Goal: Task Accomplishment & Management: Use online tool/utility

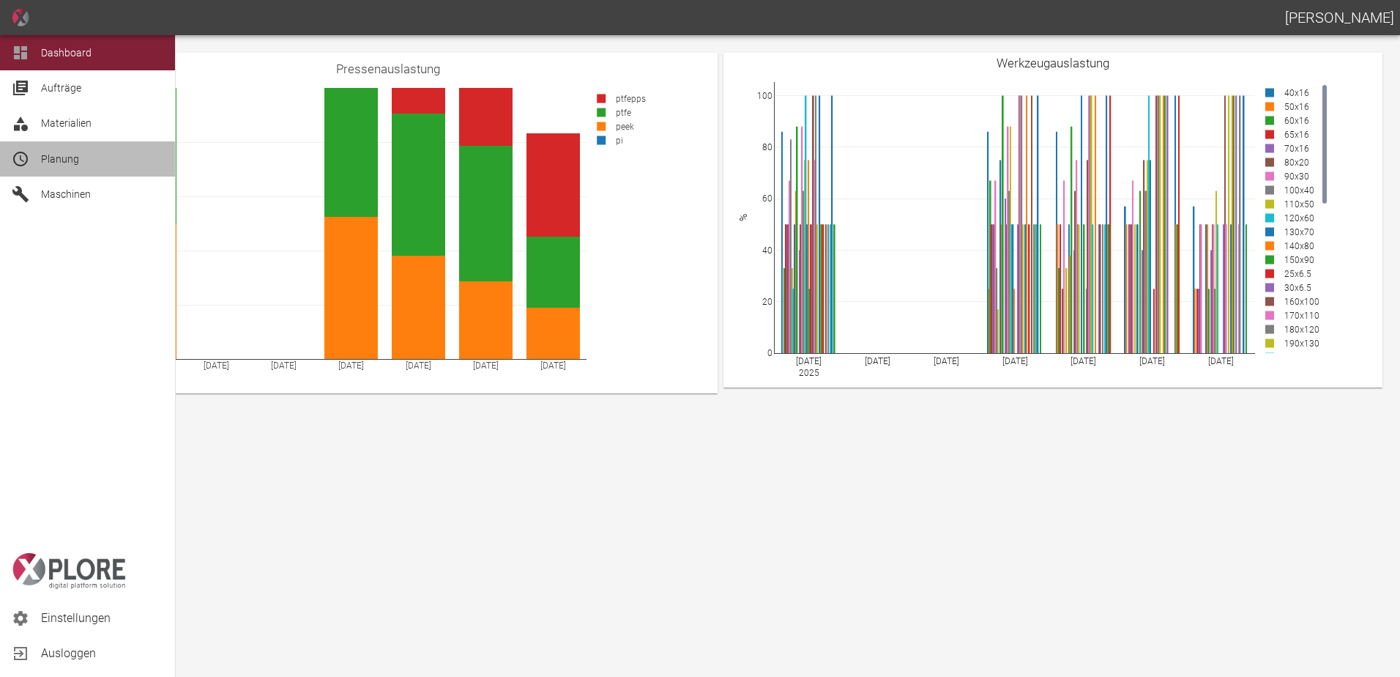
click at [22, 165] on icon at bounding box center [20, 159] width 15 height 15
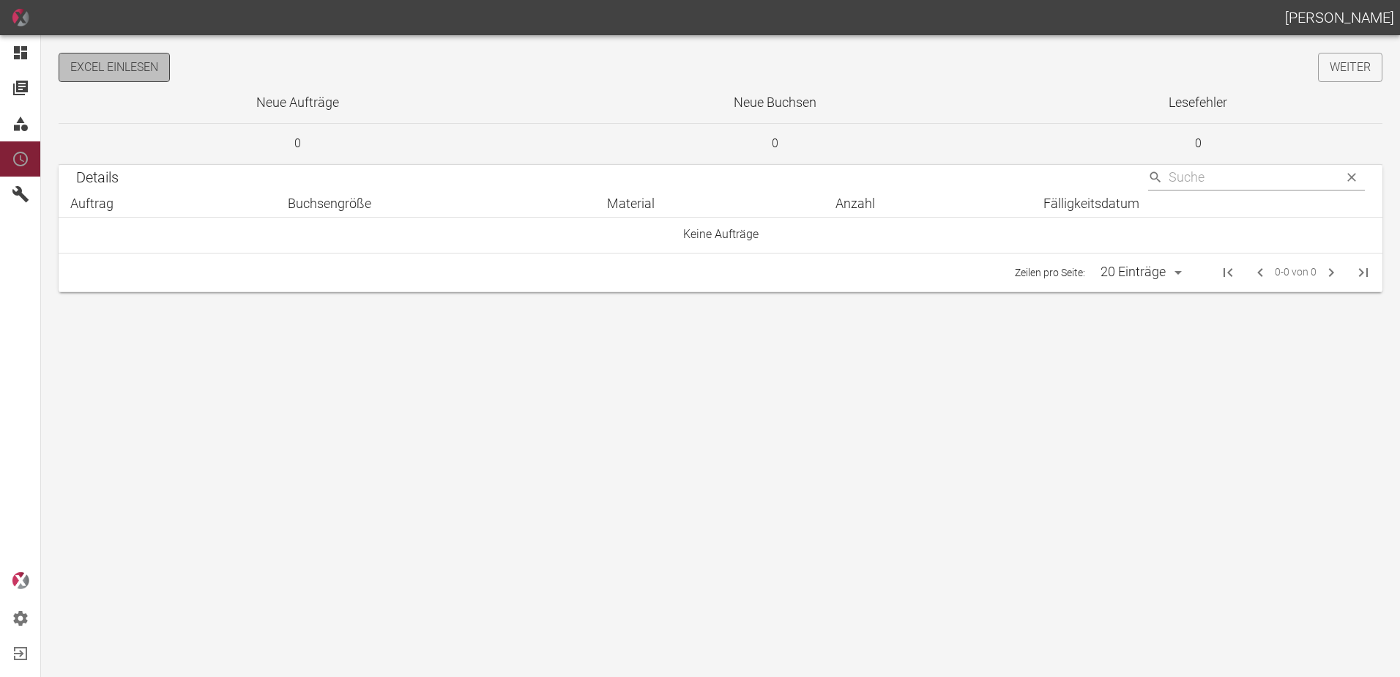
click at [155, 71] on button "Excel einlesen" at bounding box center [114, 67] width 111 height 29
click at [1340, 60] on link "Weiter" at bounding box center [1350, 67] width 64 height 29
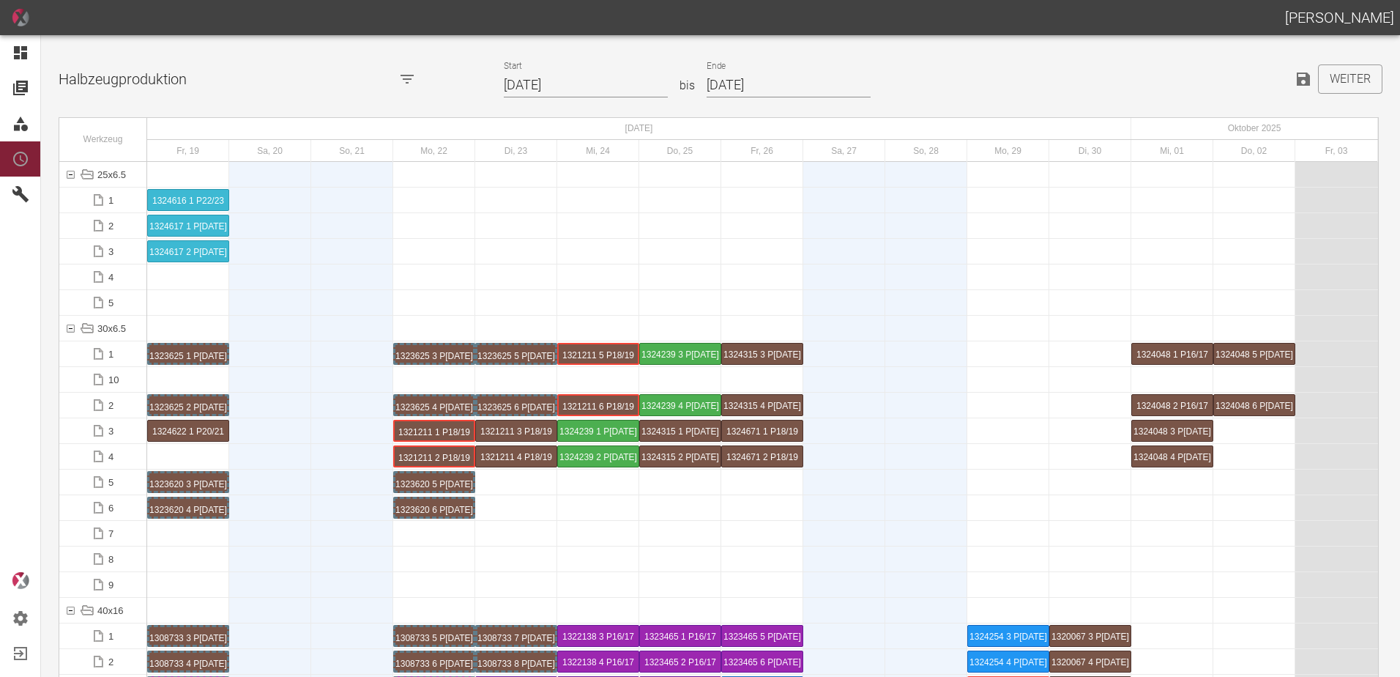
click at [610, 86] on input "[DATE]" at bounding box center [586, 85] width 164 height 26
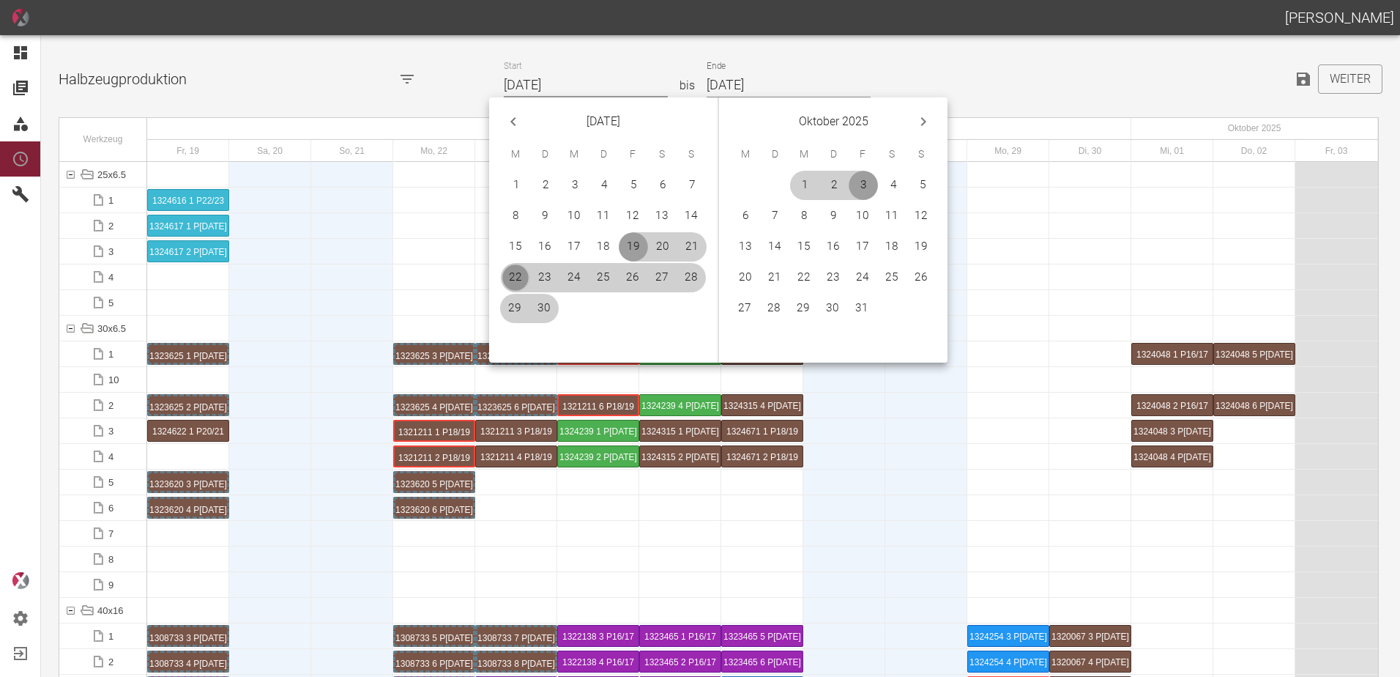
click at [511, 272] on button "22" at bounding box center [515, 277] width 29 height 29
type input "[DATE]"
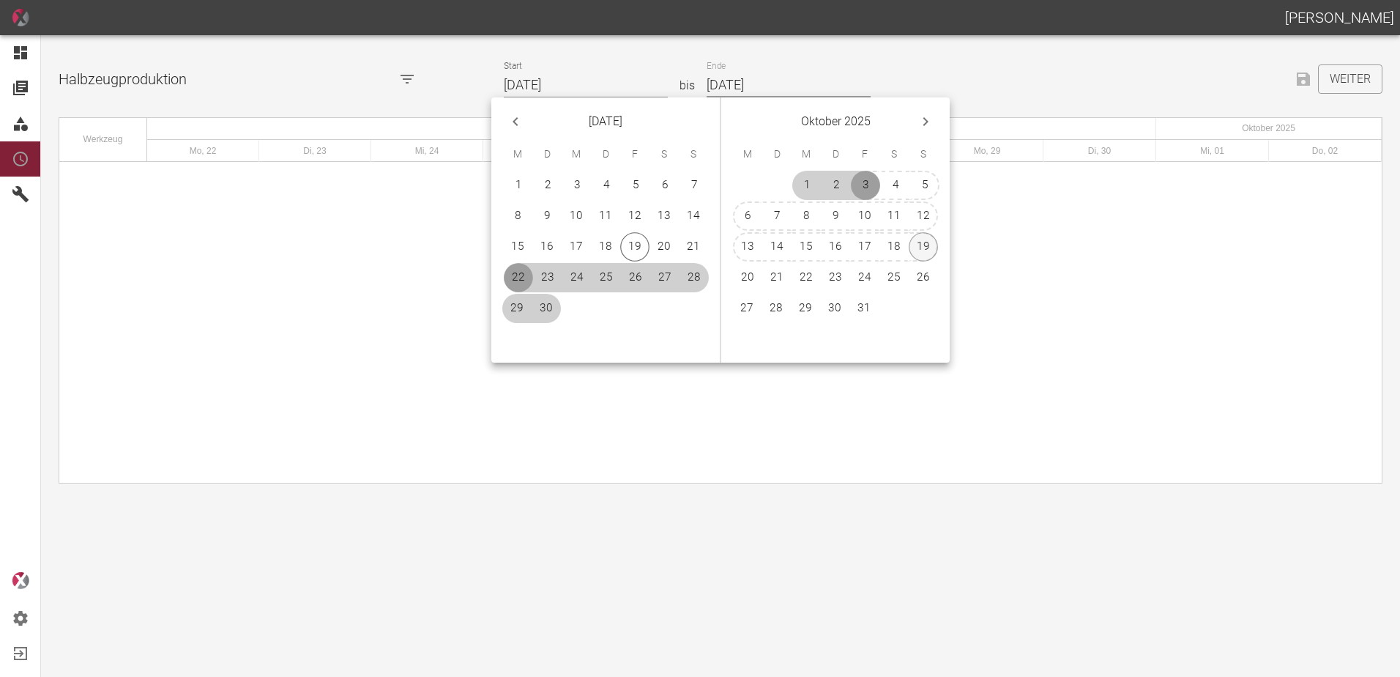
click at [926, 252] on button "19" at bounding box center [923, 246] width 29 height 29
type input "[DATE]"
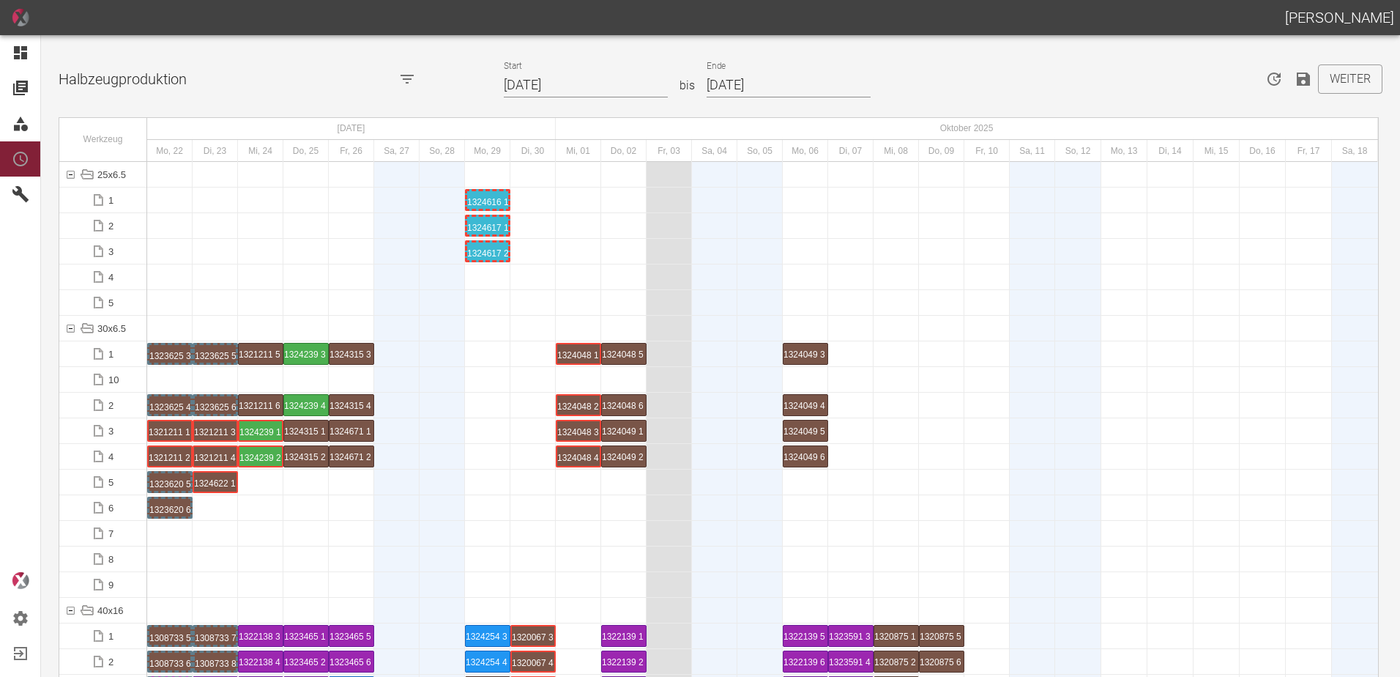
click at [485, 220] on div "1324617 1 P[DATE]" at bounding box center [487, 226] width 41 height 18
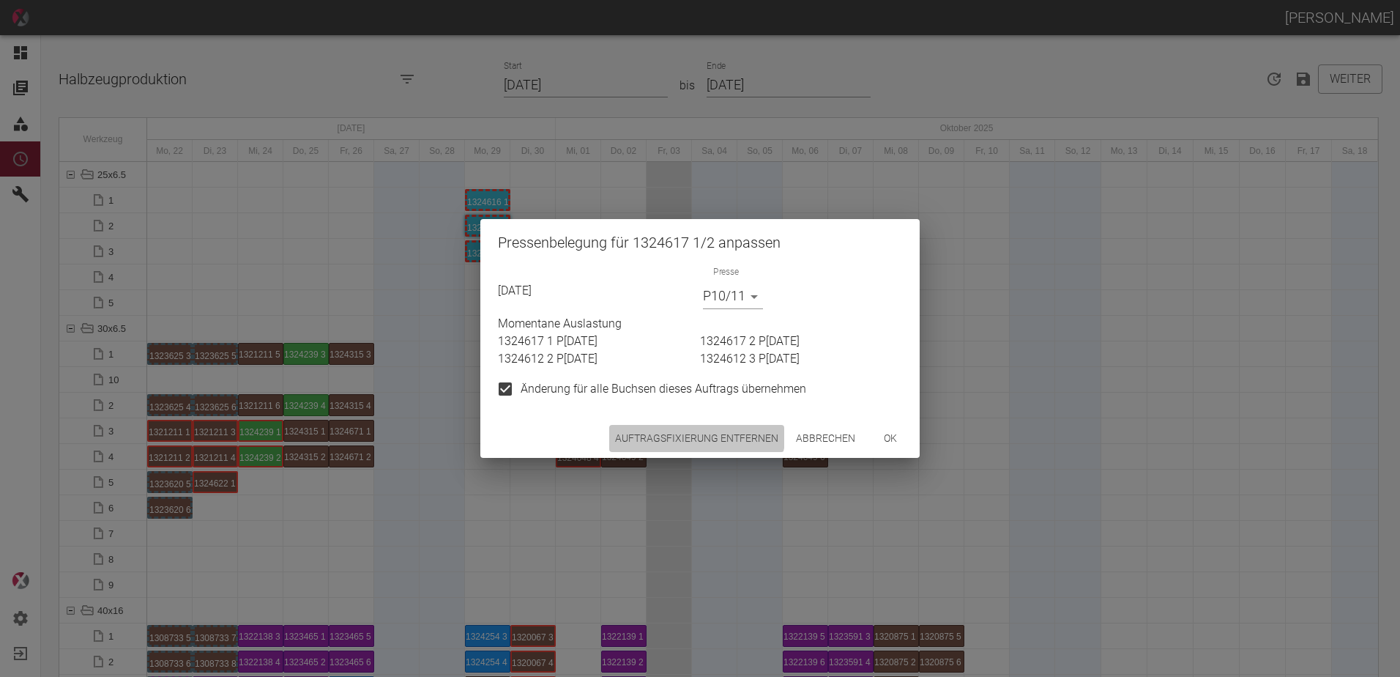
drag, startPoint x: 671, startPoint y: 428, endPoint x: 529, endPoint y: 276, distance: 208.2
click at [671, 428] on button "Auftragsfixierung entfernen" at bounding box center [696, 438] width 175 height 27
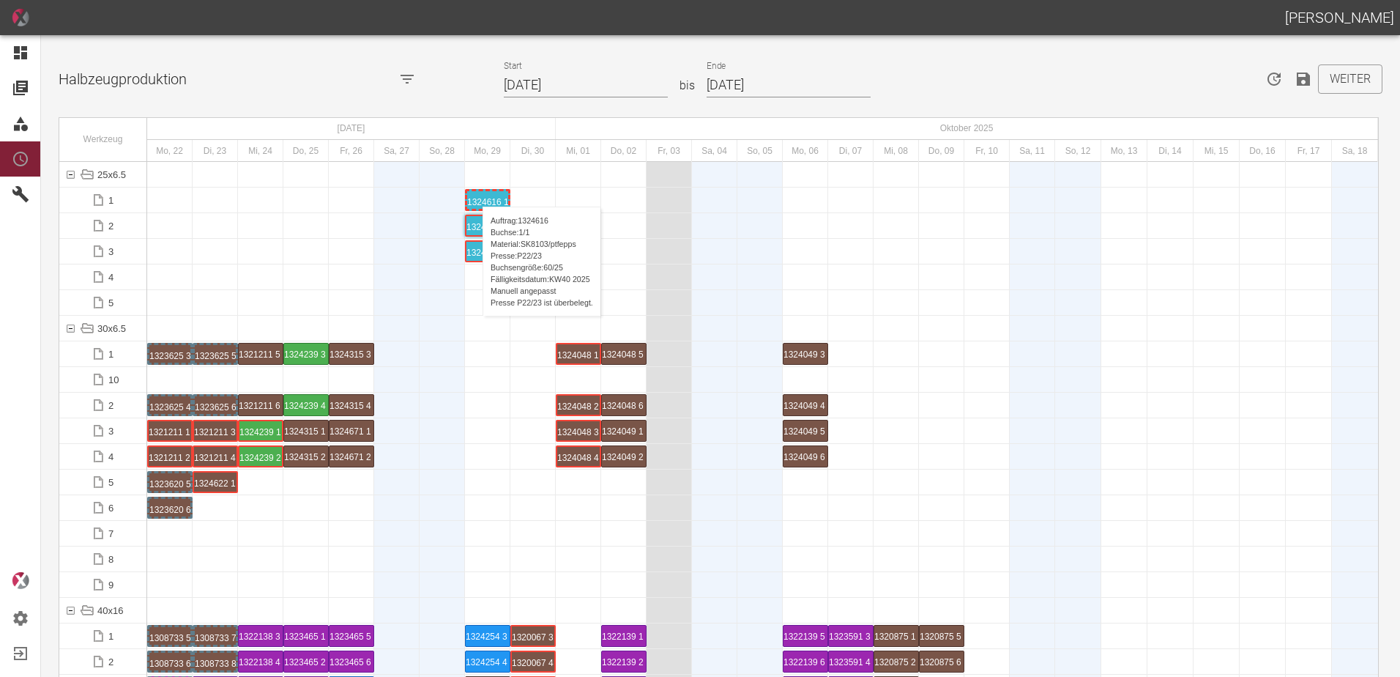
click at [475, 192] on div "1324616 1 P22/23" at bounding box center [487, 200] width 41 height 18
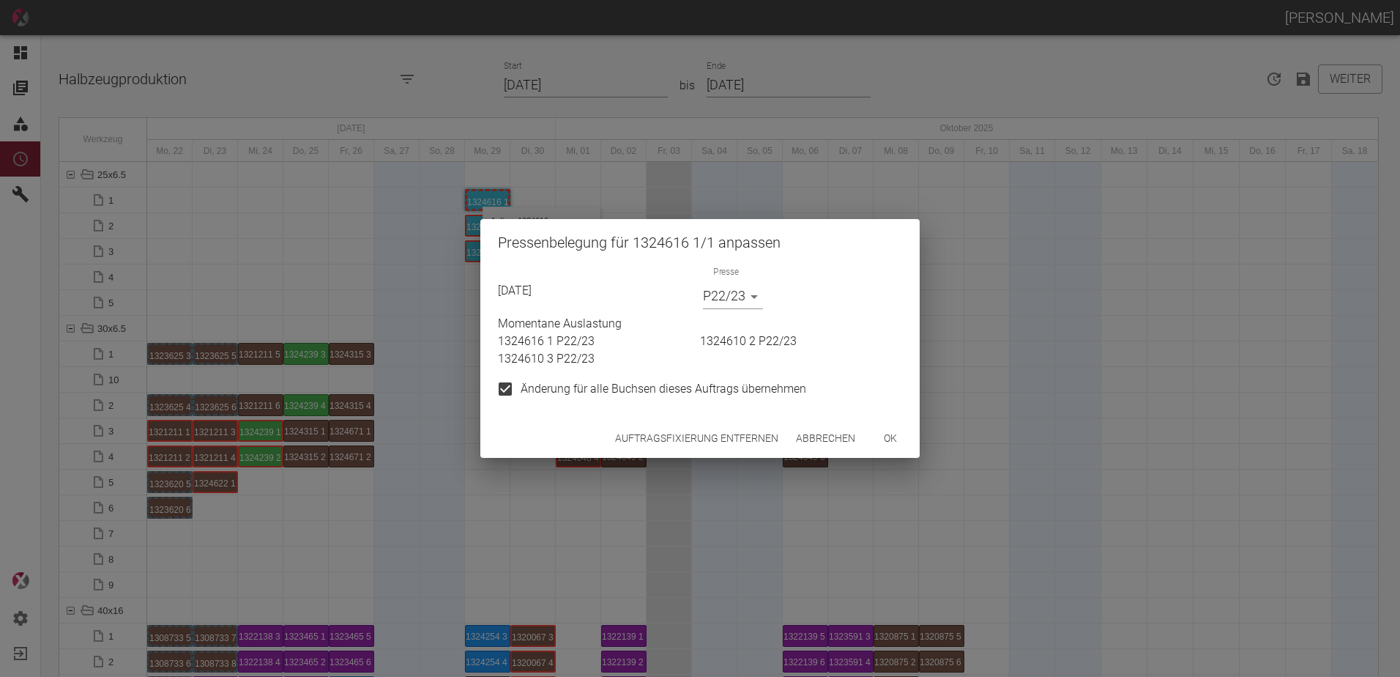
click at [652, 424] on div "Auftragsfixierung entfernen Abbrechen ok" at bounding box center [699, 438] width 439 height 39
click at [653, 427] on button "Auftragsfixierung entfernen" at bounding box center [696, 438] width 175 height 27
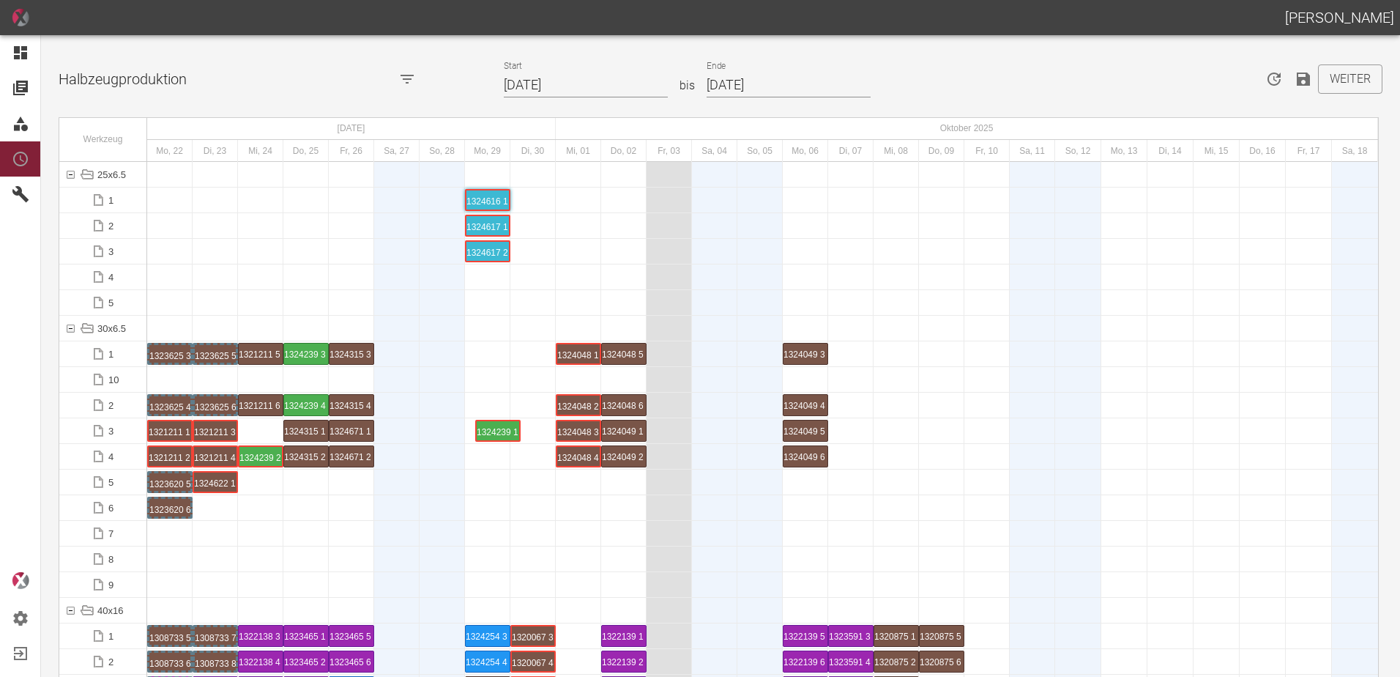
drag, startPoint x: 257, startPoint y: 429, endPoint x: 492, endPoint y: 411, distance: 235.7
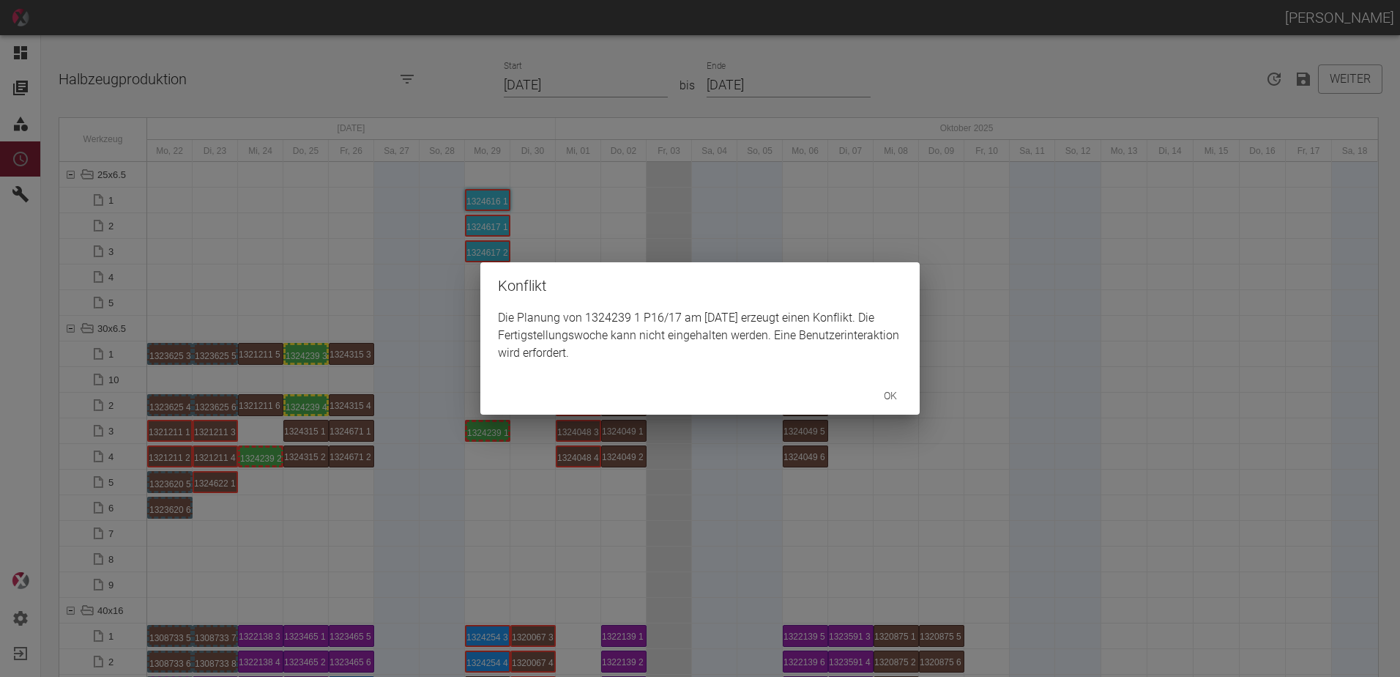
click at [256, 454] on div "Konflikt Die Planung von 1324239 1 P16/17 am [DATE] erzeugt einen Konflikt. Die…" at bounding box center [700, 338] width 1400 height 677
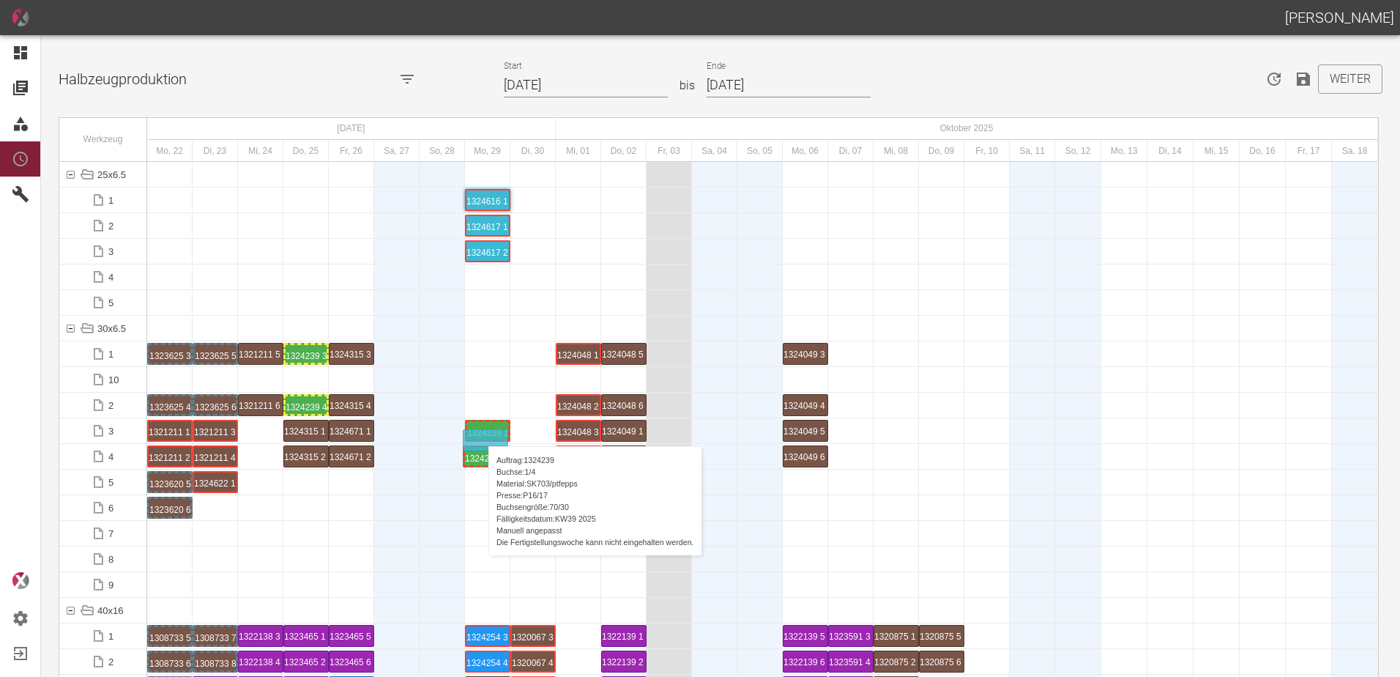
drag, startPoint x: 256, startPoint y: 454, endPoint x: 481, endPoint y: 431, distance: 225.9
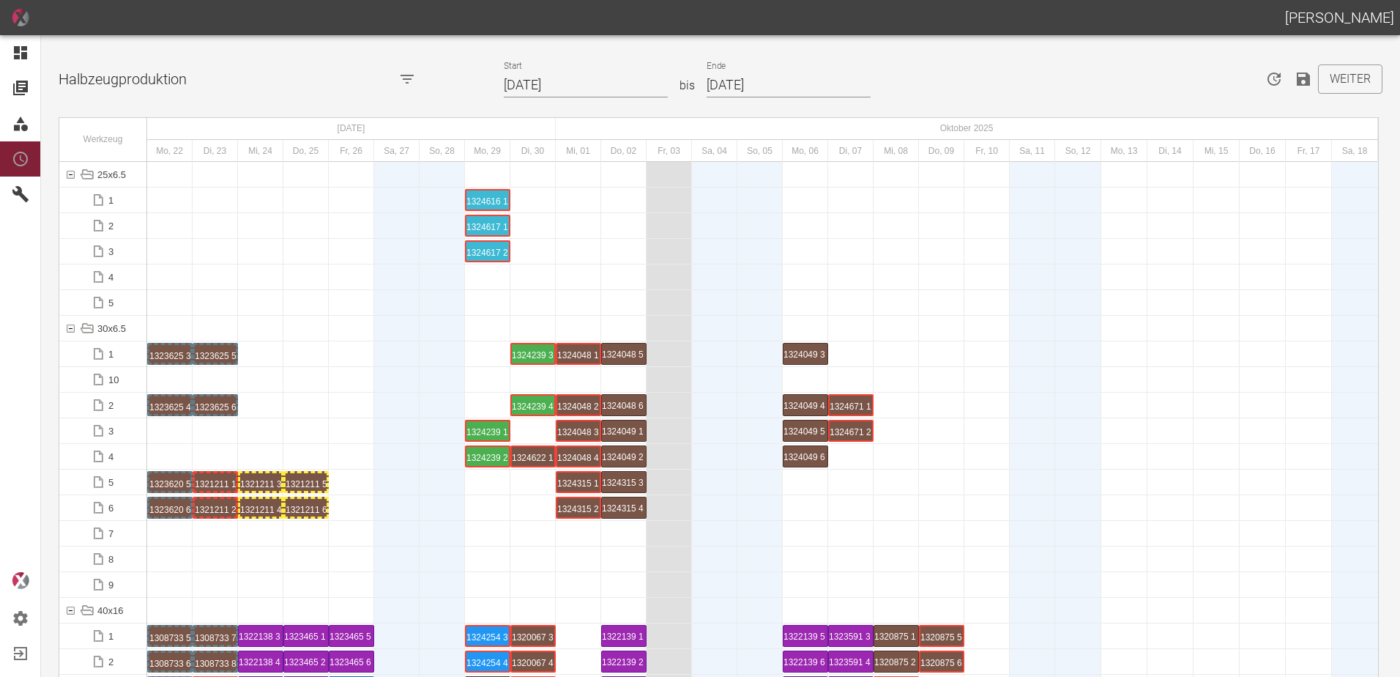
scroll to position [4759, 0]
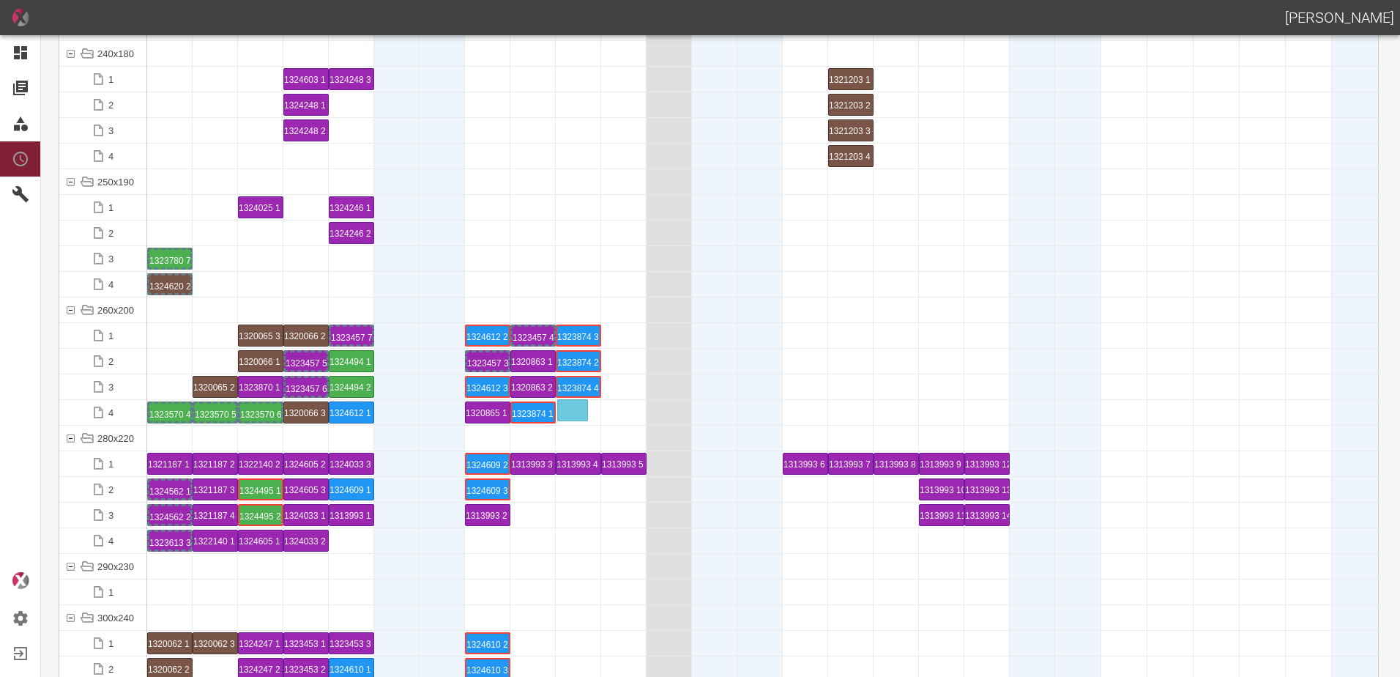
drag, startPoint x: 226, startPoint y: 396, endPoint x: 562, endPoint y: 401, distance: 336.1
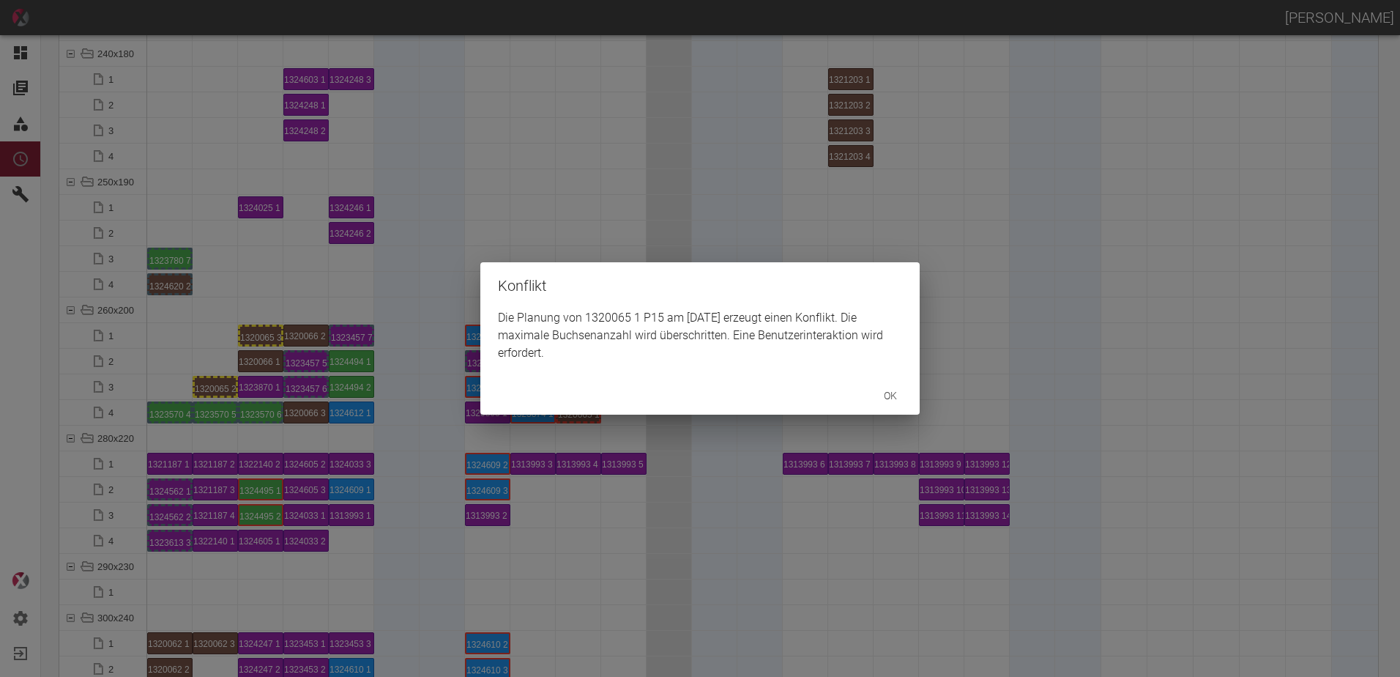
drag, startPoint x: 213, startPoint y: 381, endPoint x: 220, endPoint y: 386, distance: 7.9
click at [212, 381] on div "Konflikt Die Planung von 1320065 1 P15 am 1.10.2025 erzeugt einen Konflikt. Die…" at bounding box center [700, 338] width 1400 height 677
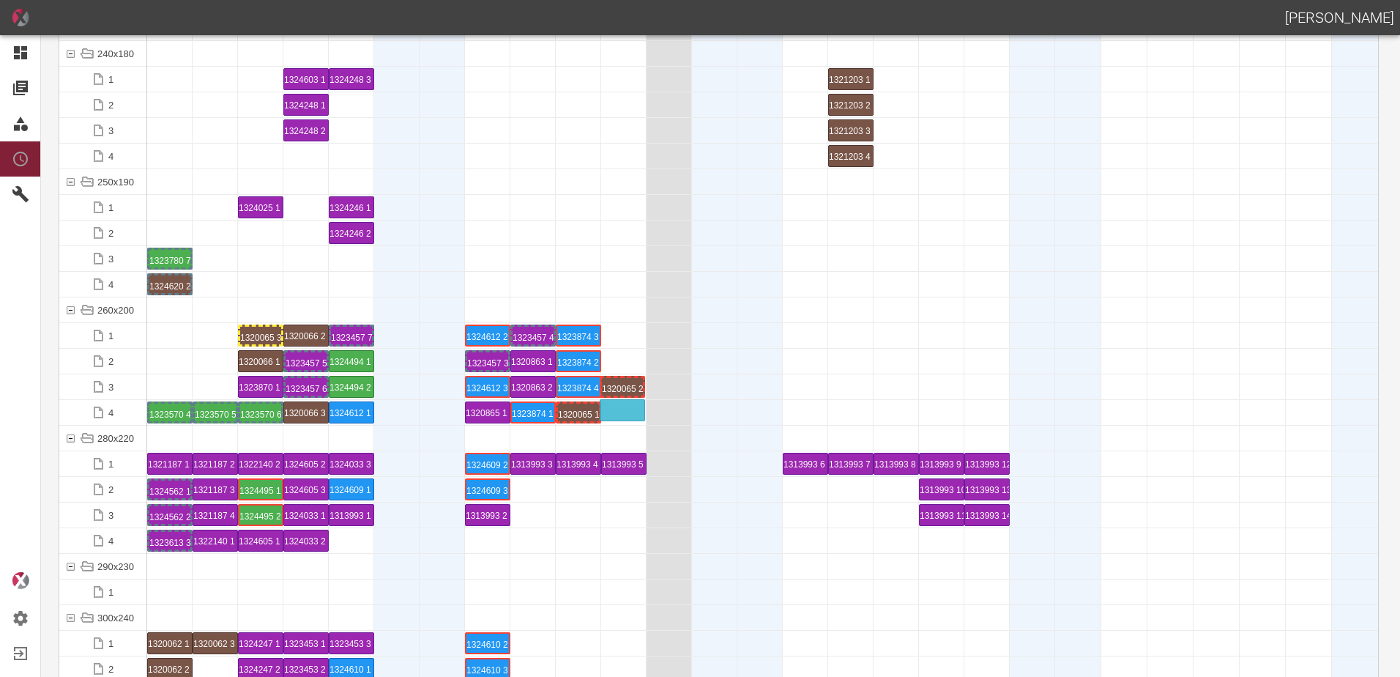
drag, startPoint x: 220, startPoint y: 386, endPoint x: 619, endPoint y: 403, distance: 400.1
click at [626, 411] on div "1320065 2 P15" at bounding box center [623, 412] width 41 height 18
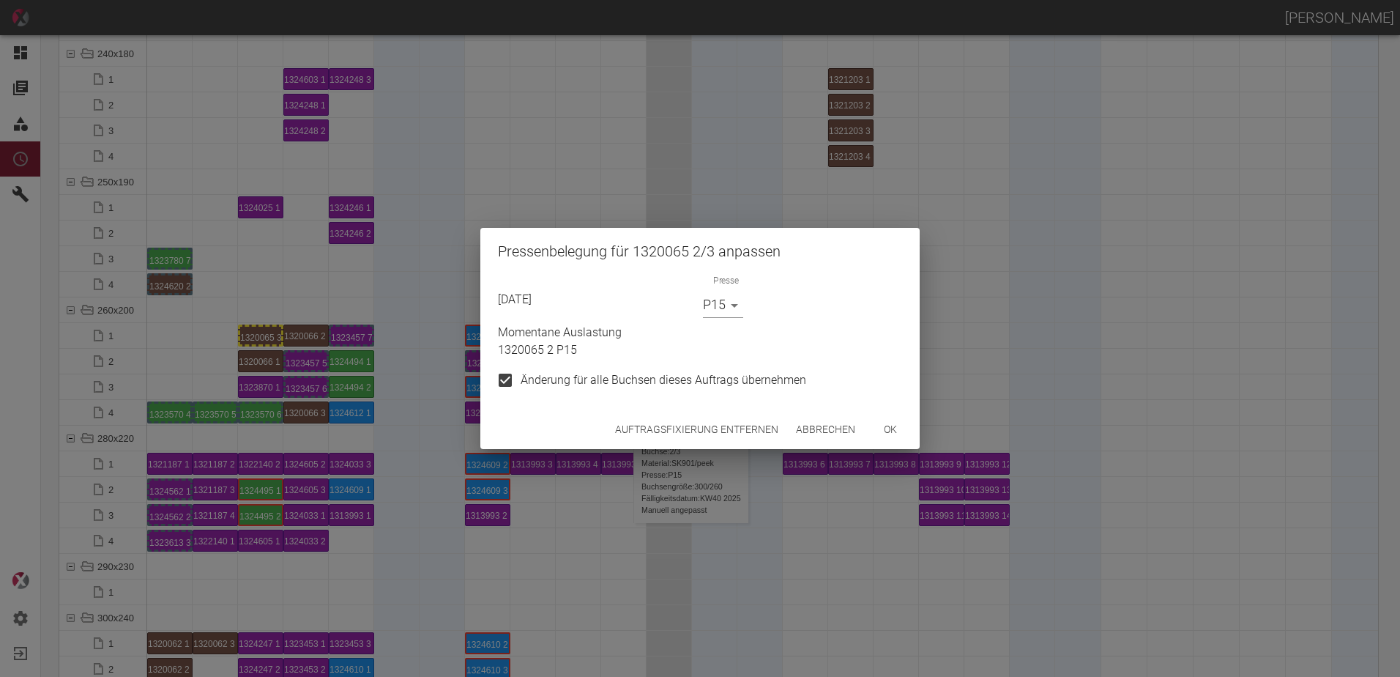
click at [696, 437] on button "Auftragsfixierung entfernen" at bounding box center [696, 429] width 175 height 27
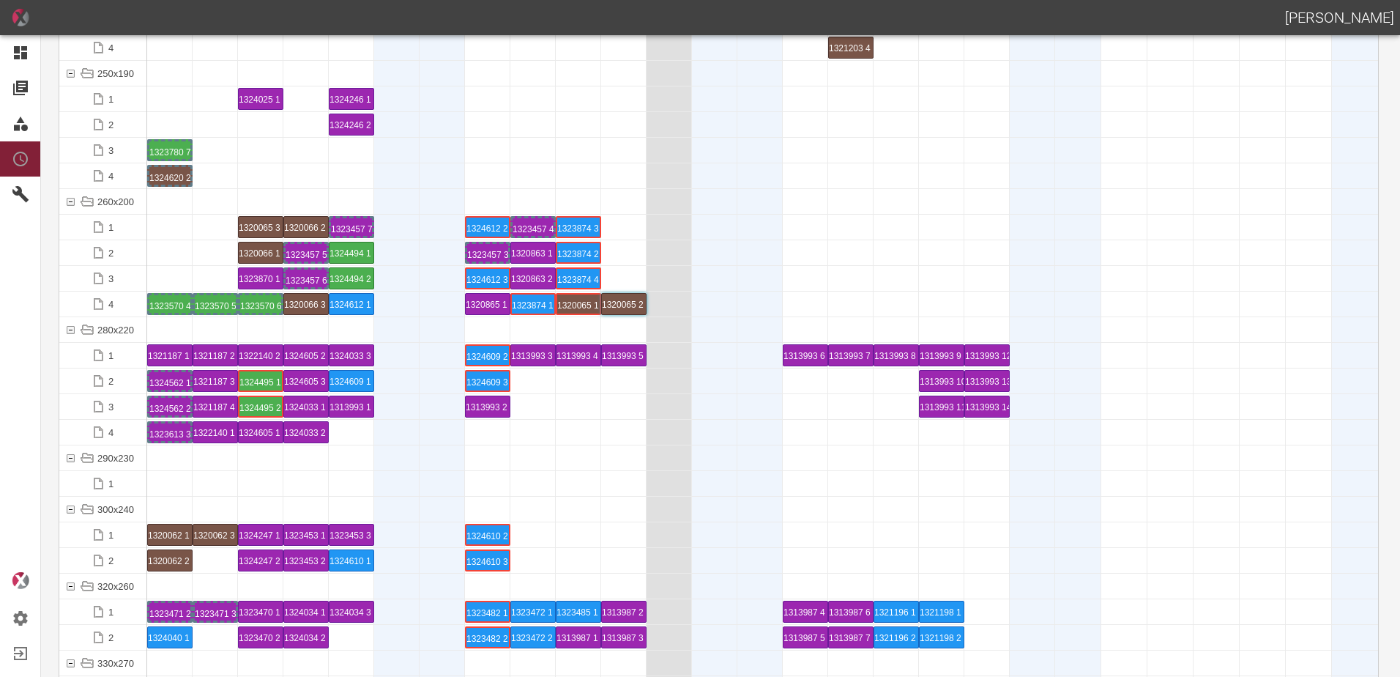
scroll to position [4979, 0]
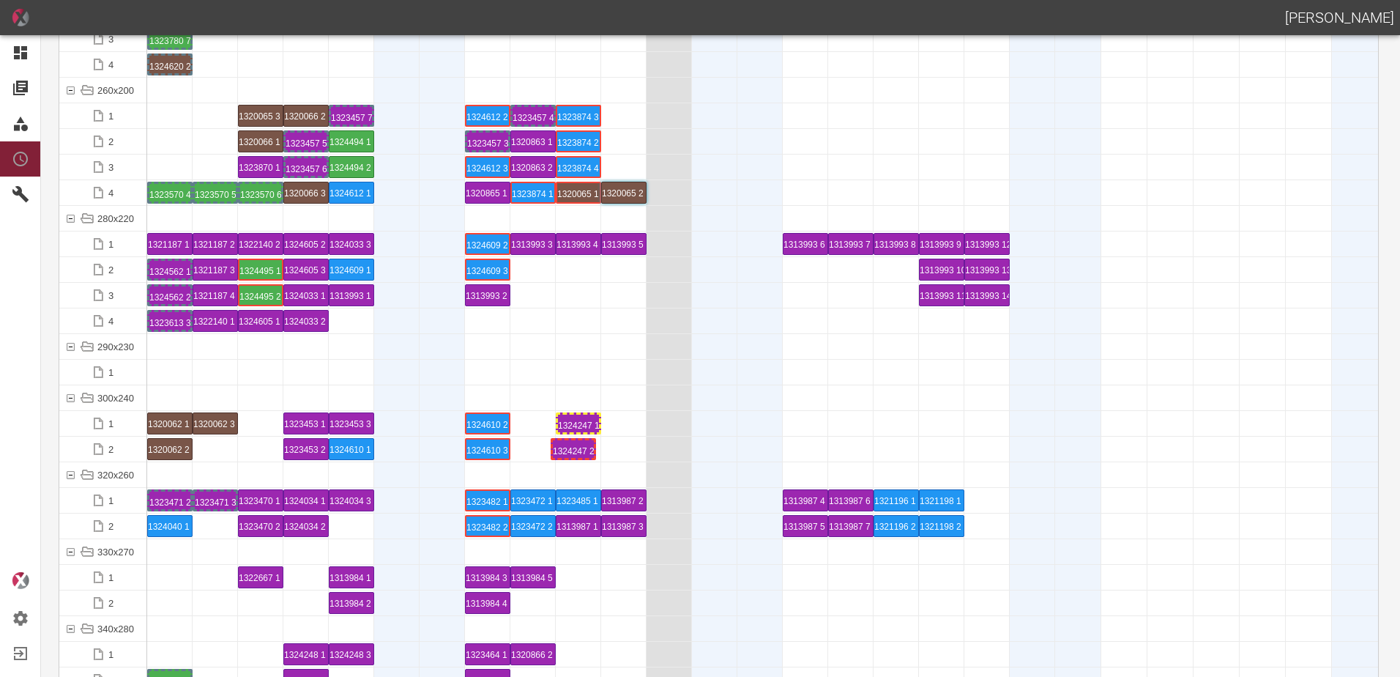
drag, startPoint x: 254, startPoint y: 448, endPoint x: 567, endPoint y: 435, distance: 313.6
click at [584, 417] on div "1324247 1 P6" at bounding box center [578, 423] width 41 height 18
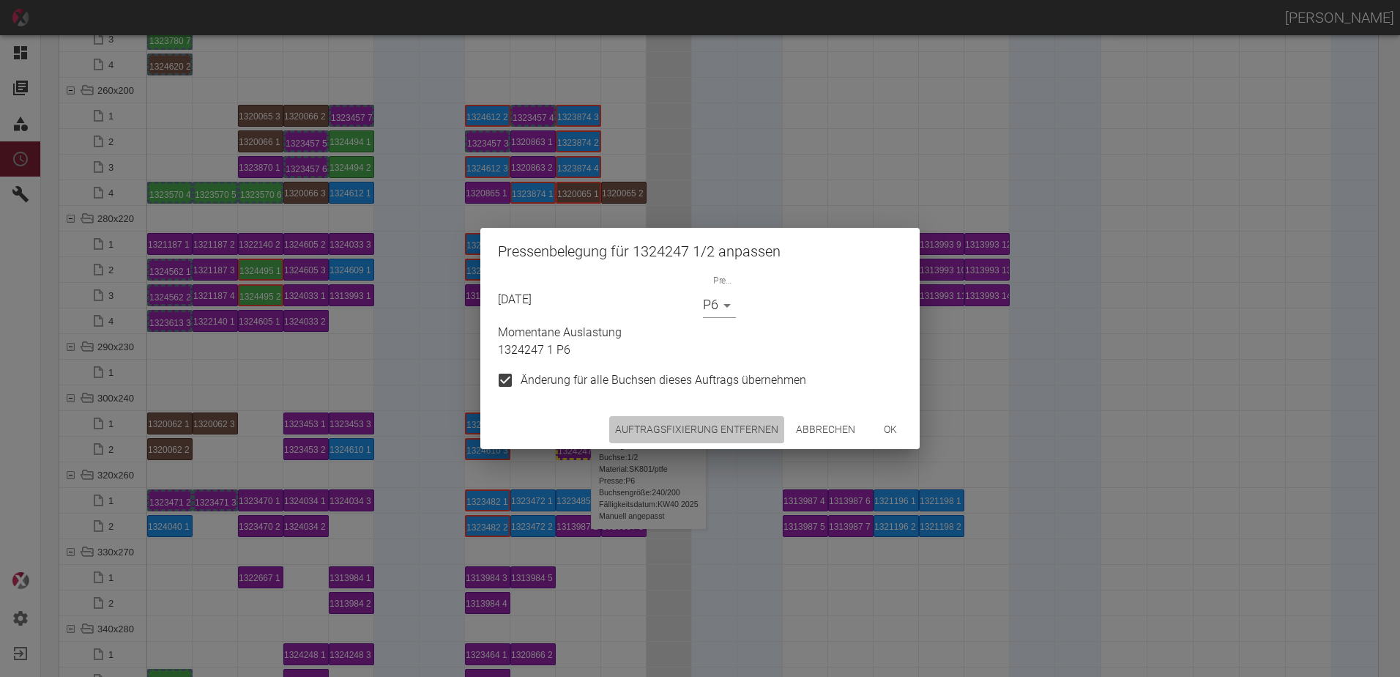
click at [739, 437] on button "Auftragsfixierung entfernen" at bounding box center [696, 429] width 175 height 27
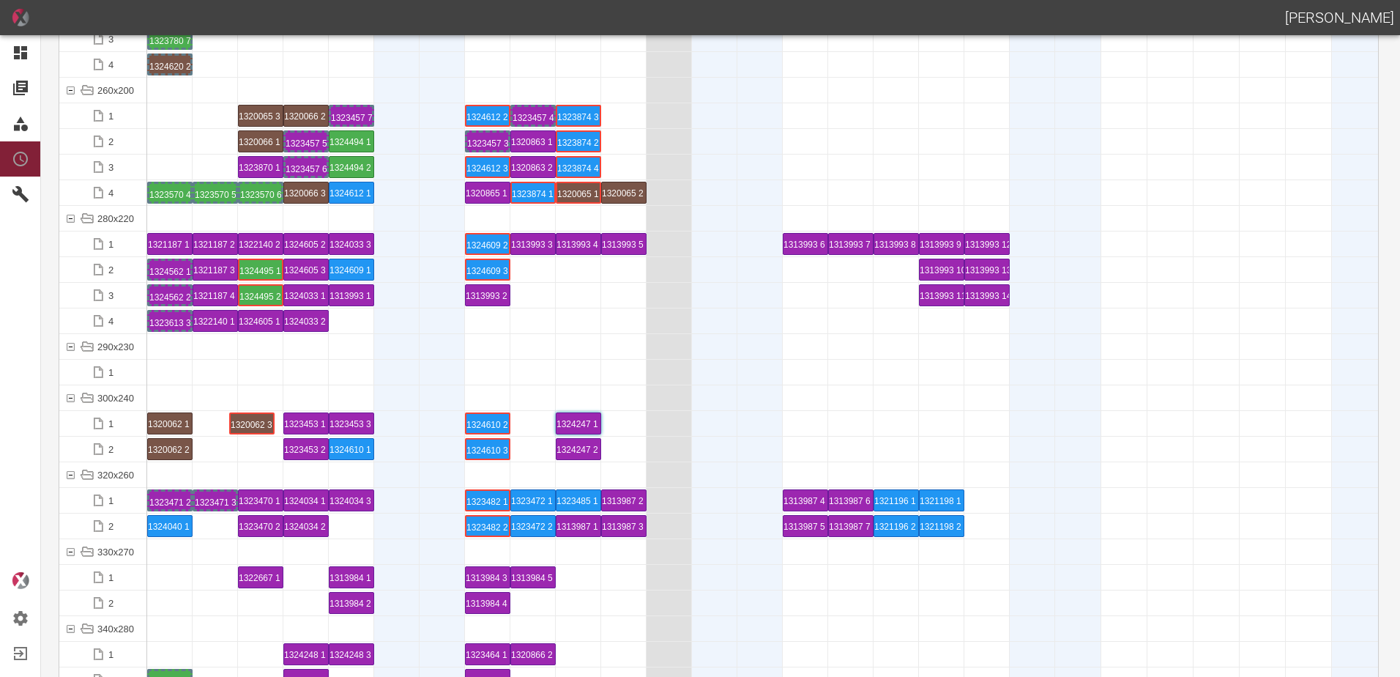
drag, startPoint x: 220, startPoint y: 419, endPoint x: 245, endPoint y: 421, distance: 25.0
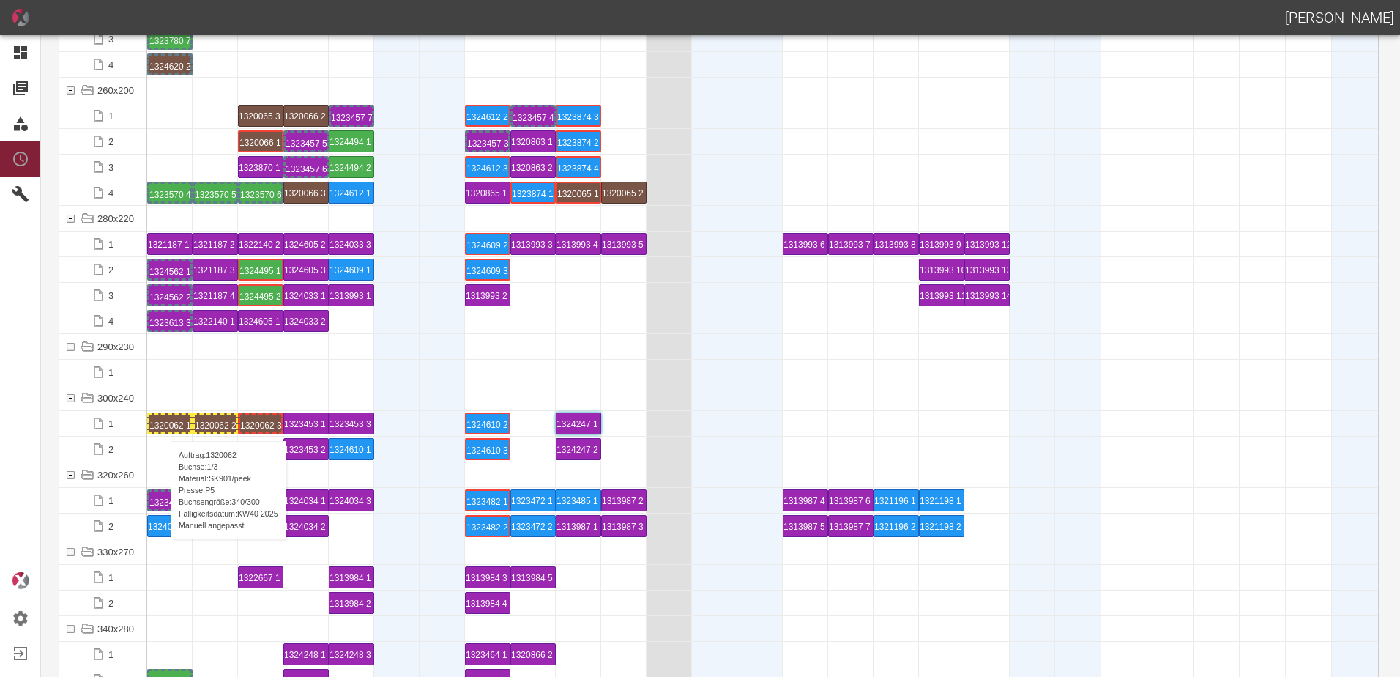
click at [163, 426] on div "1320062 1 P5" at bounding box center [169, 423] width 41 height 18
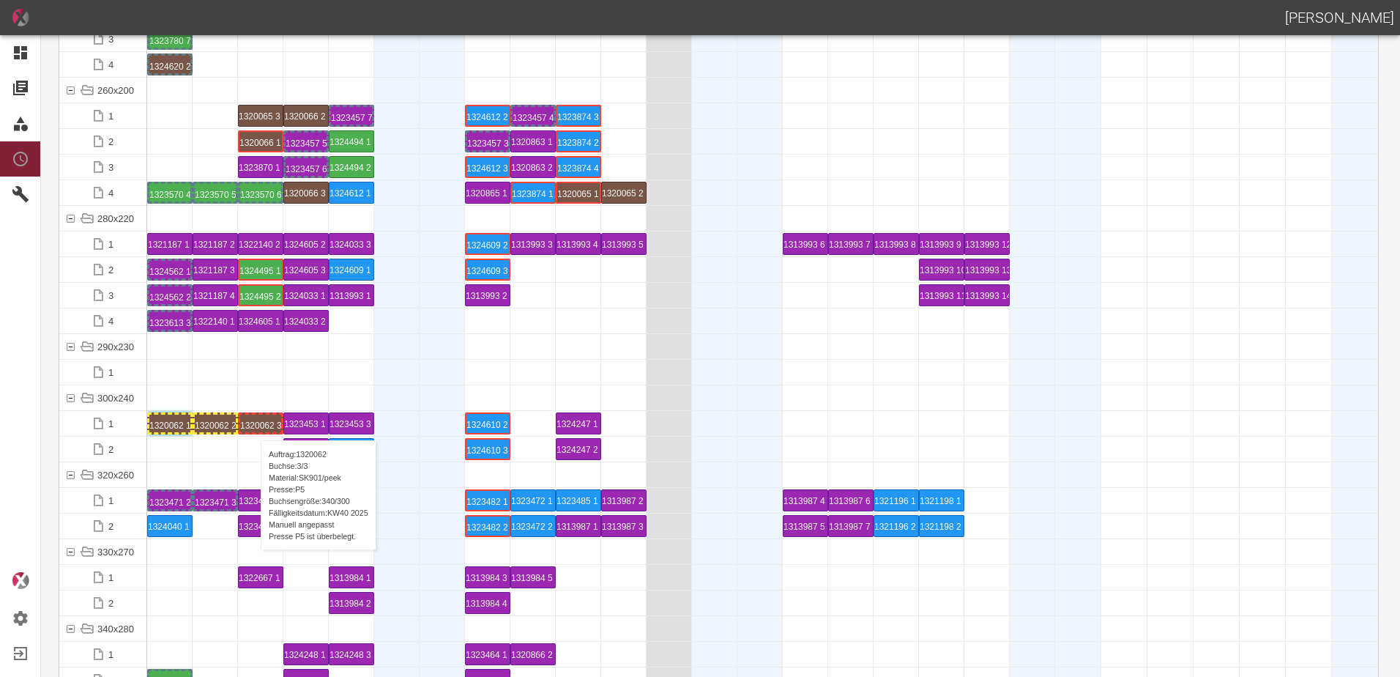
click at [253, 425] on div "1320062 3 P5" at bounding box center [260, 423] width 41 height 18
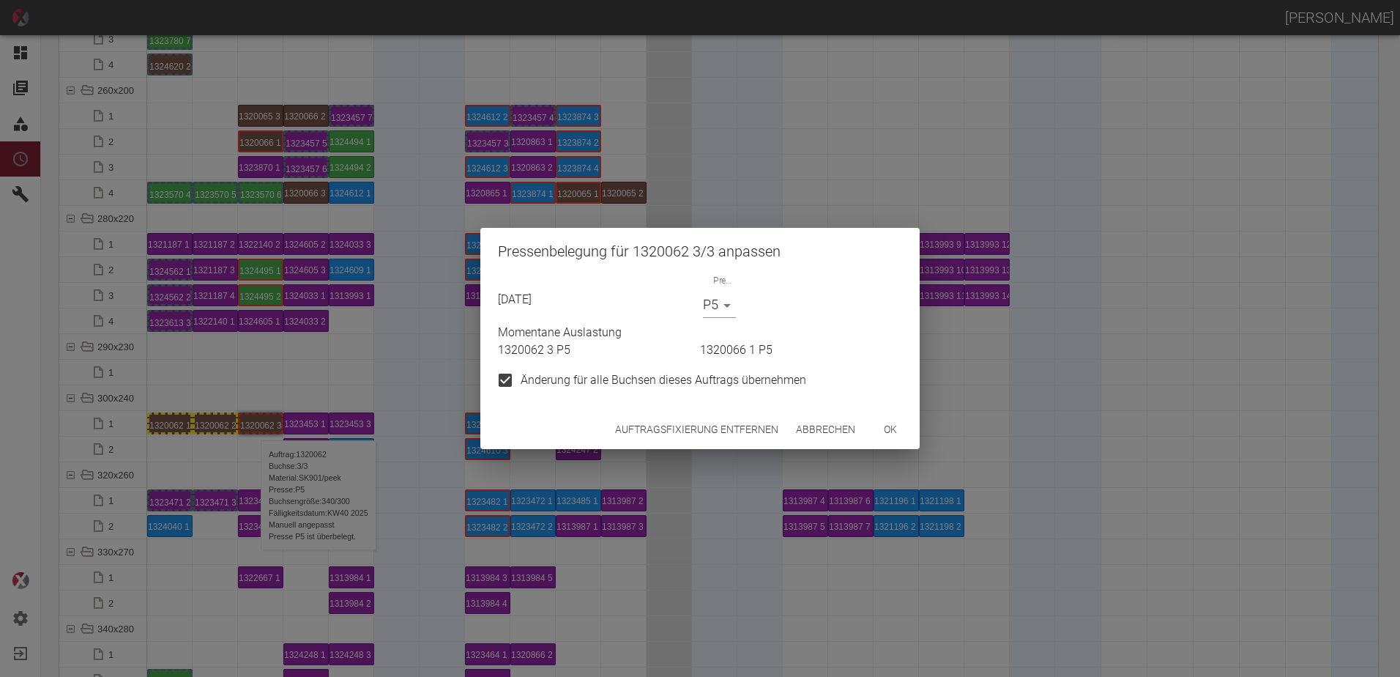
click at [880, 428] on button "ok" at bounding box center [890, 429] width 47 height 27
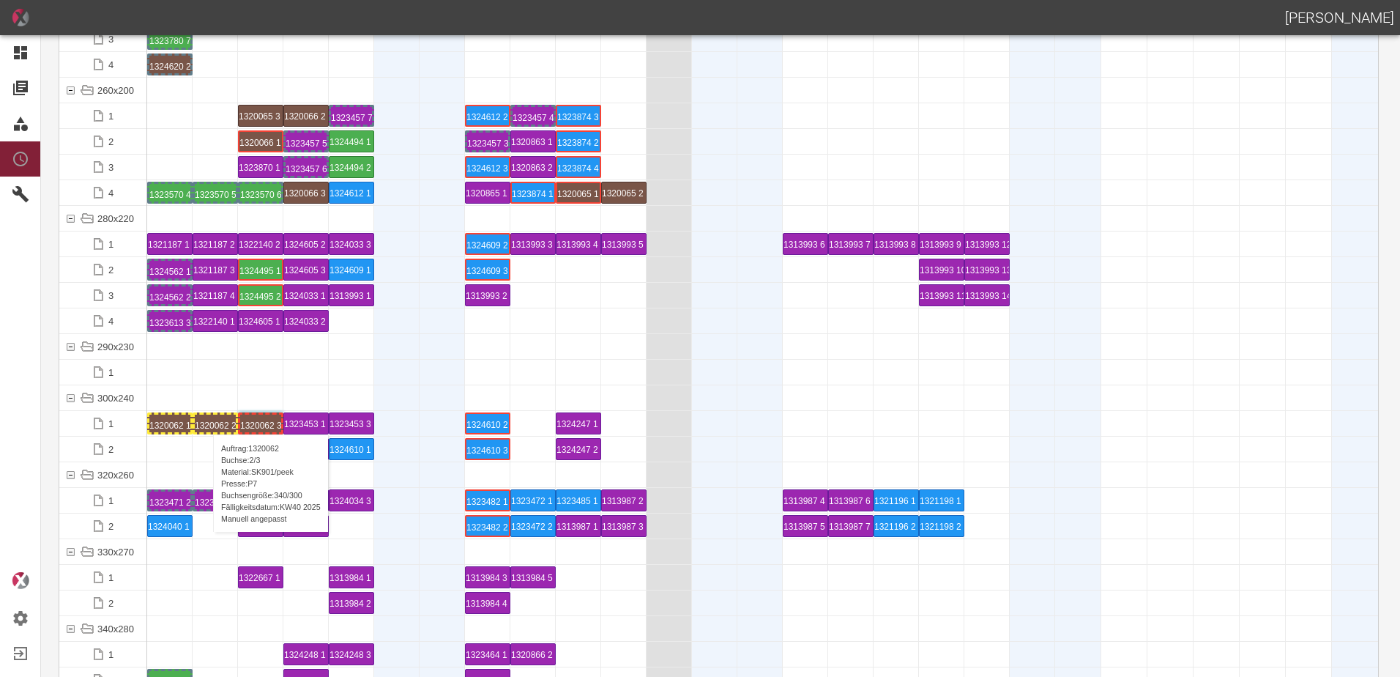
click at [206, 420] on div "1320062 2 P7" at bounding box center [215, 423] width 41 height 18
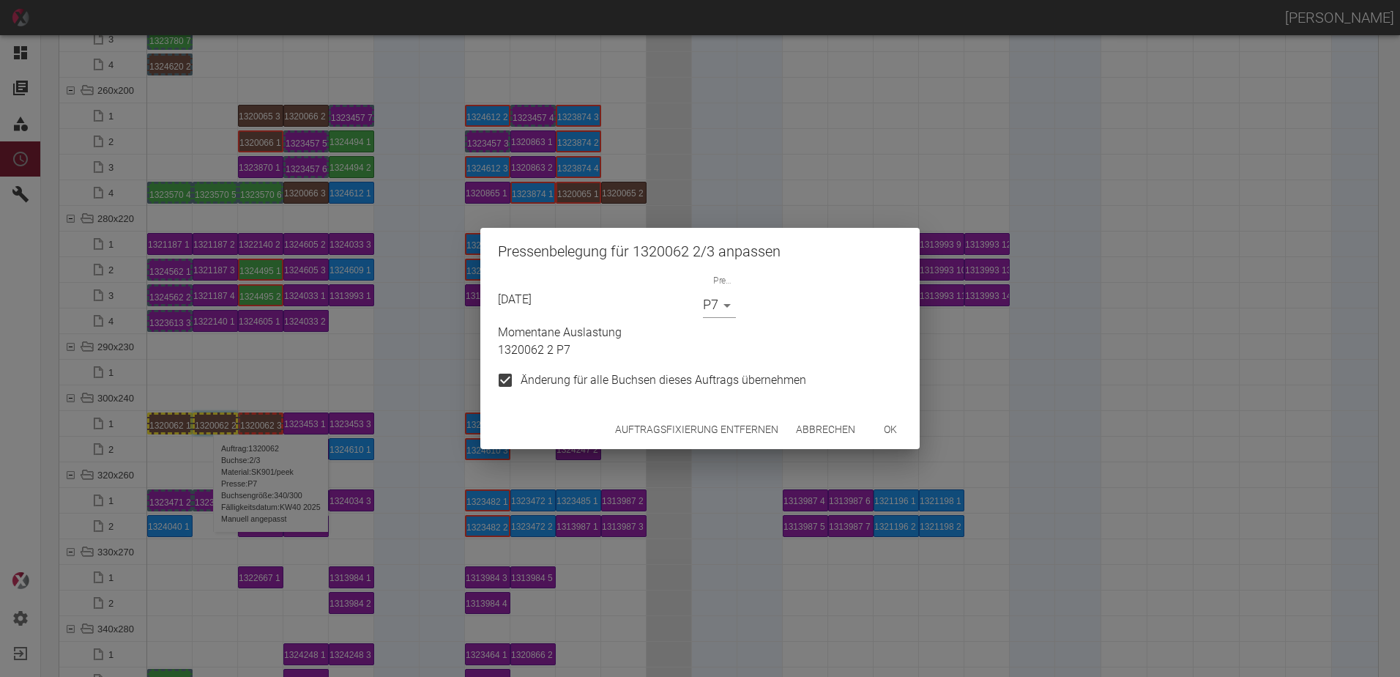
click at [714, 304] on body "ALEXANDER WERNECKE Dashboard Aufträge Materialien Planung Maschinen Einstellung…" at bounding box center [700, 338] width 1400 height 677
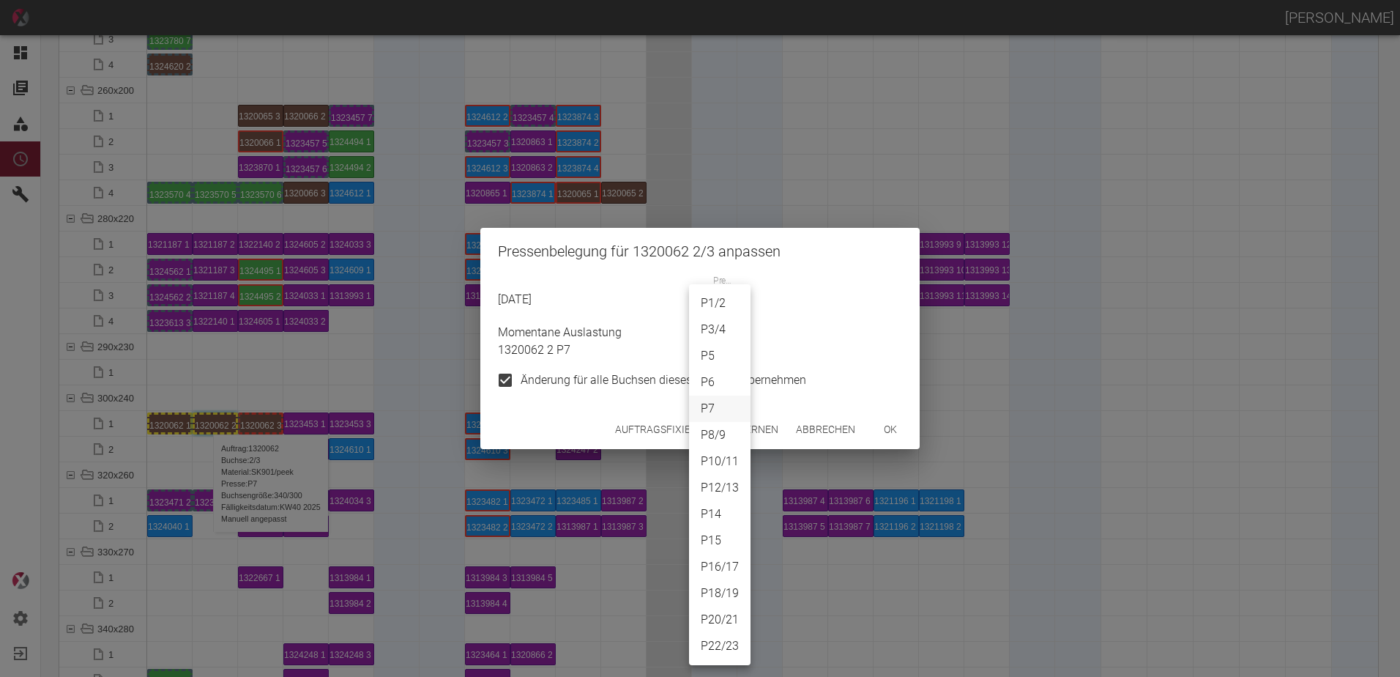
click at [715, 349] on li "P5" at bounding box center [720, 356] width 62 height 26
type input "P5"
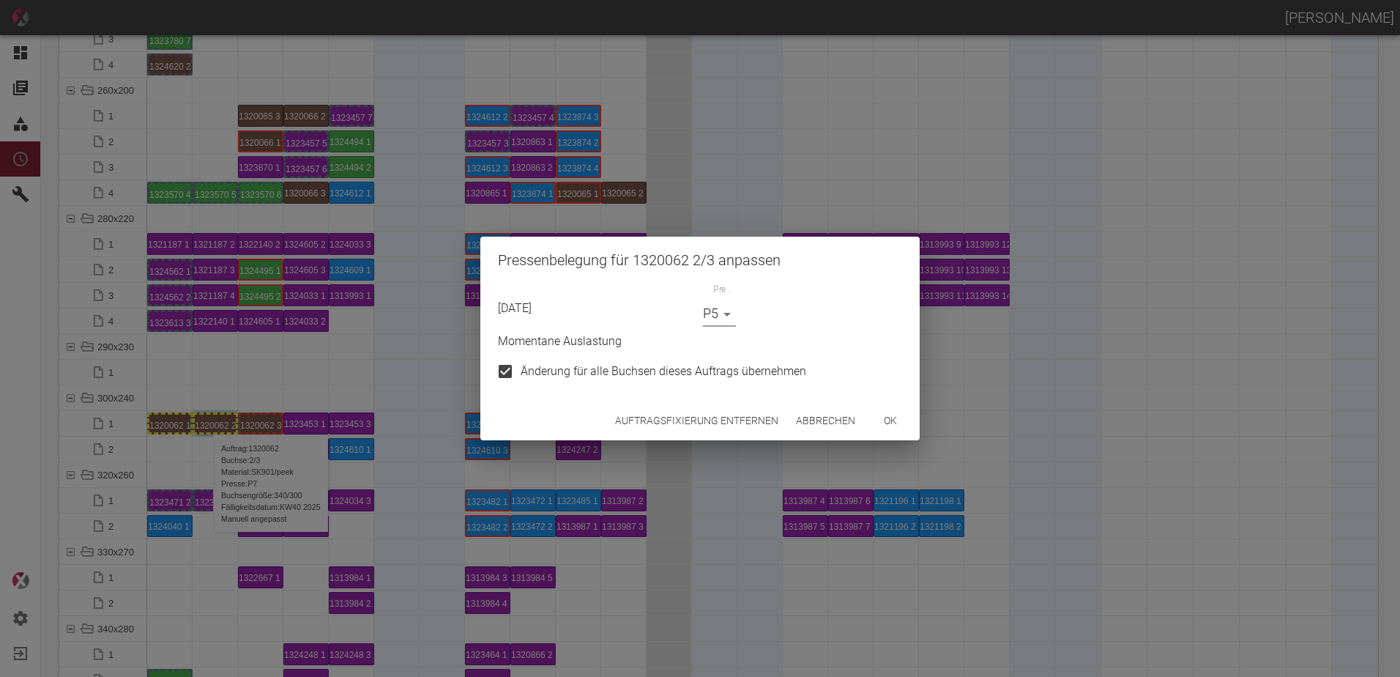
click at [903, 425] on button "ok" at bounding box center [890, 420] width 47 height 27
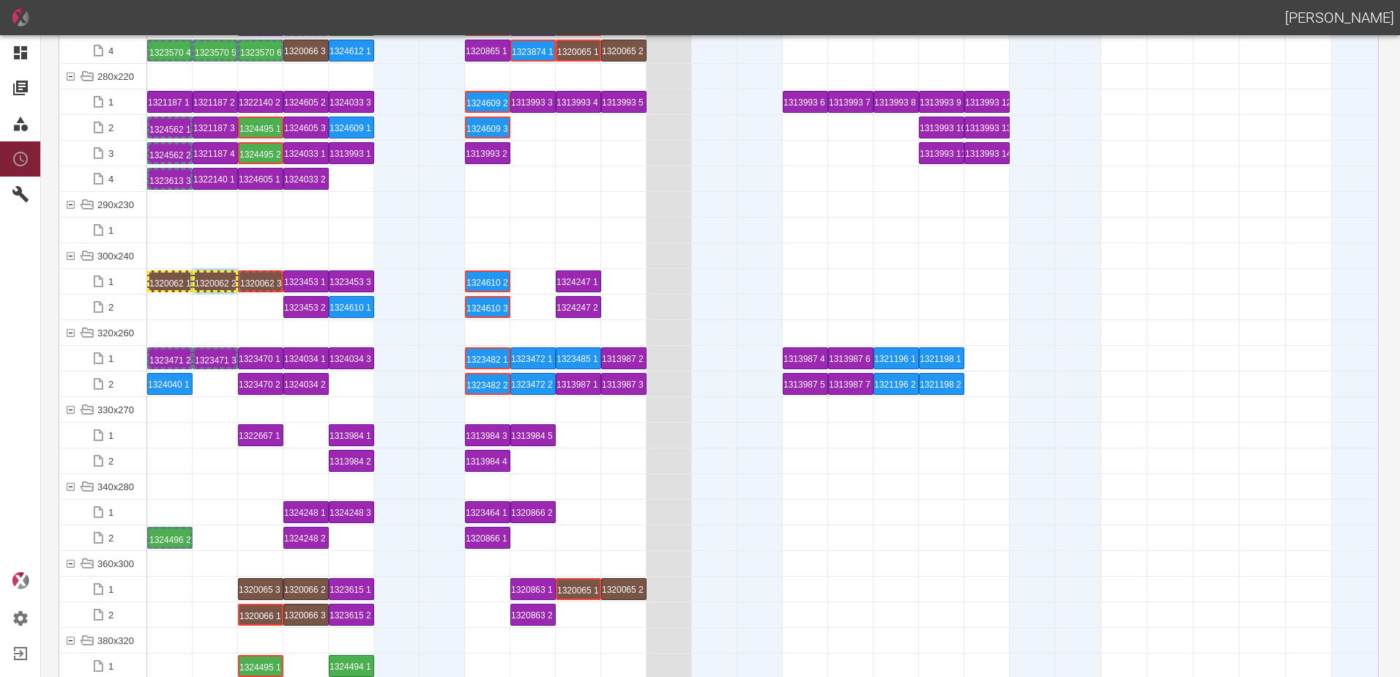
scroll to position [5125, 0]
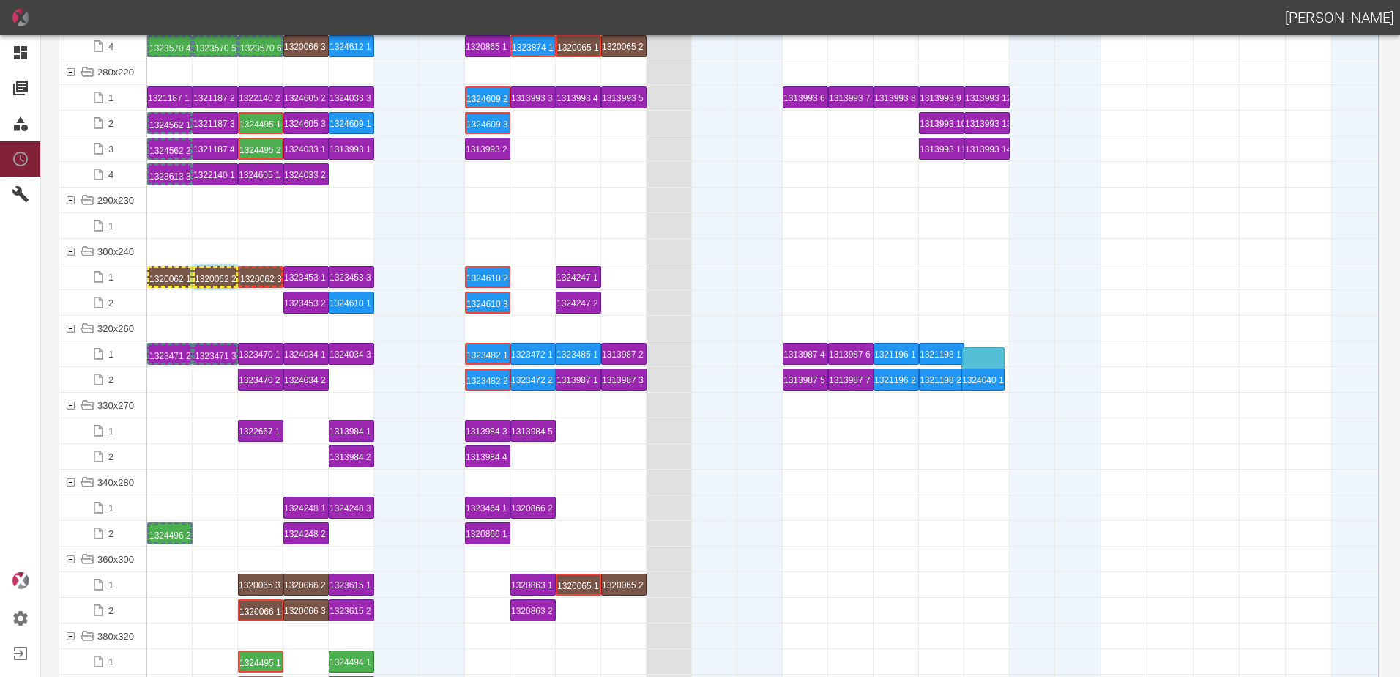
drag, startPoint x: 174, startPoint y: 381, endPoint x: 985, endPoint y: 342, distance: 812.9
click at [991, 357] on div "1324040 1 P14" at bounding box center [986, 354] width 41 height 18
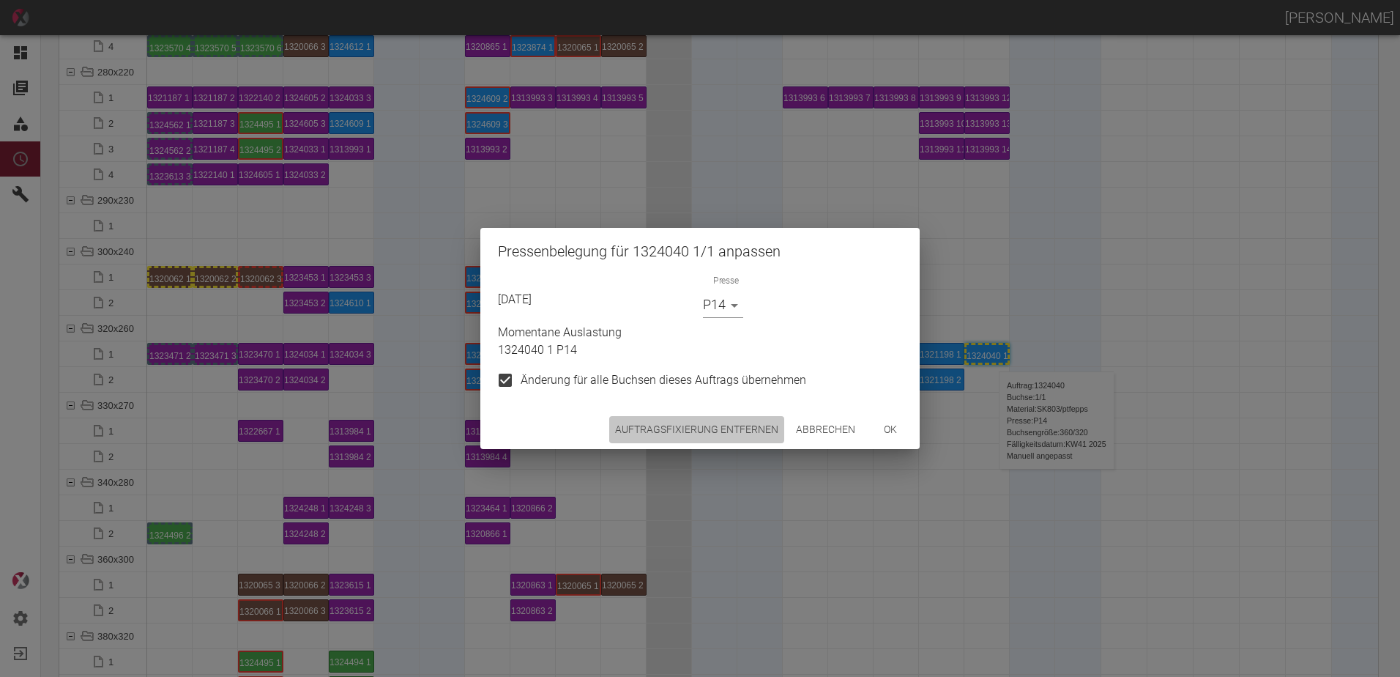
drag, startPoint x: 696, startPoint y: 417, endPoint x: 686, endPoint y: 425, distance: 13.0
click at [686, 425] on button "Auftragsfixierung entfernen" at bounding box center [696, 429] width 175 height 27
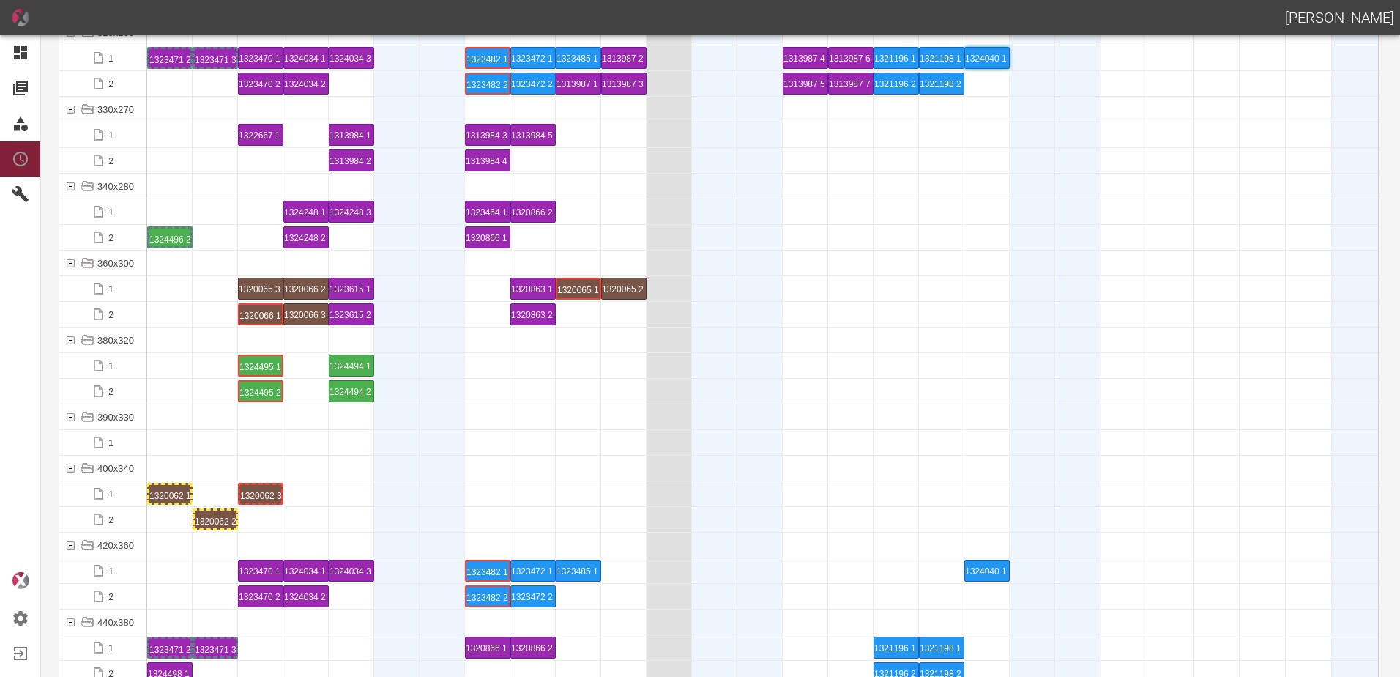
scroll to position [5491, 0]
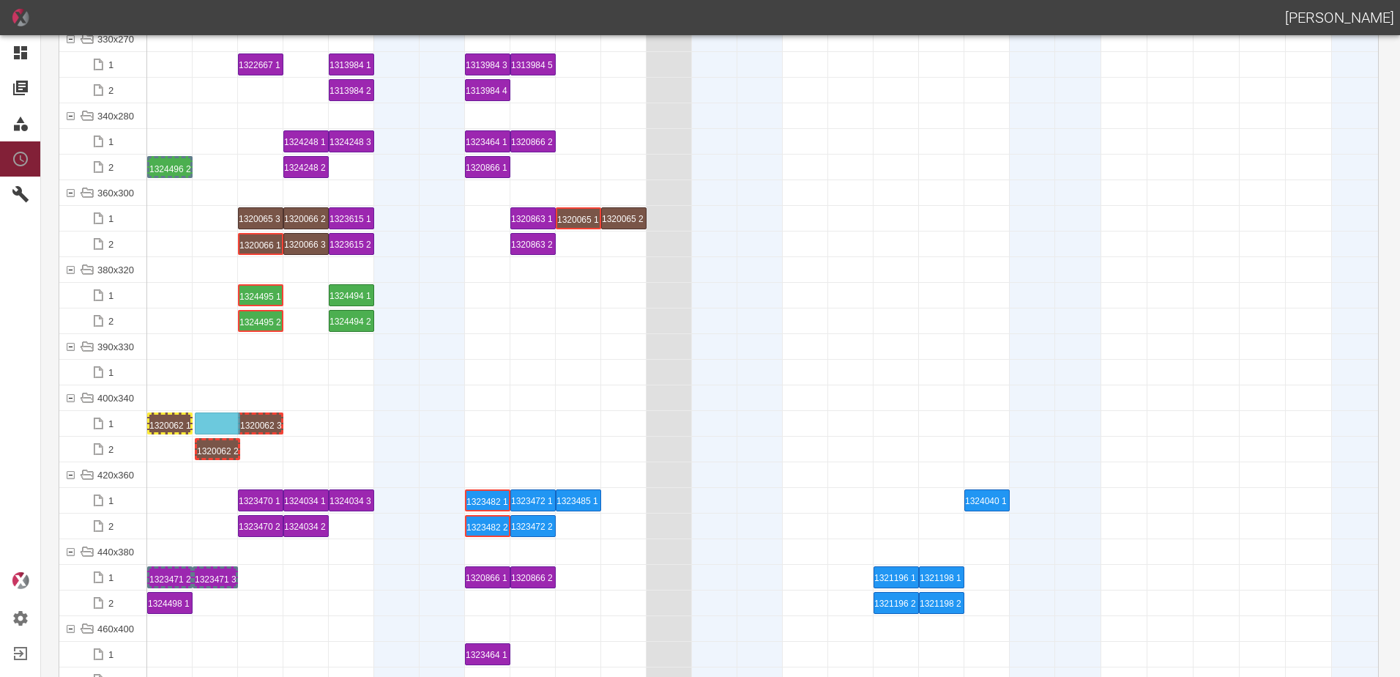
drag, startPoint x: 218, startPoint y: 447, endPoint x: 222, endPoint y: 414, distance: 32.4
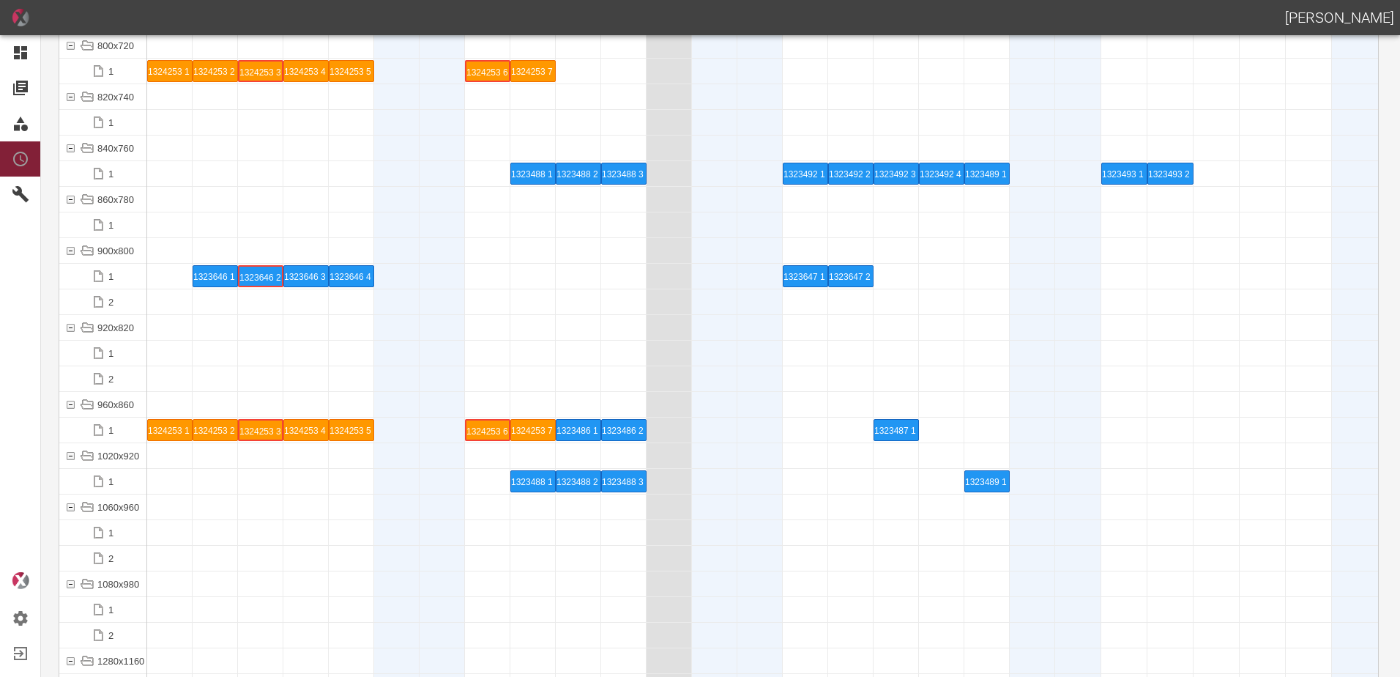
scroll to position [7041, 0]
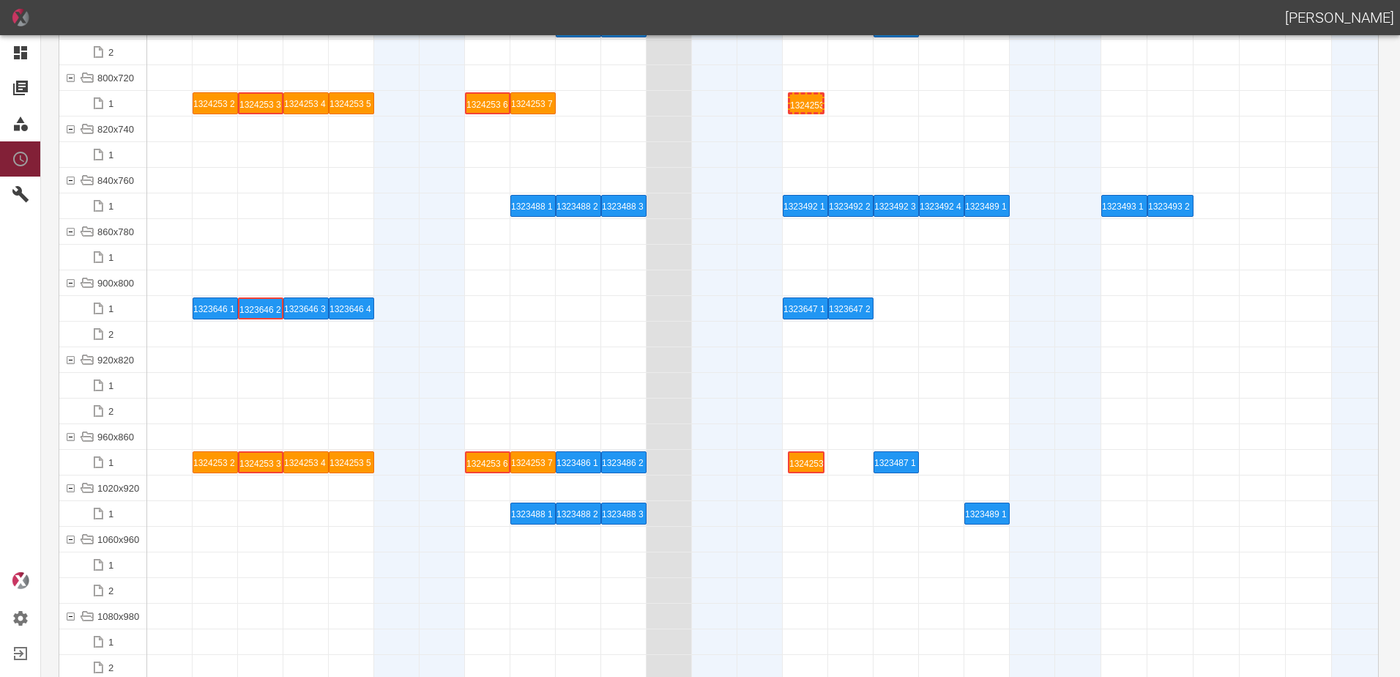
drag, startPoint x: 156, startPoint y: 461, endPoint x: 753, endPoint y: 459, distance: 597.4
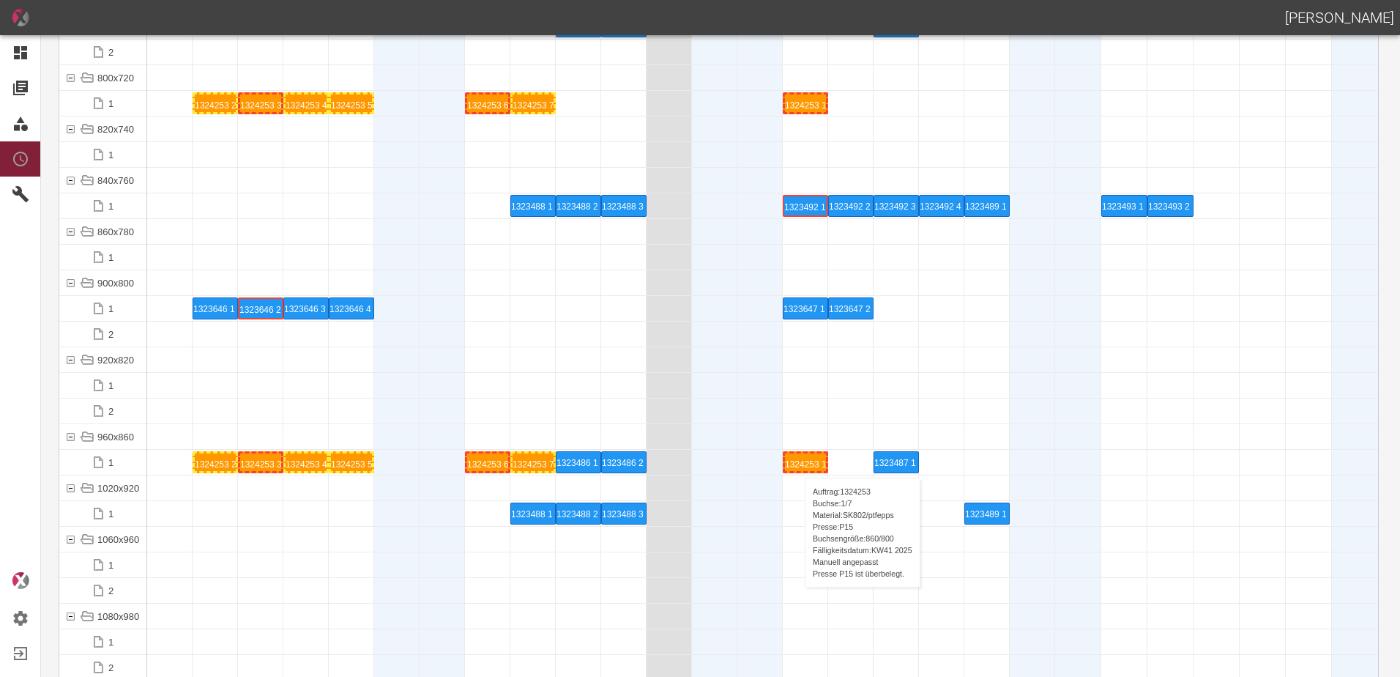
click at [797, 463] on div "1324253 1 P15" at bounding box center [805, 462] width 41 height 18
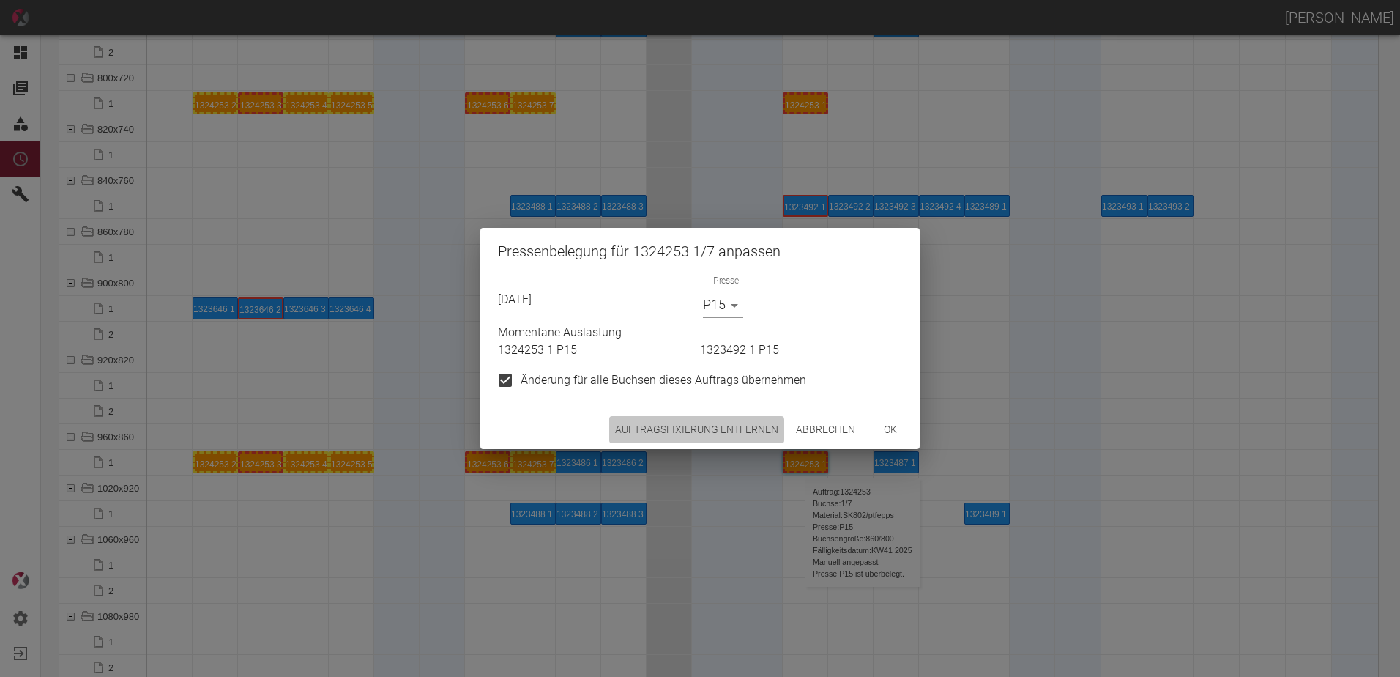
click at [684, 436] on button "Auftragsfixierung entfernen" at bounding box center [696, 429] width 175 height 27
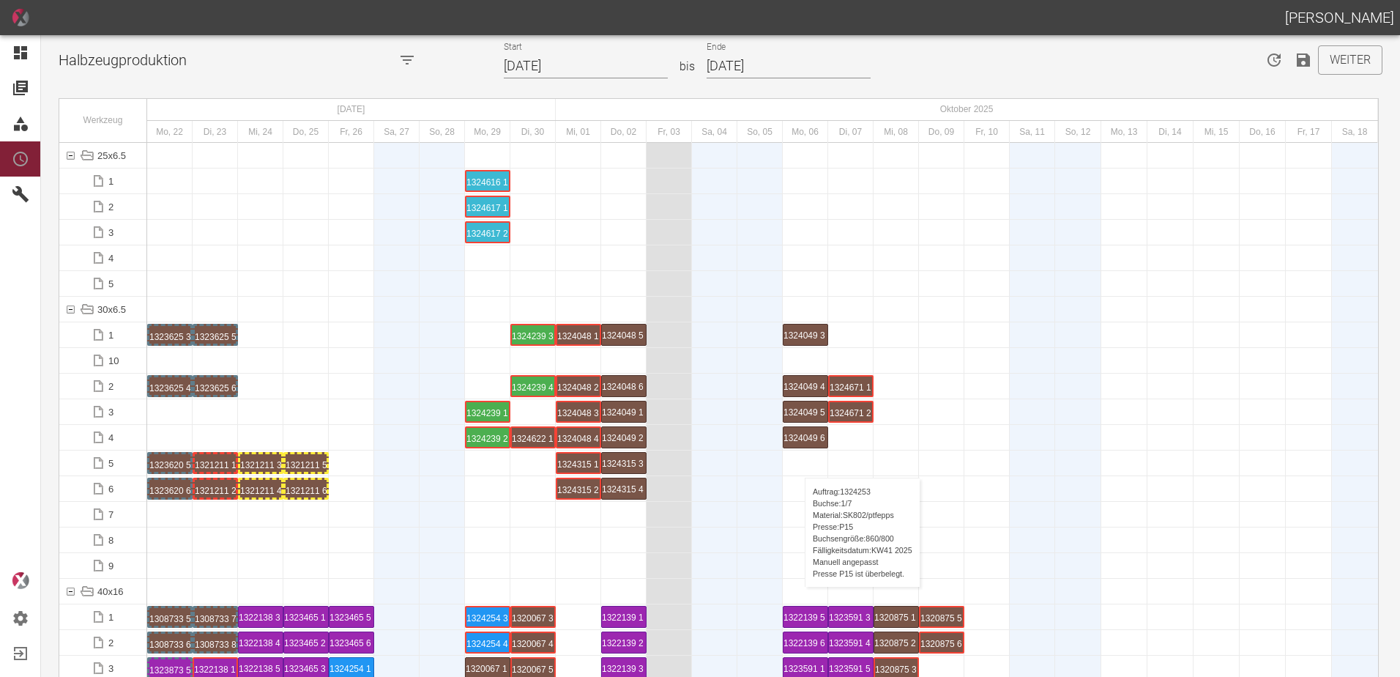
scroll to position [0, 0]
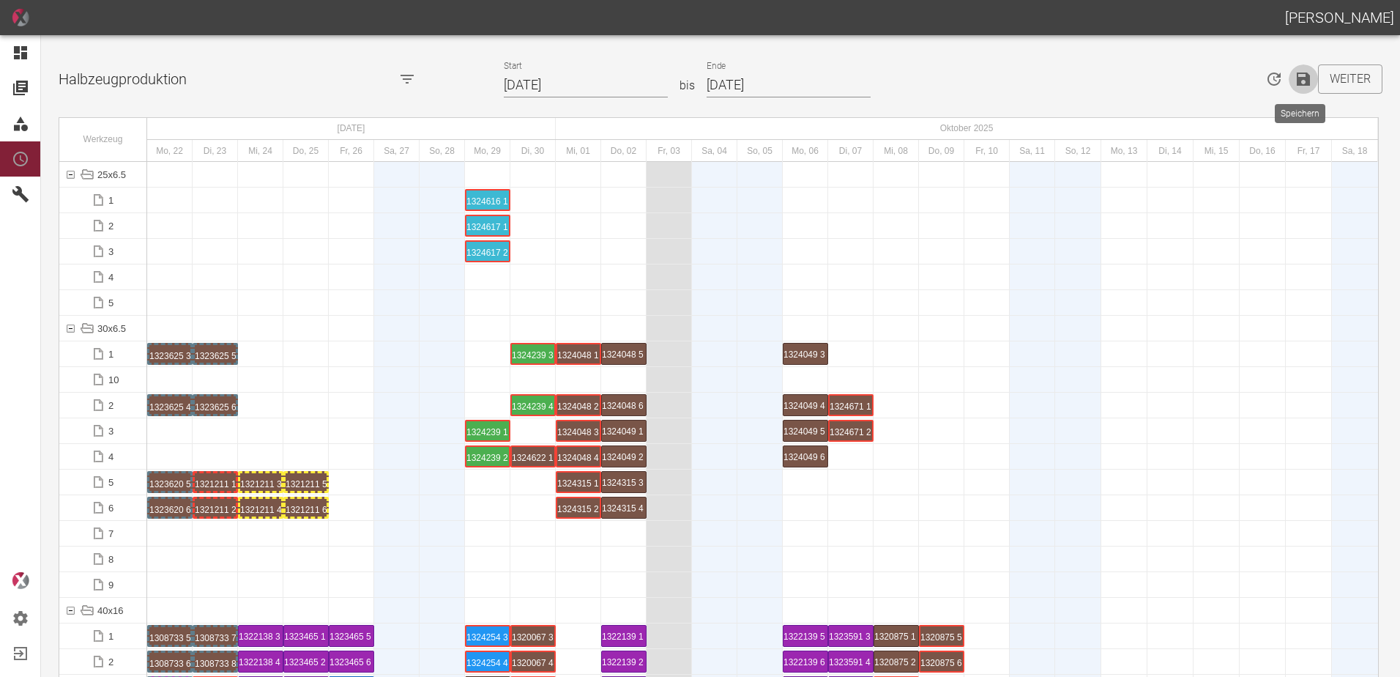
click at [1299, 84] on icon "Speichern" at bounding box center [1303, 78] width 13 height 13
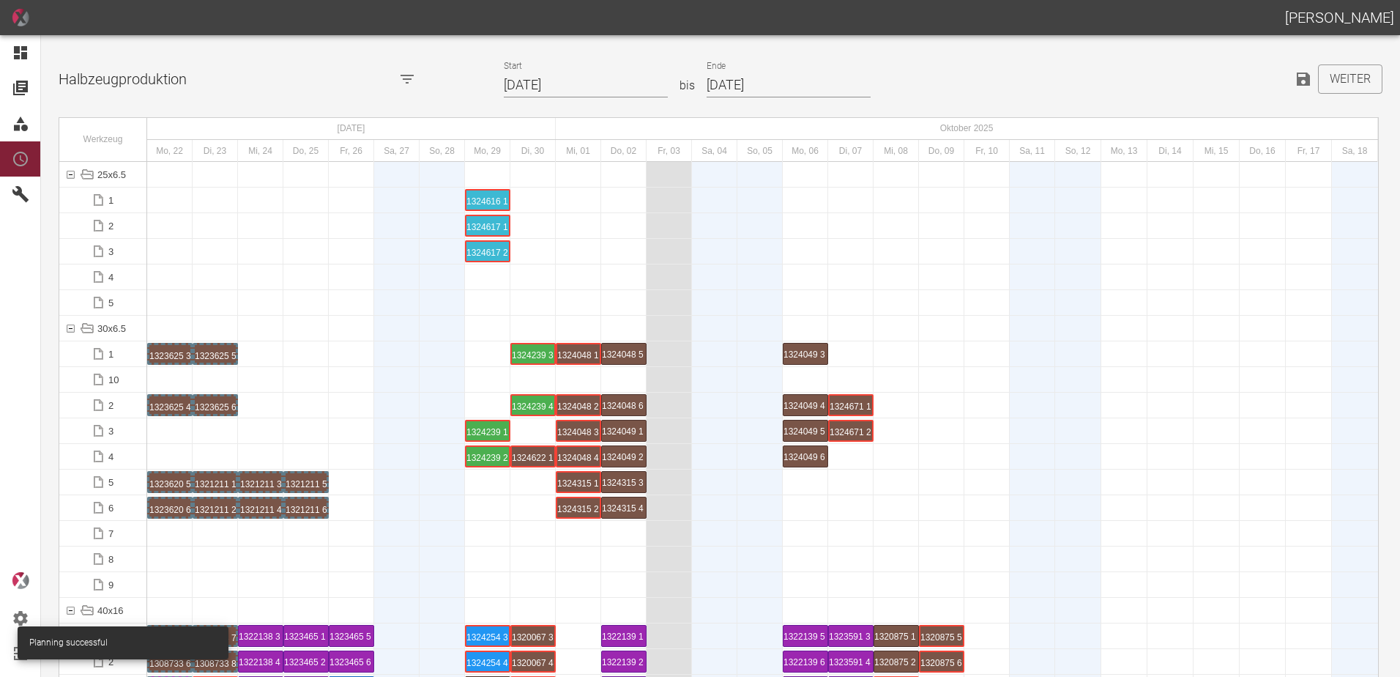
click at [294, 327] on div at bounding box center [305, 328] width 45 height 25
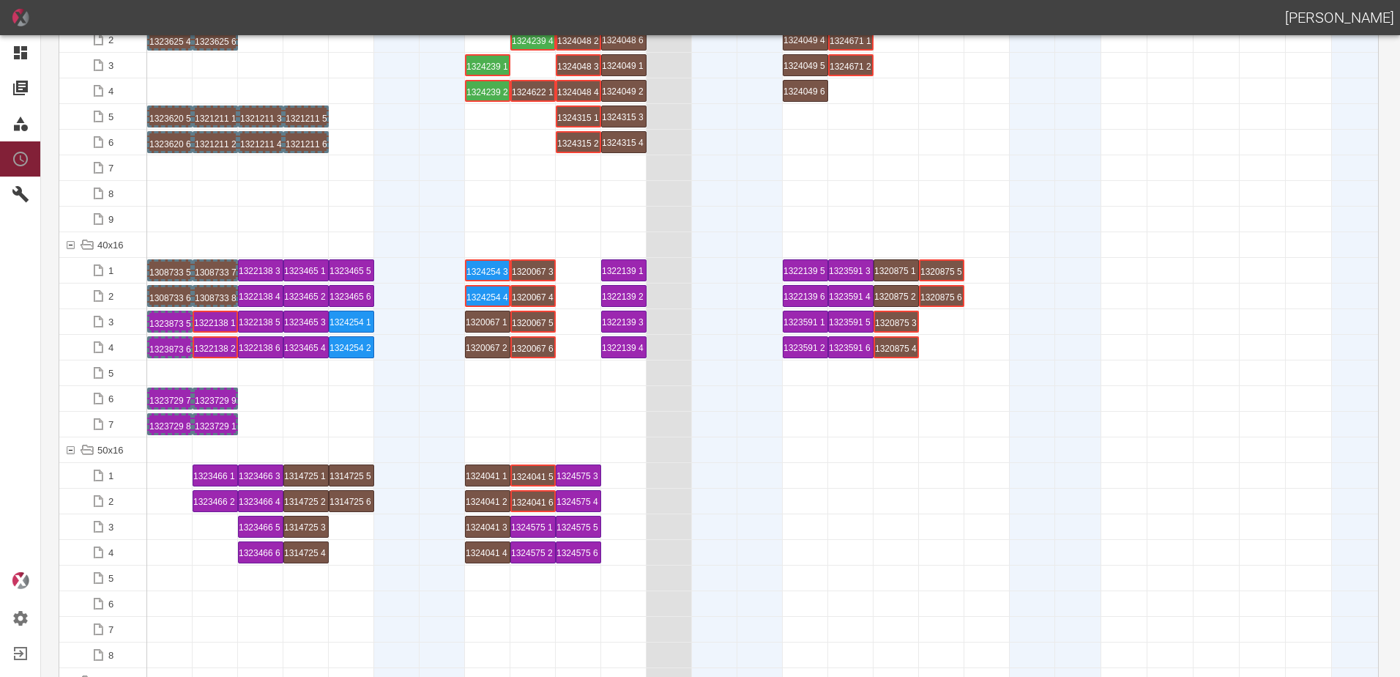
scroll to position [366, 0]
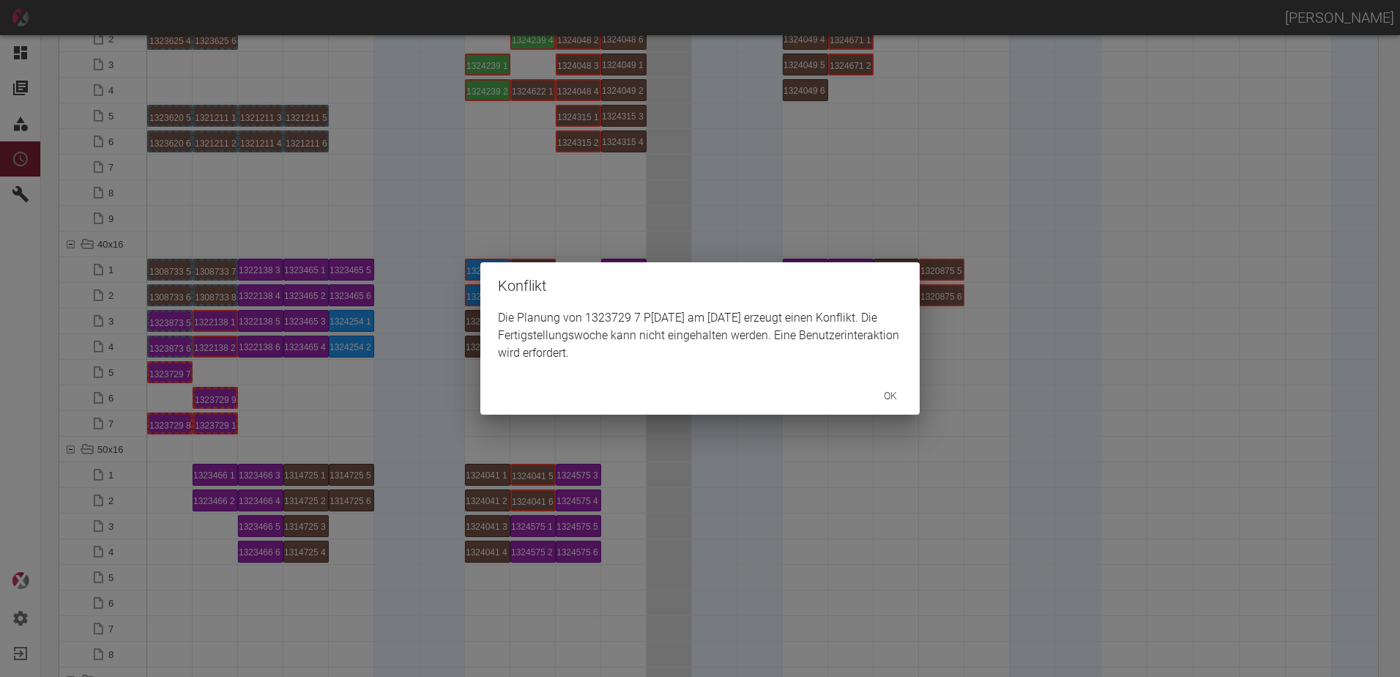
click at [170, 425] on div "Konflikt Die Planung von 1323729 7 P10/11 am 22.9.2025 erzeugt einen Konflikt. …" at bounding box center [700, 338] width 1400 height 677
drag, startPoint x: 279, startPoint y: 420, endPoint x: 273, endPoint y: 414, distance: 7.8
click at [277, 417] on div "Konflikt Die Planung von 1323729 8 P10/11 am 22.9.2025 erzeugt einen Konflikt. …" at bounding box center [700, 338] width 1400 height 677
click at [221, 427] on div "Konflikt Die Planung von 1323729 9 P10/11 am 23.9.2025 erzeugt einen Konflikt. …" at bounding box center [700, 338] width 1400 height 677
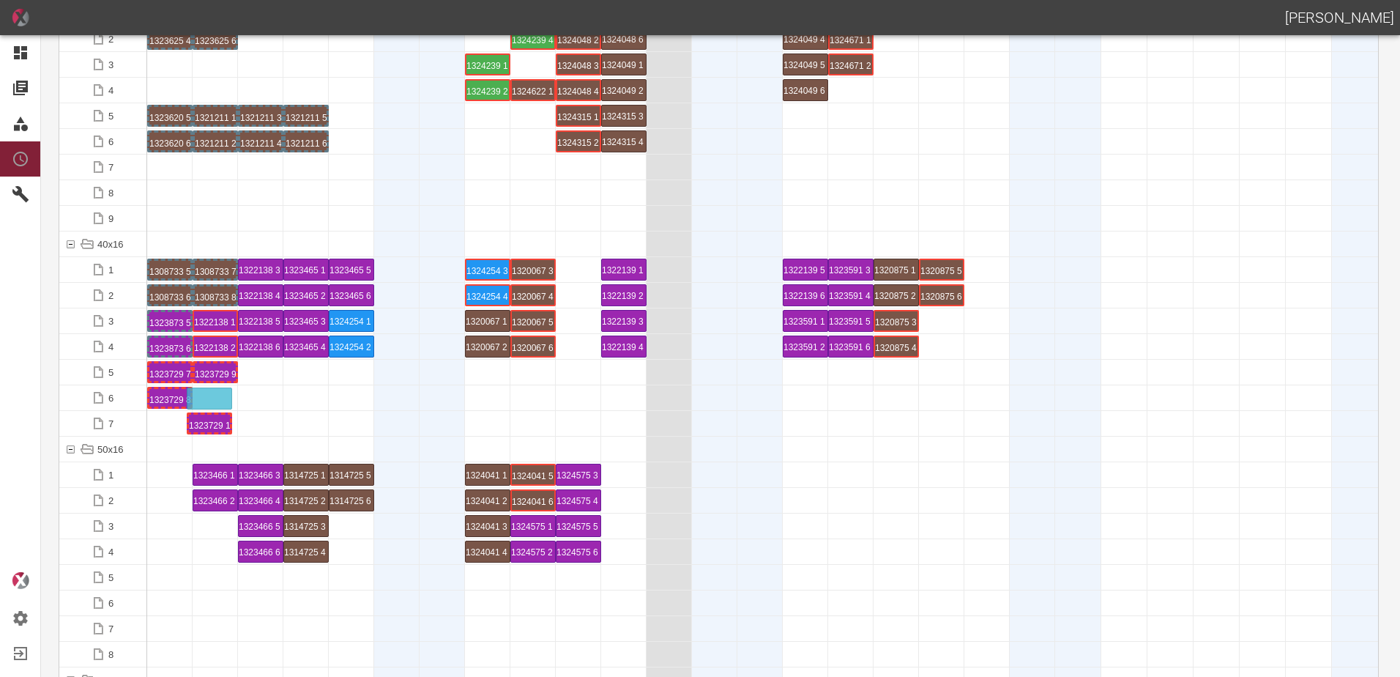
drag, startPoint x: 220, startPoint y: 421, endPoint x: 218, endPoint y: 391, distance: 30.1
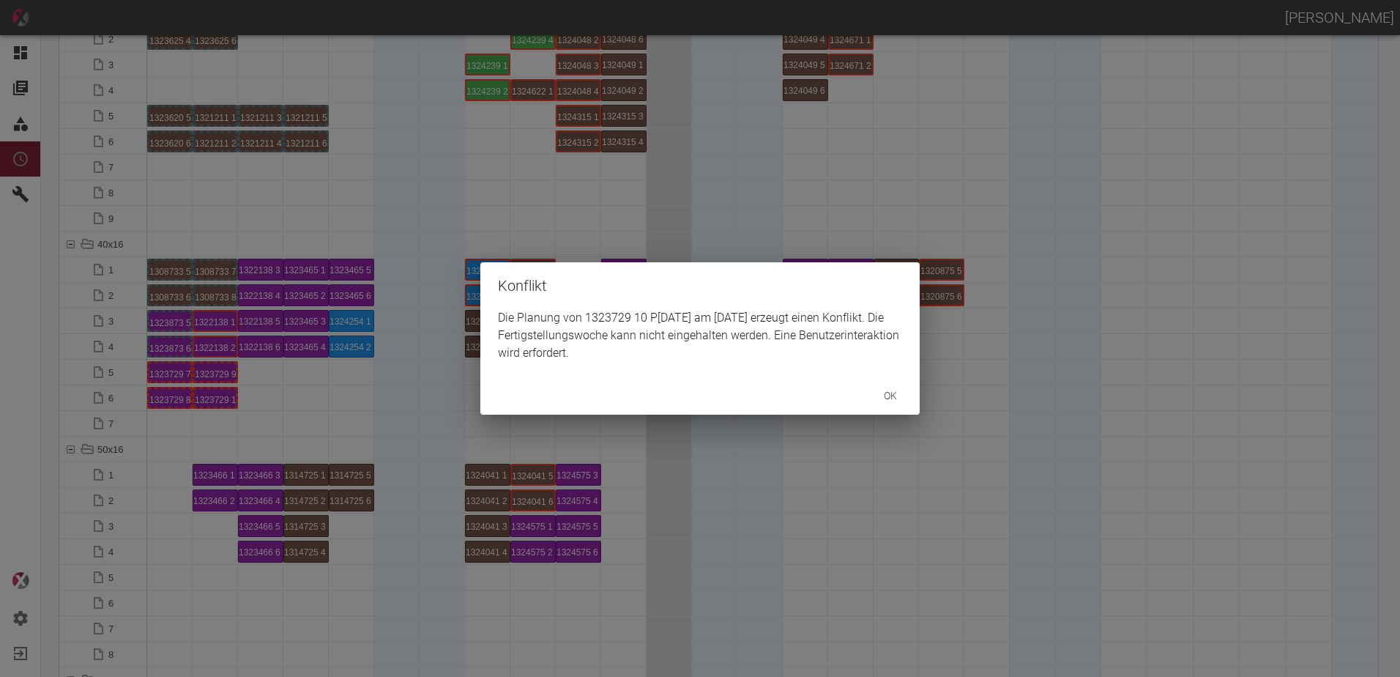
click at [267, 402] on div "Konflikt Die Planung von 1323729 10 P10/11 am 23.9.2025 erzeugt einen Konflikt.…" at bounding box center [700, 338] width 1400 height 677
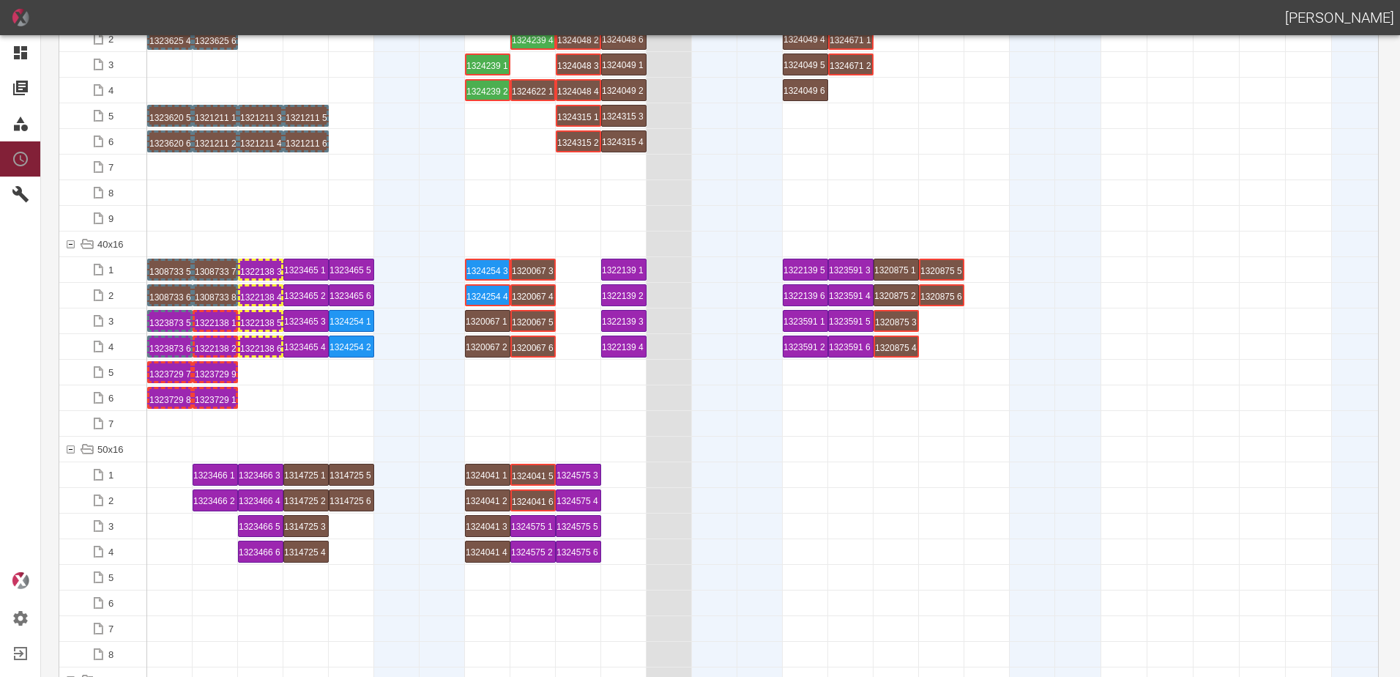
drag, startPoint x: 256, startPoint y: 439, endPoint x: 245, endPoint y: 422, distance: 20.7
click at [225, 326] on div "1322138 1 P16/17" at bounding box center [215, 321] width 41 height 18
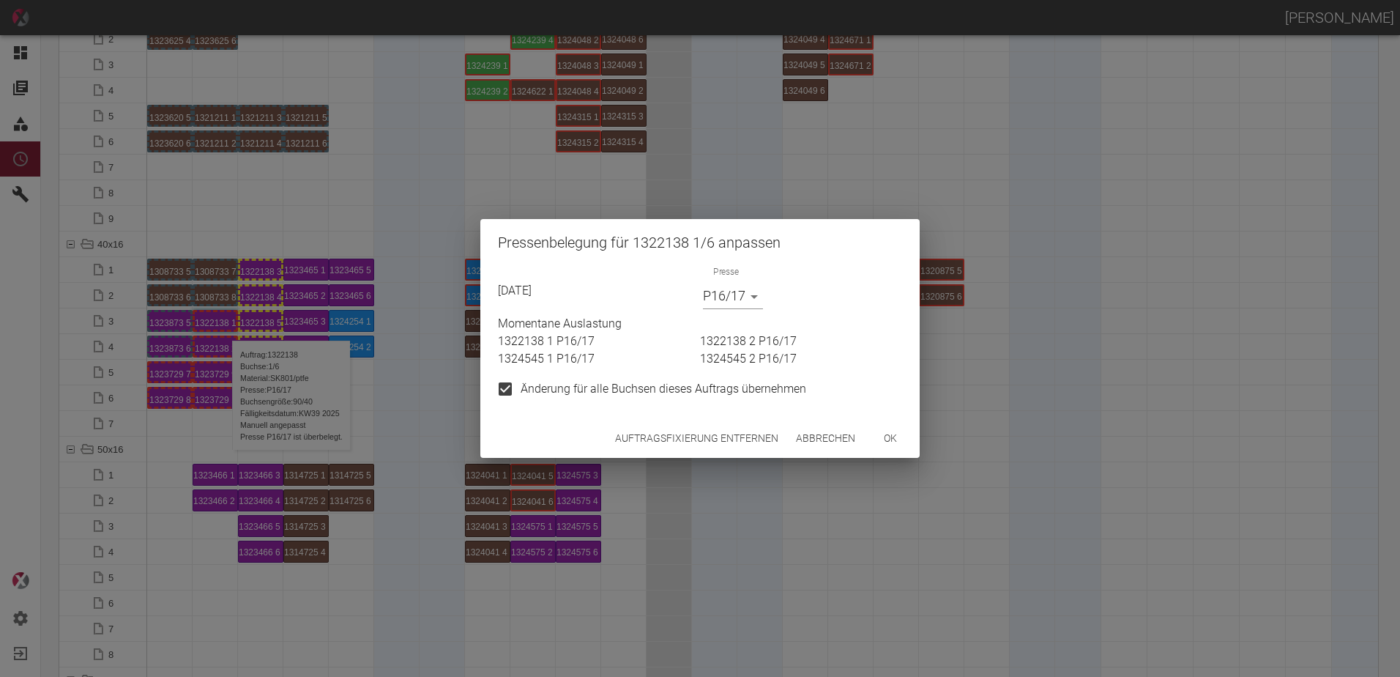
click at [636, 428] on button "Auftragsfixierung entfernen" at bounding box center [696, 438] width 175 height 27
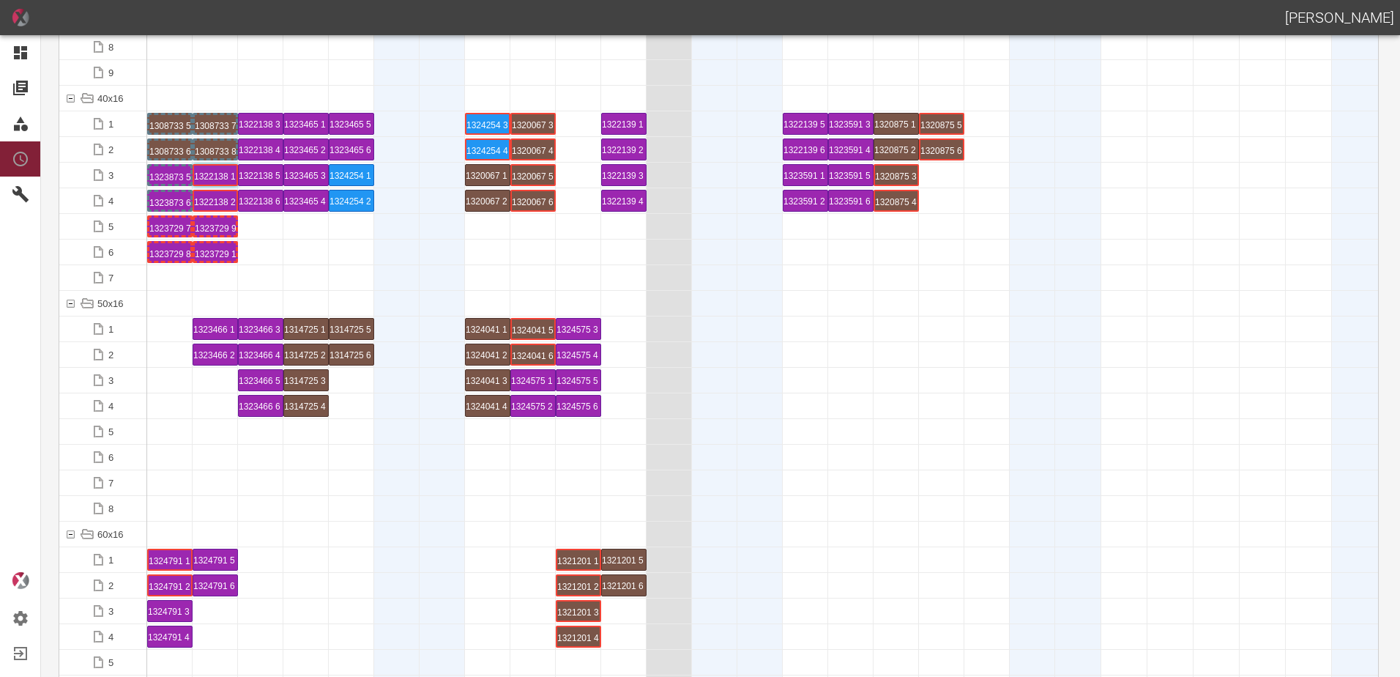
scroll to position [513, 0]
click at [424, 329] on div at bounding box center [442, 328] width 45 height 25
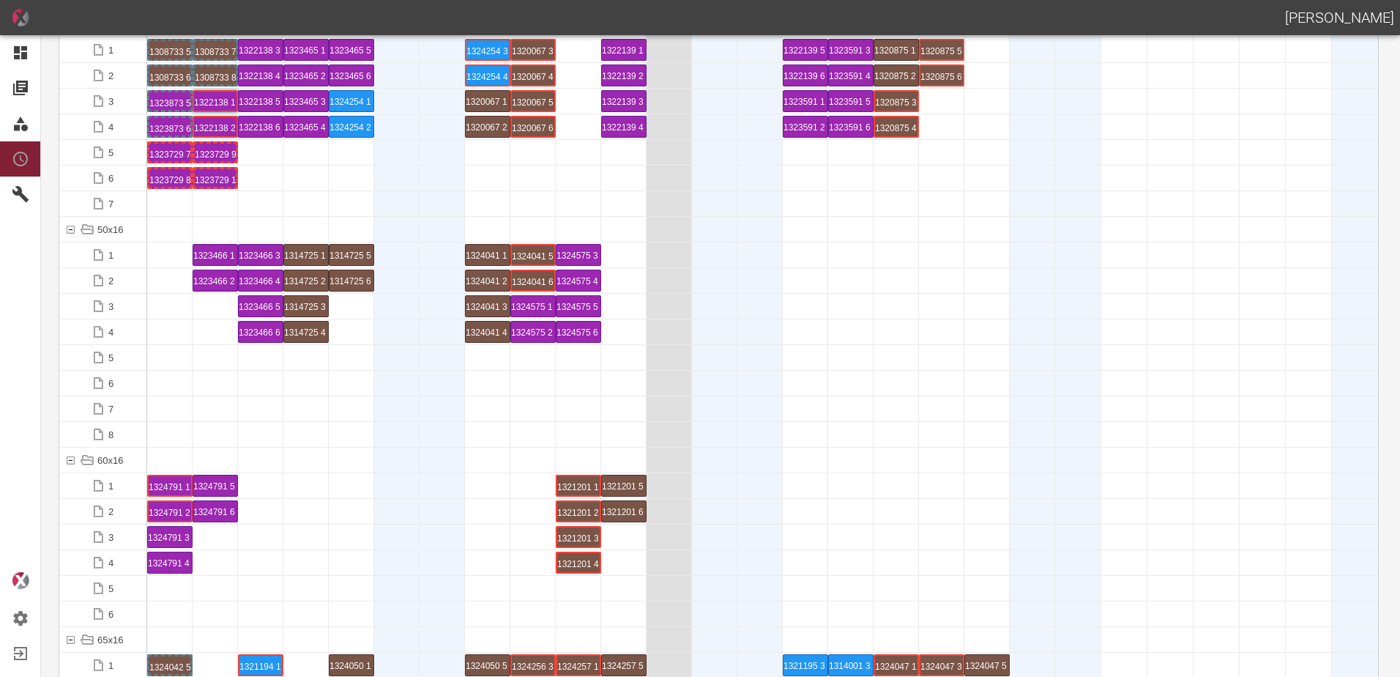
scroll to position [879, 0]
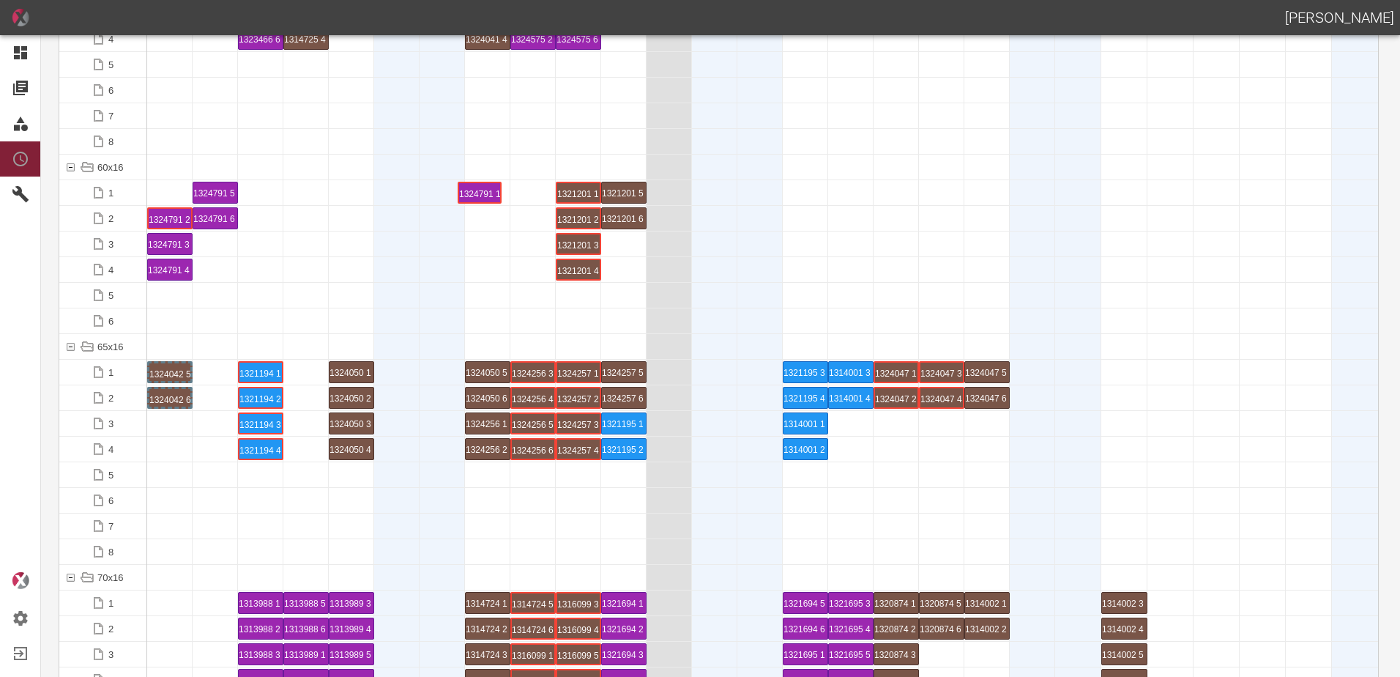
drag, startPoint x: 165, startPoint y: 189, endPoint x: 474, endPoint y: 183, distance: 309.0
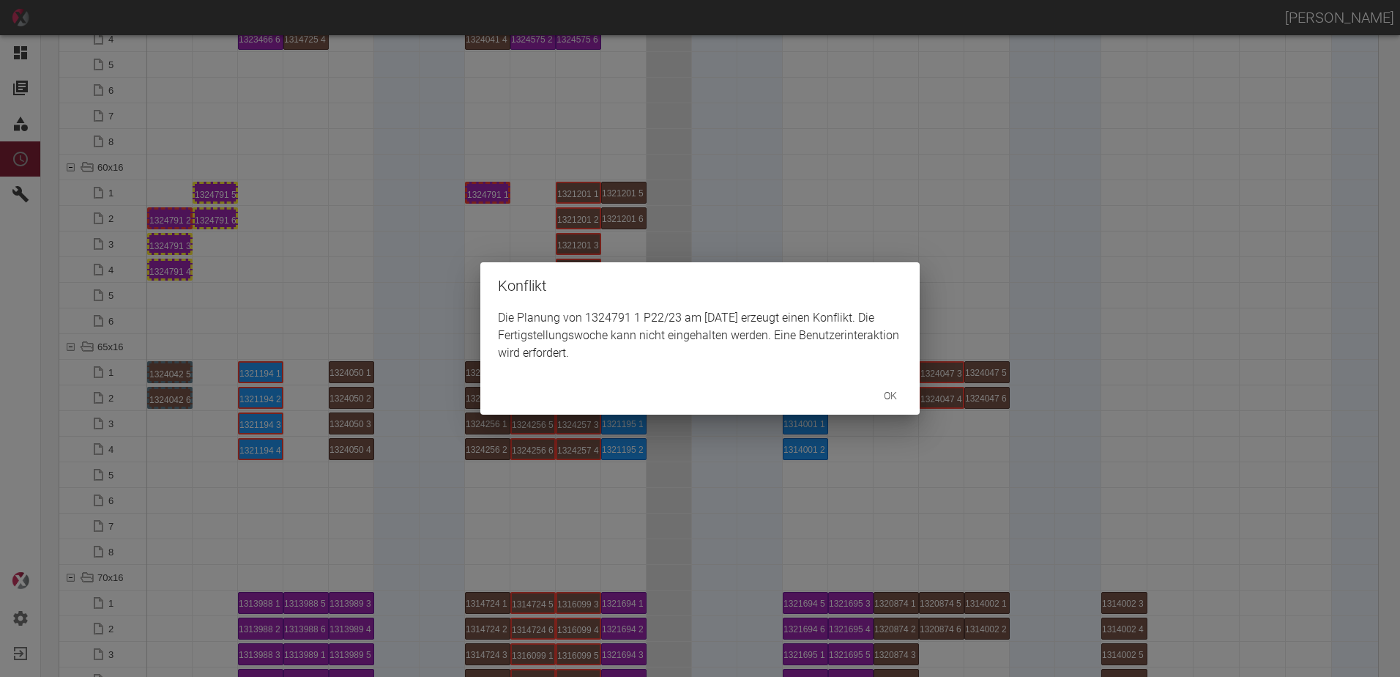
click at [173, 217] on div "Konflikt Die Planung von 1324791 1 P22/23 am 29.9.2025 erzeugt einen Konflikt. …" at bounding box center [700, 338] width 1400 height 677
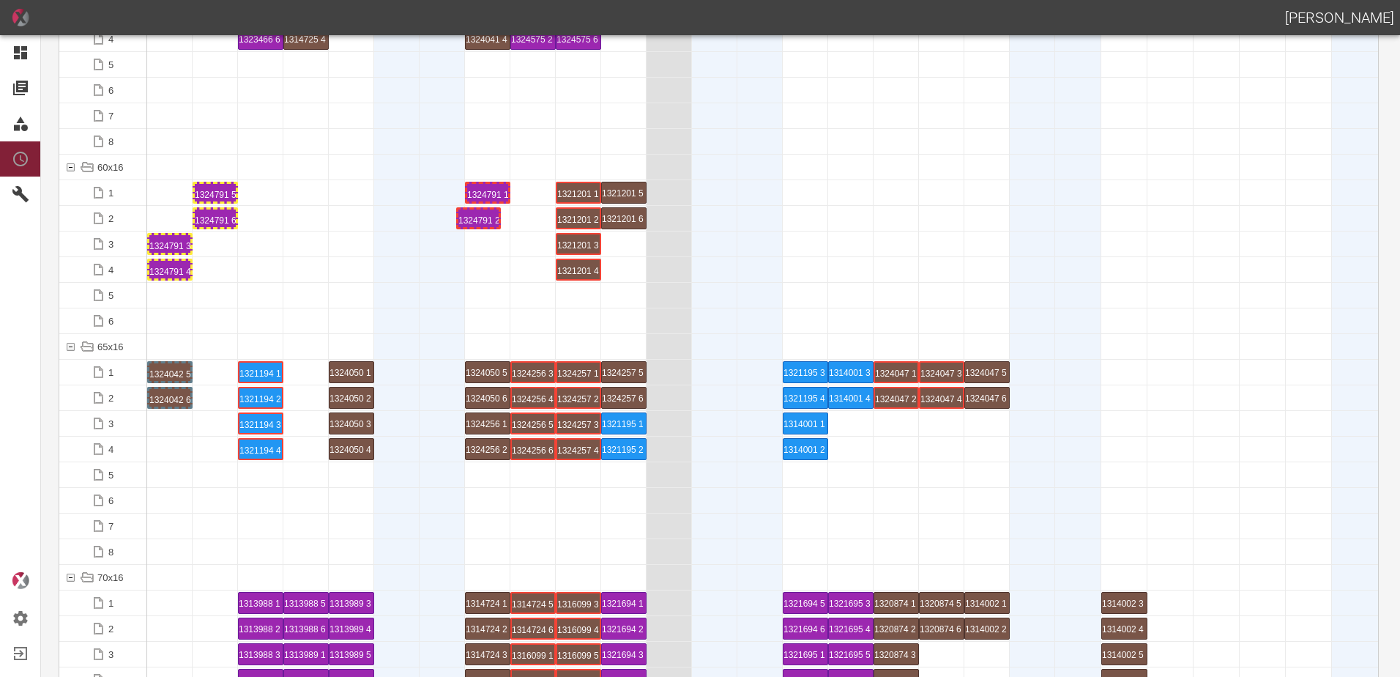
drag, startPoint x: 171, startPoint y: 217, endPoint x: 469, endPoint y: 210, distance: 298.8
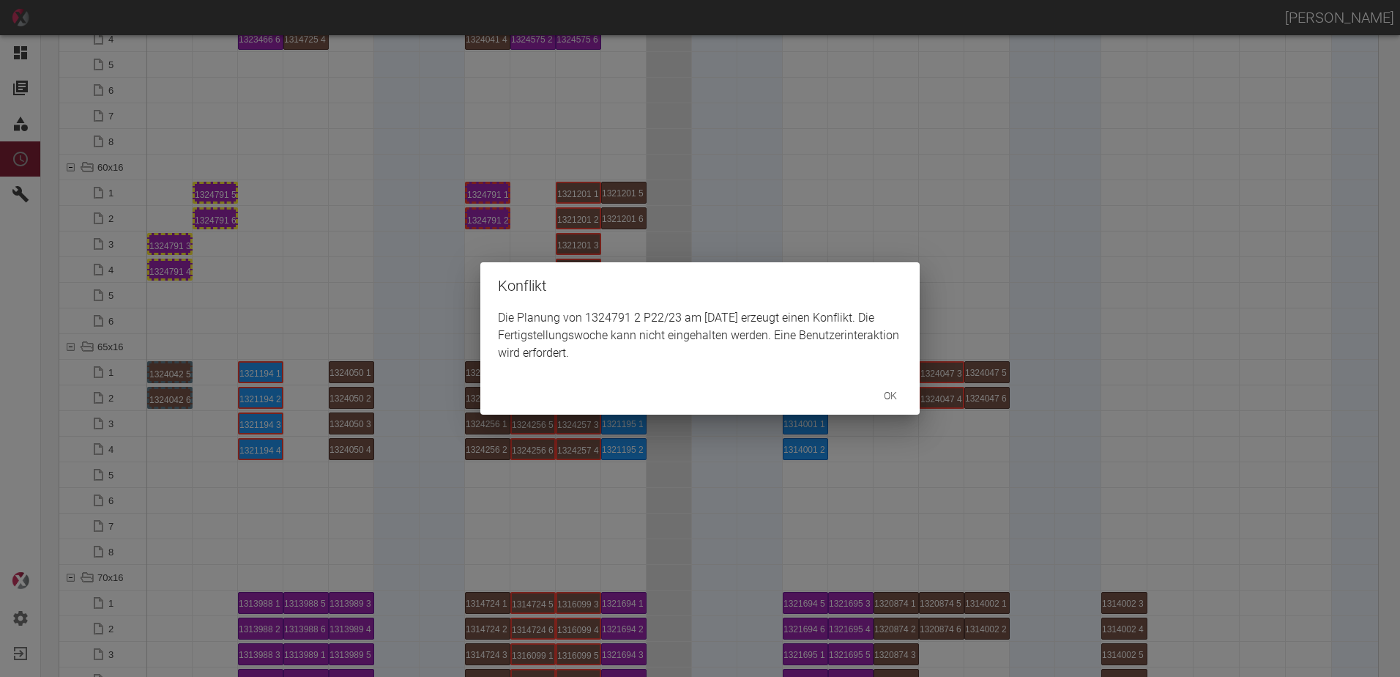
click at [349, 233] on div "Konflikt Die Planung von 1324791 2 P22/23 am 29.9.2025 erzeugt einen Konflikt. …" at bounding box center [700, 338] width 1400 height 677
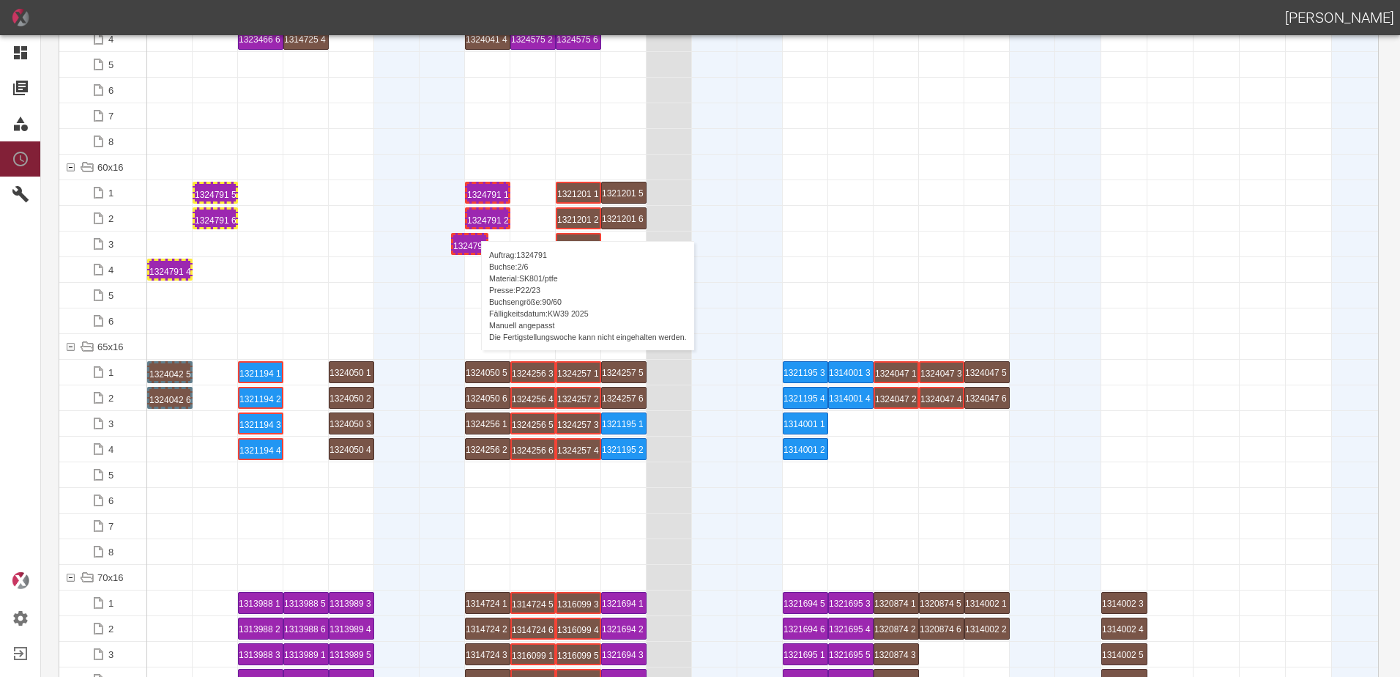
drag, startPoint x: 176, startPoint y: 245, endPoint x: 476, endPoint y: 226, distance: 300.8
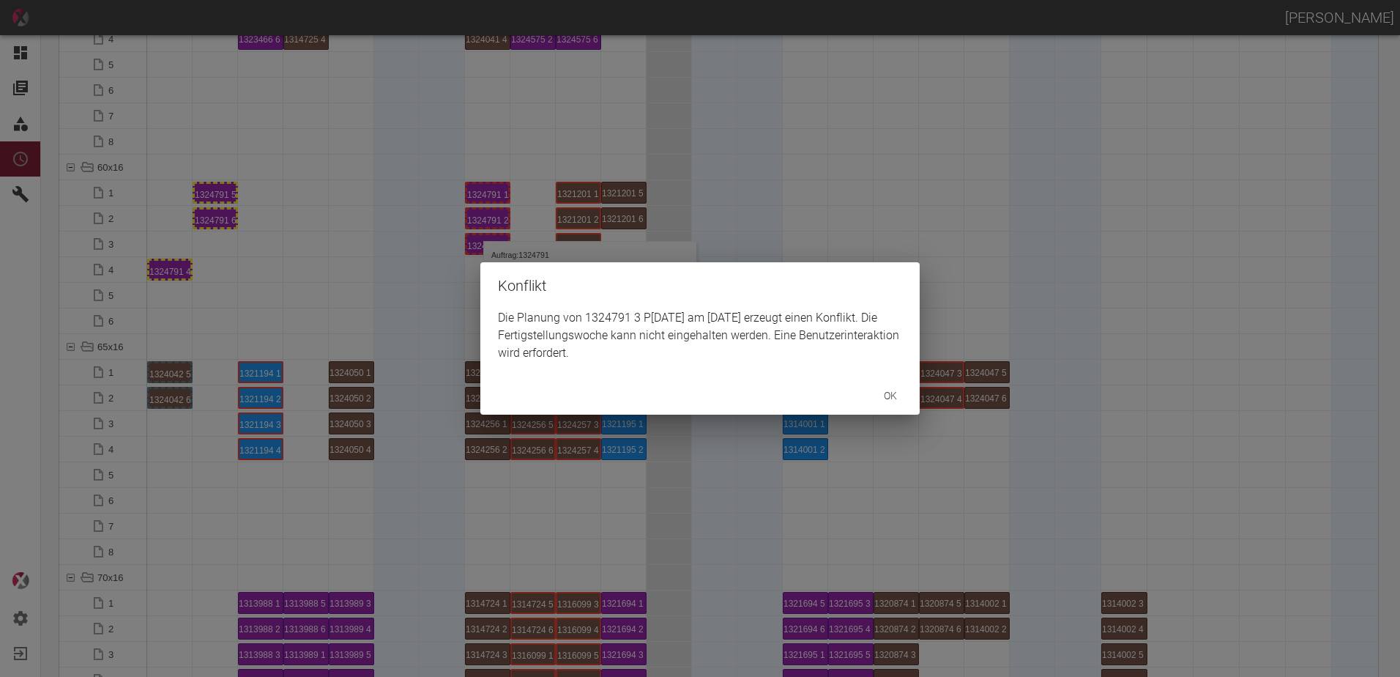
click at [174, 275] on div "Konflikt Die Planung von 1324791 3 P3/4 am 29.9.2025 erzeugt einen Konflikt. Di…" at bounding box center [700, 338] width 1400 height 677
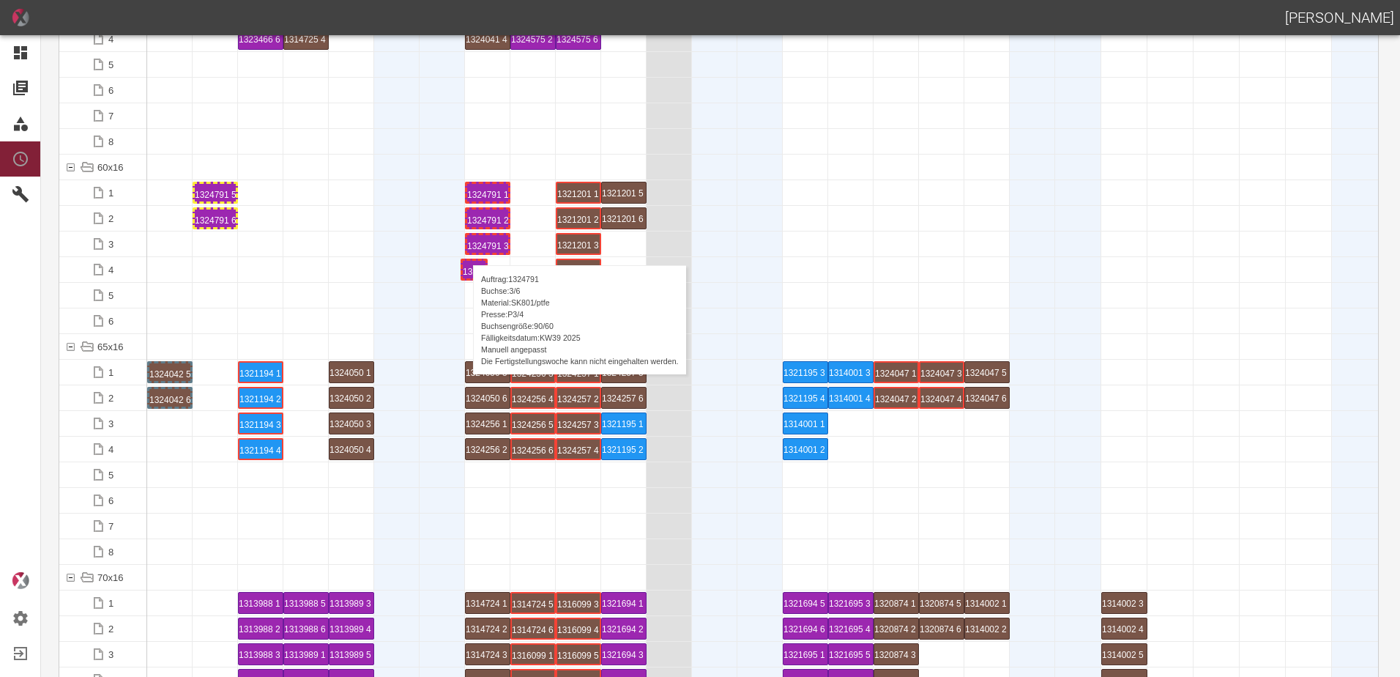
drag, startPoint x: 174, startPoint y: 274, endPoint x: 477, endPoint y: 251, distance: 304.7
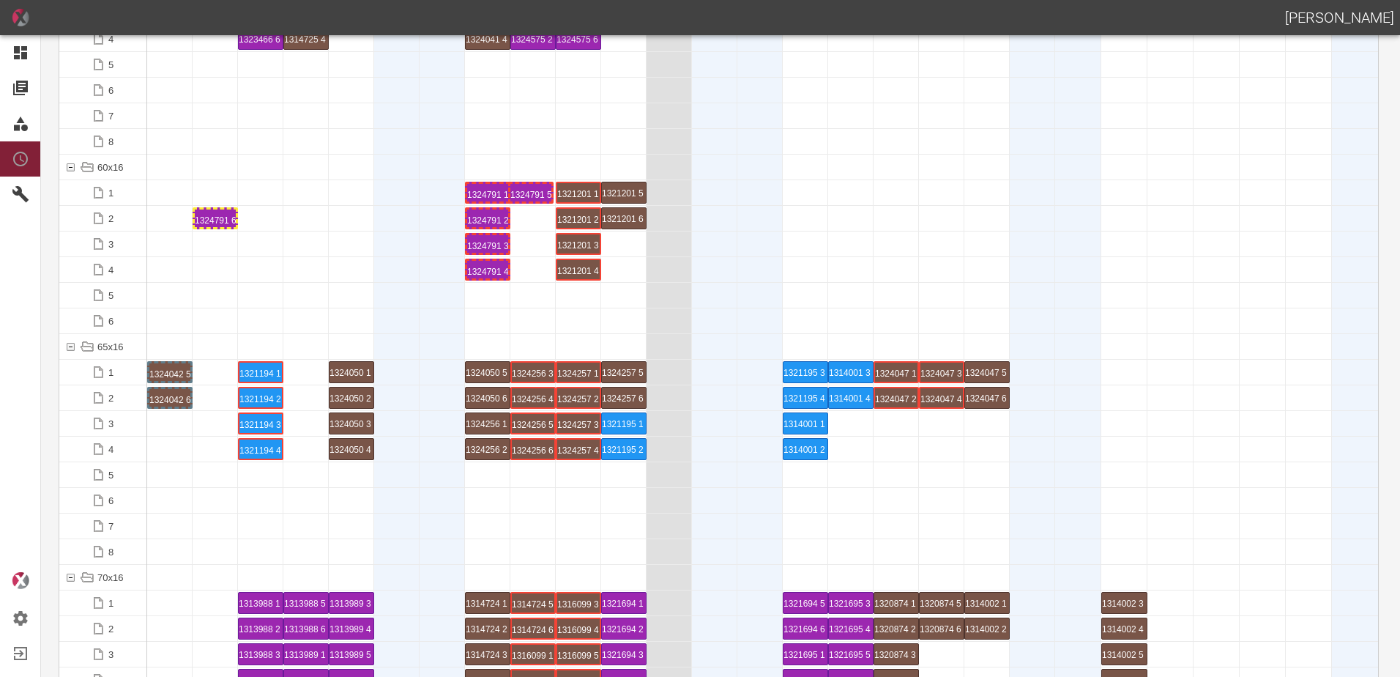
drag, startPoint x: 226, startPoint y: 189, endPoint x: 541, endPoint y: 179, distance: 315.0
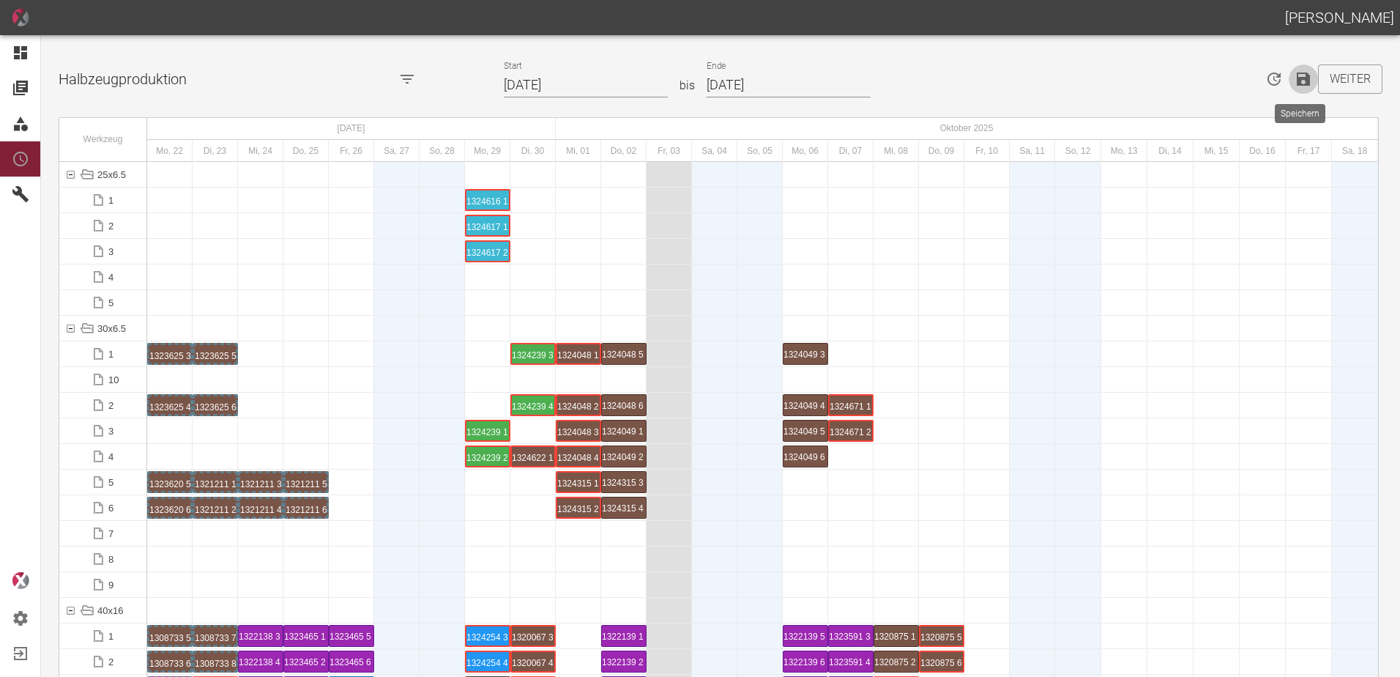
click at [1297, 83] on icon "Speichern" at bounding box center [1303, 78] width 13 height 13
click at [385, 461] on div at bounding box center [396, 456] width 45 height 25
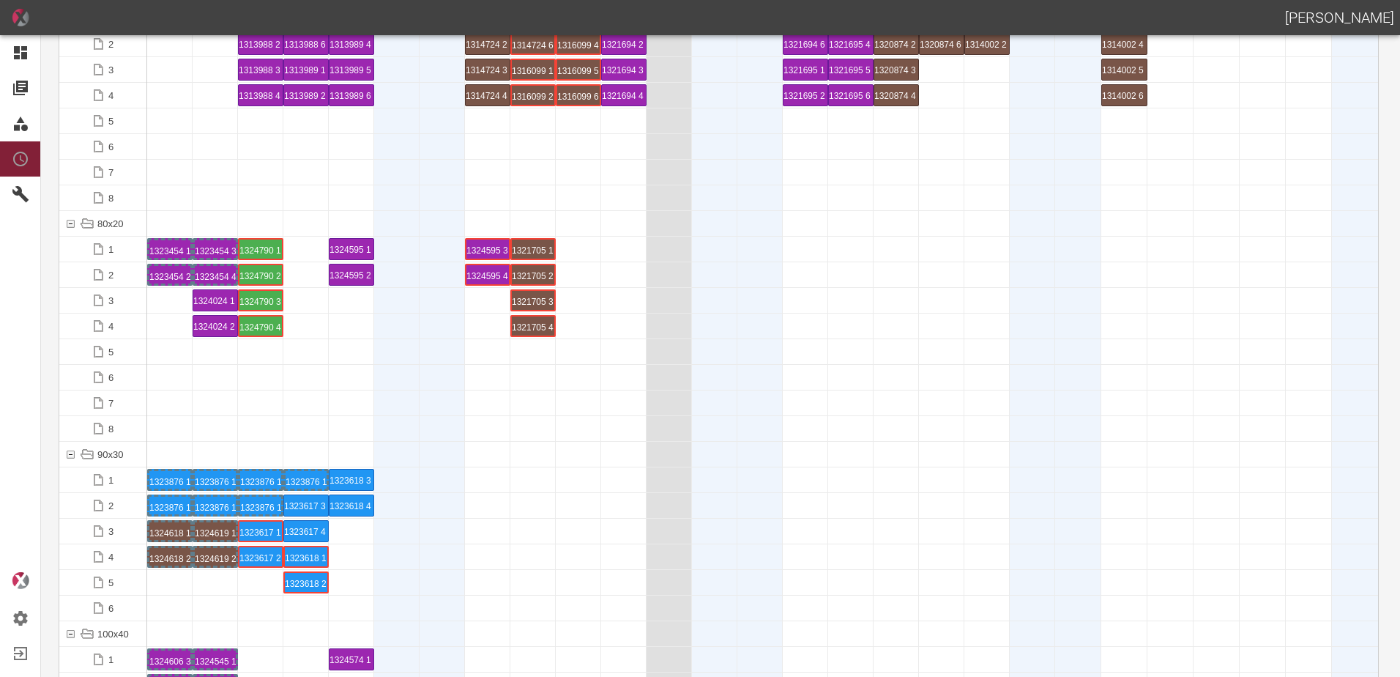
scroll to position [1464, 0]
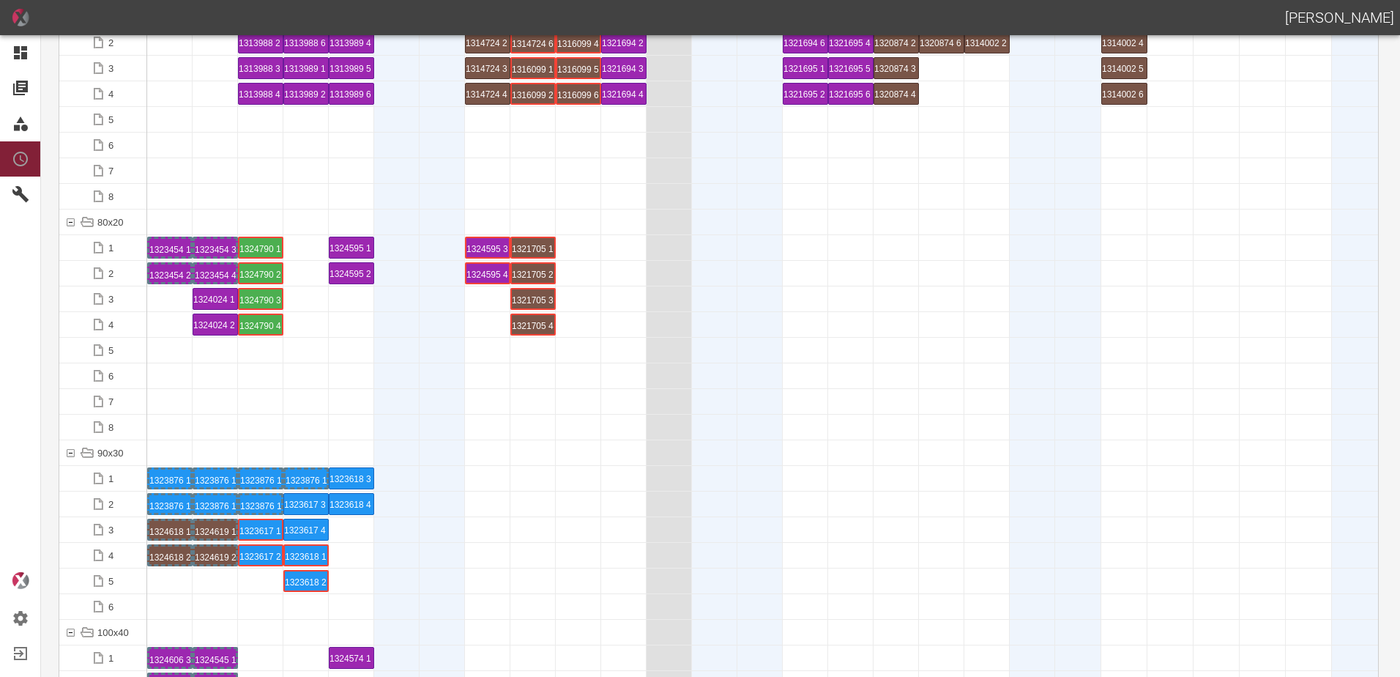
click at [265, 395] on div at bounding box center [260, 401] width 45 height 25
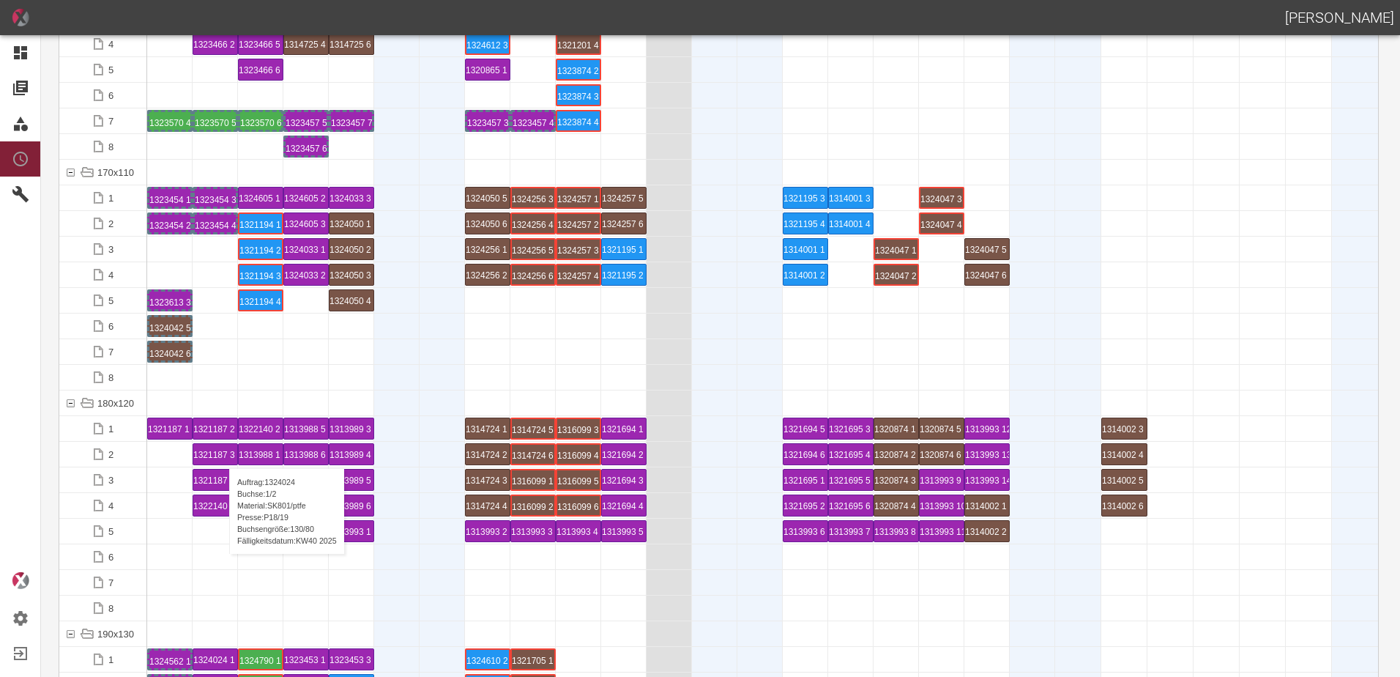
scroll to position [3661, 0]
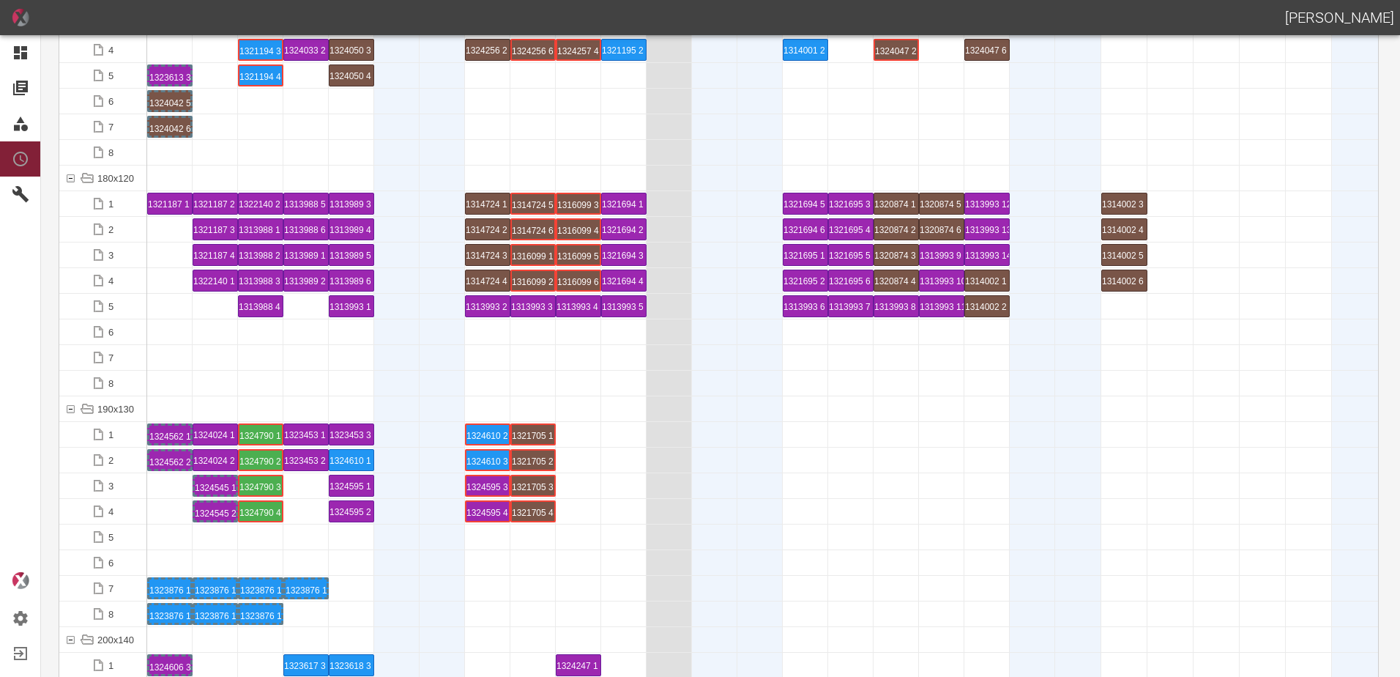
click at [659, 419] on div at bounding box center [668, 408] width 45 height 25
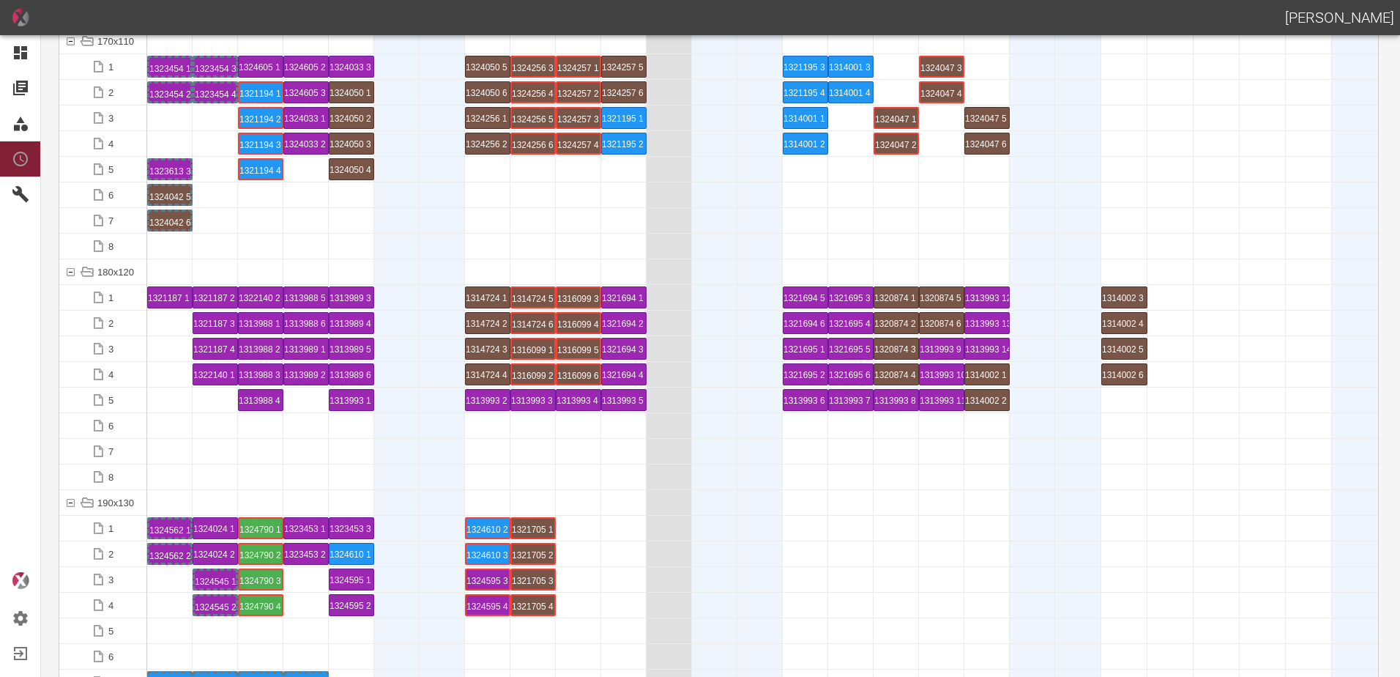
scroll to position [3441, 0]
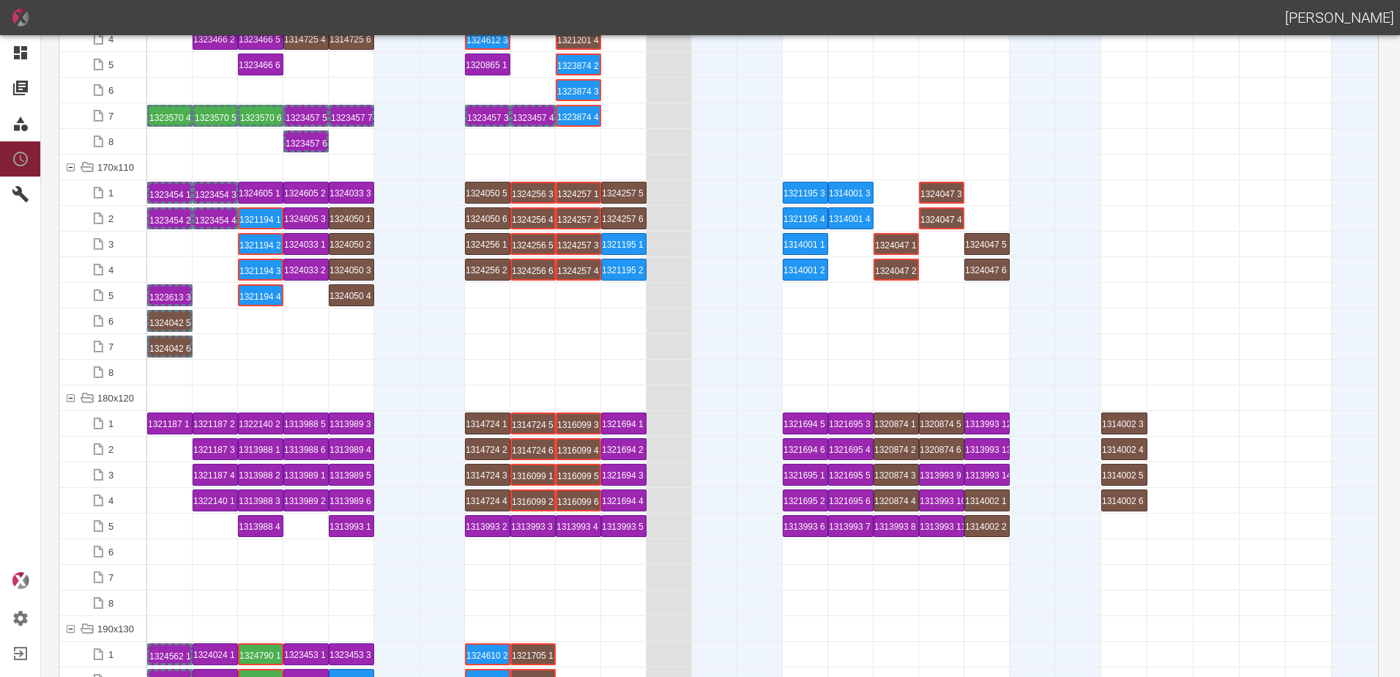
click at [213, 383] on div at bounding box center [215, 371] width 45 height 25
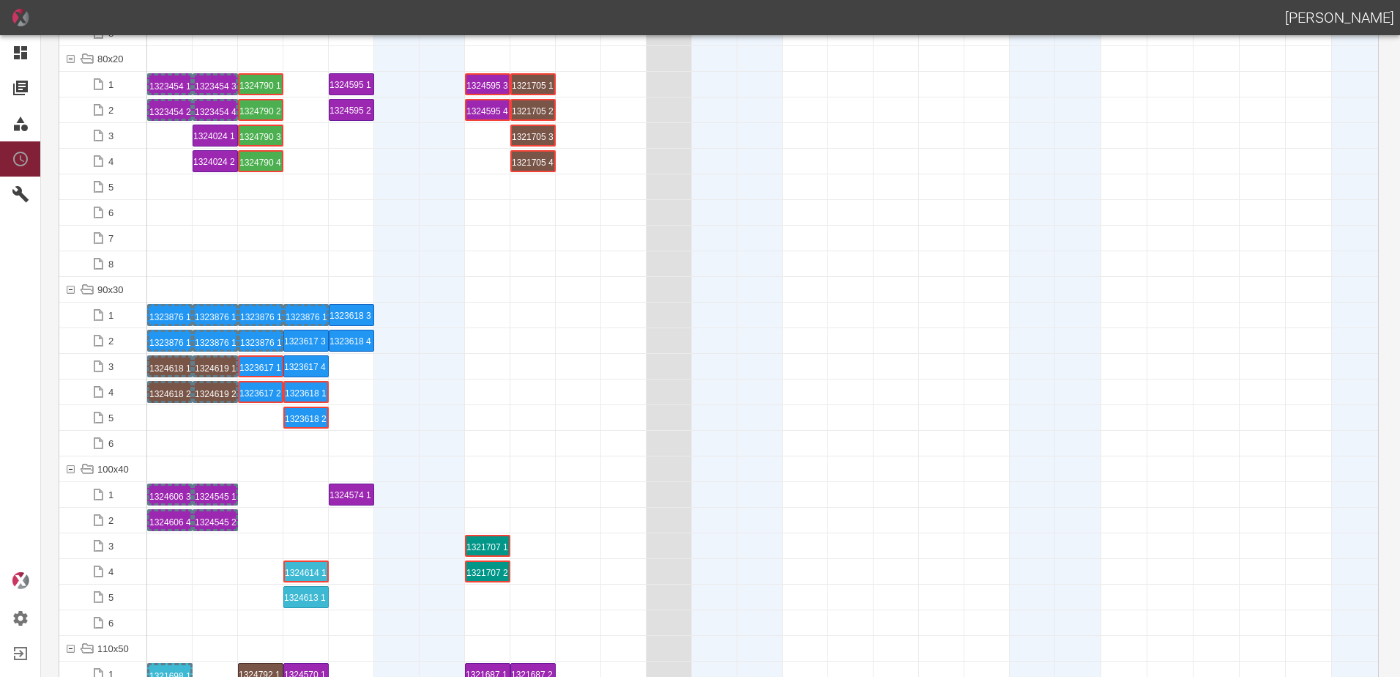
scroll to position [1464, 0]
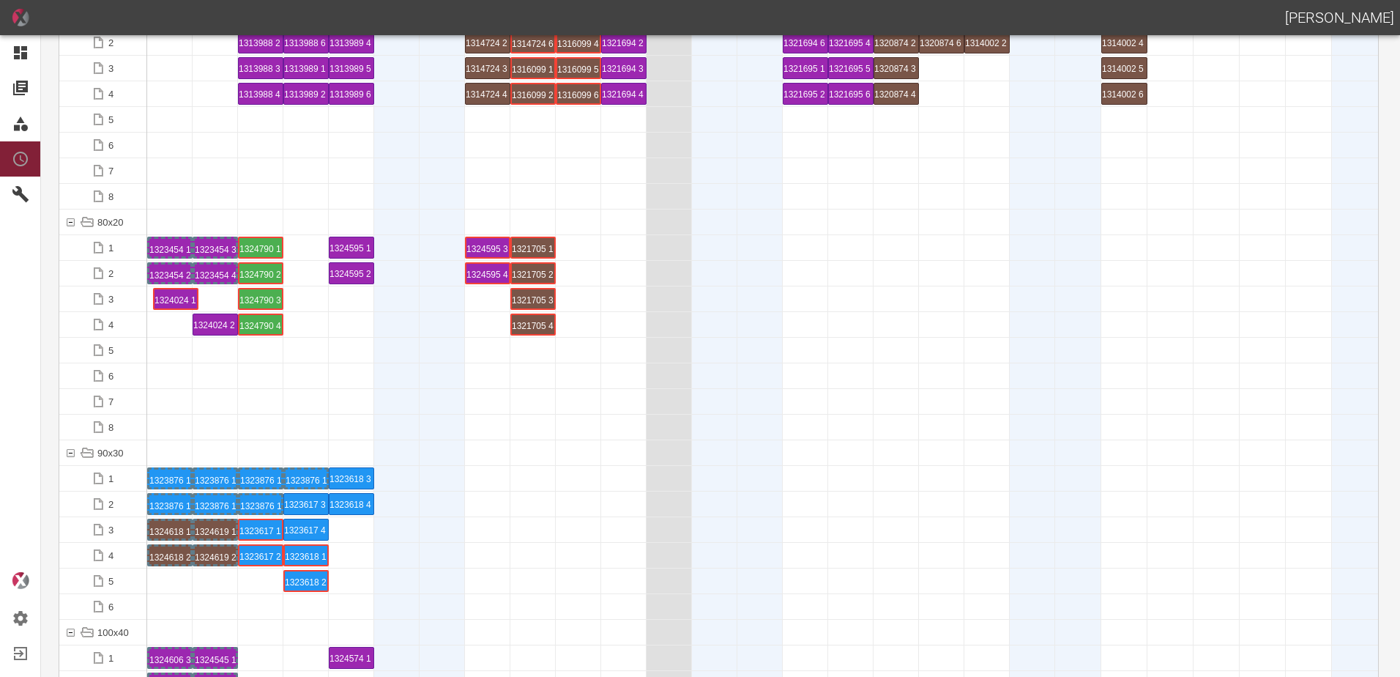
drag, startPoint x: 215, startPoint y: 295, endPoint x: 178, endPoint y: 288, distance: 37.9
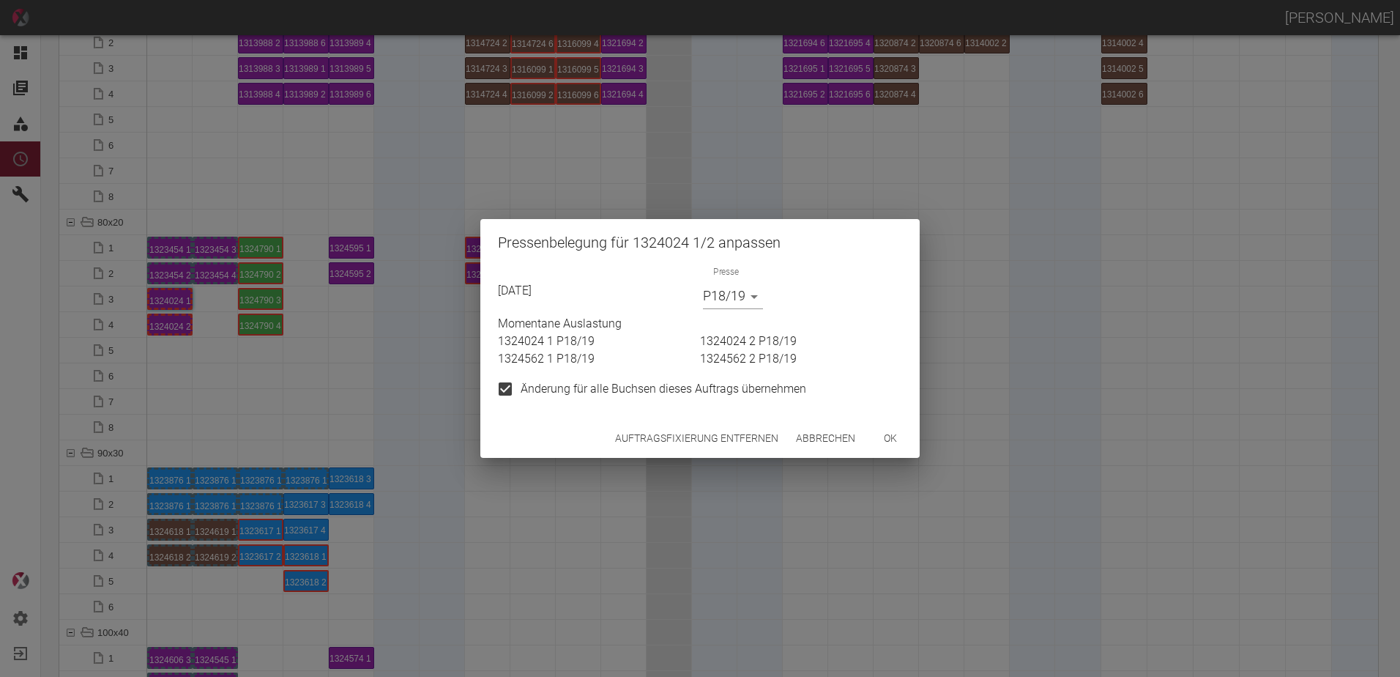
click at [749, 288] on body "ALEXANDER WERNECKE Dashboard Aufträge Materialien Planung Maschinen Einstellung…" at bounding box center [700, 338] width 1400 height 677
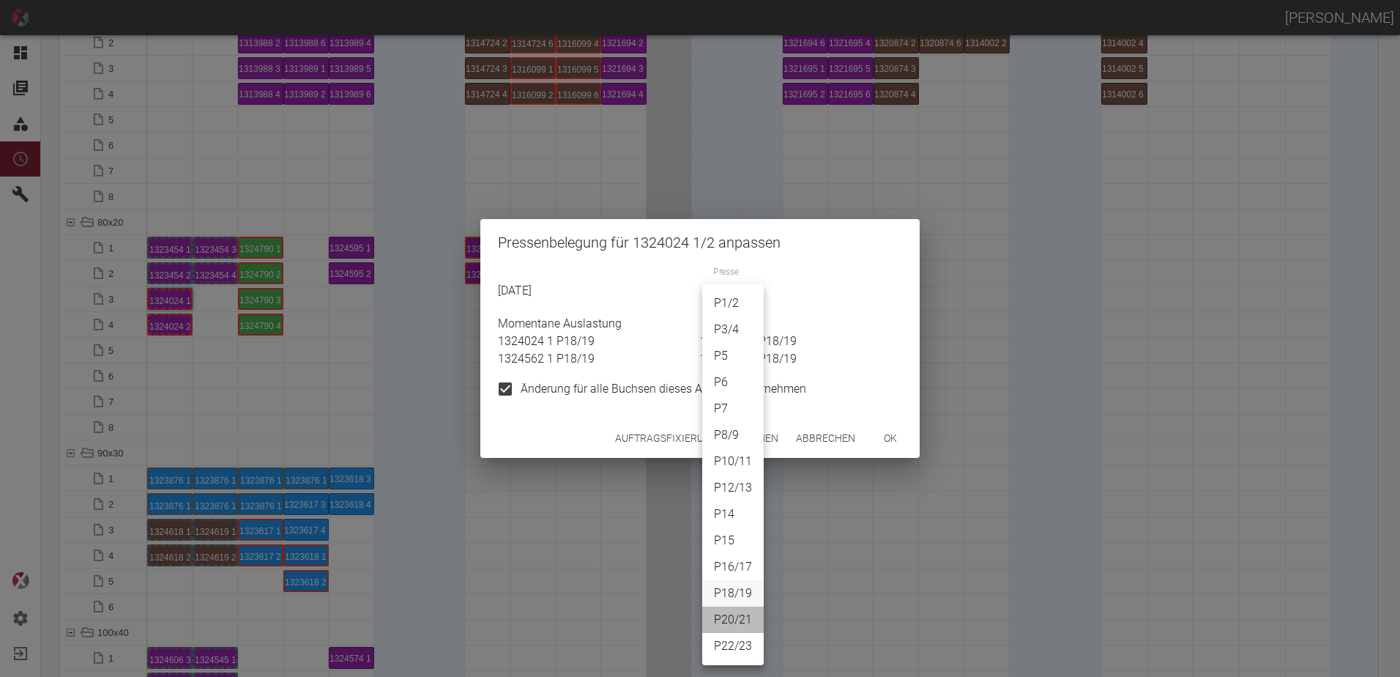
click at [735, 618] on li "P20/21" at bounding box center [733, 619] width 62 height 26
type input "P20/21"
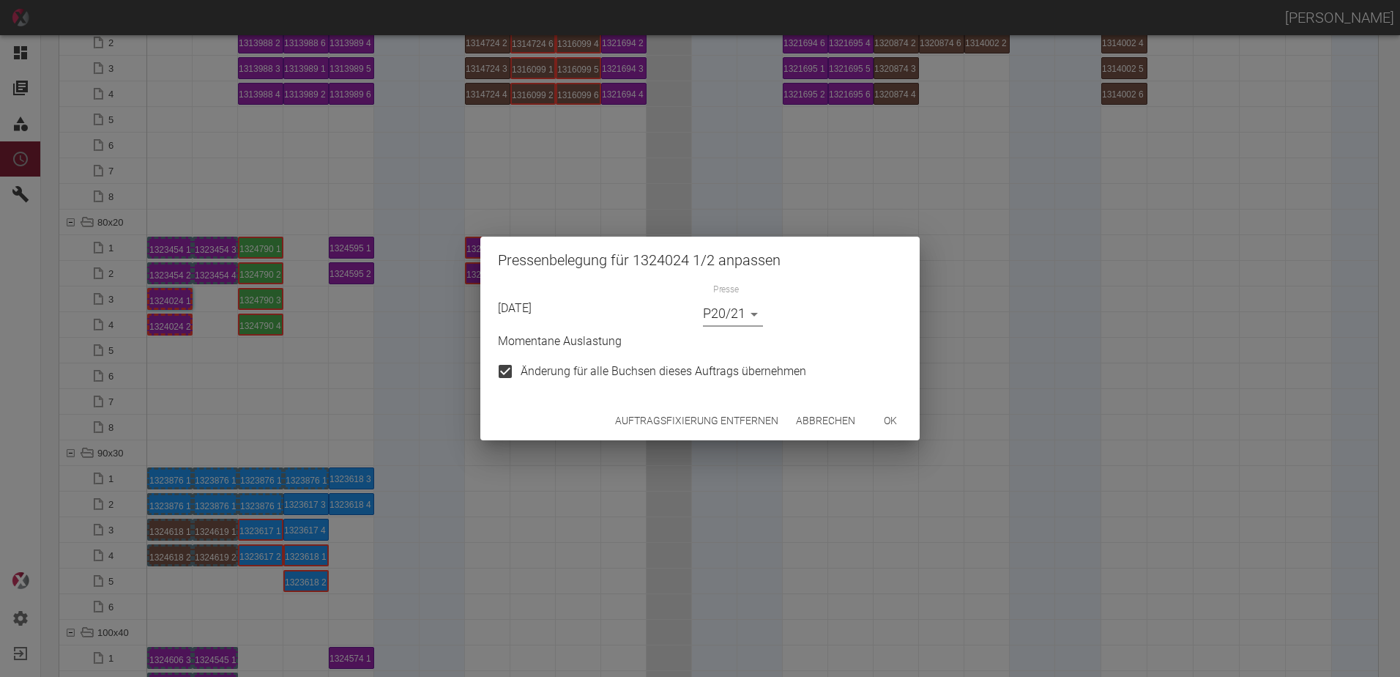
click at [885, 407] on button "ok" at bounding box center [890, 420] width 47 height 27
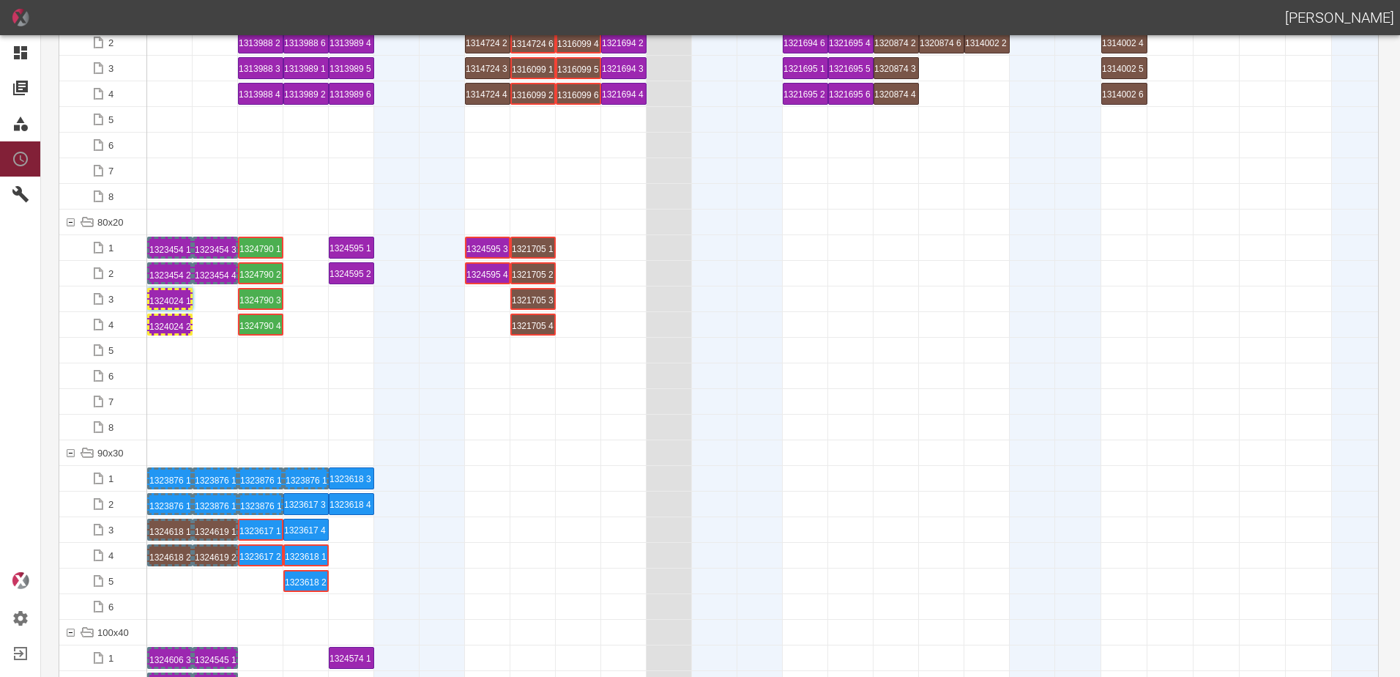
click at [381, 394] on div at bounding box center [396, 401] width 45 height 25
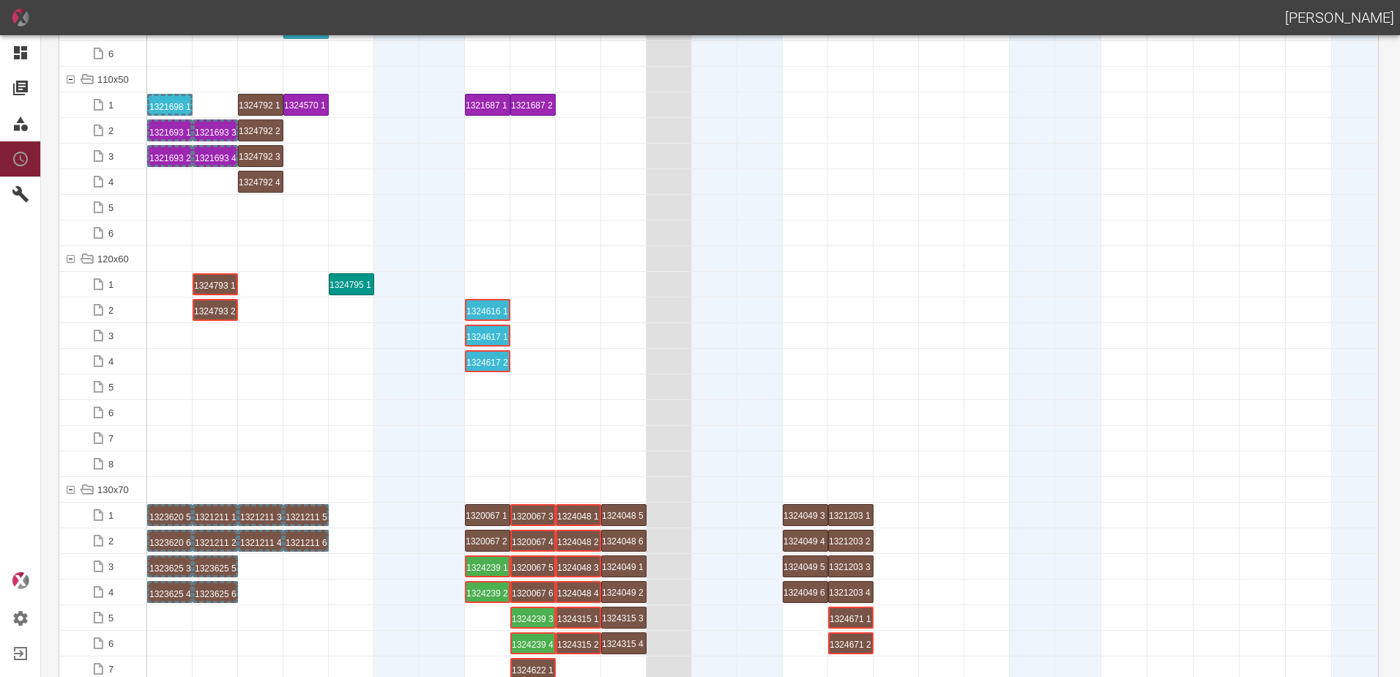
scroll to position [2270, 0]
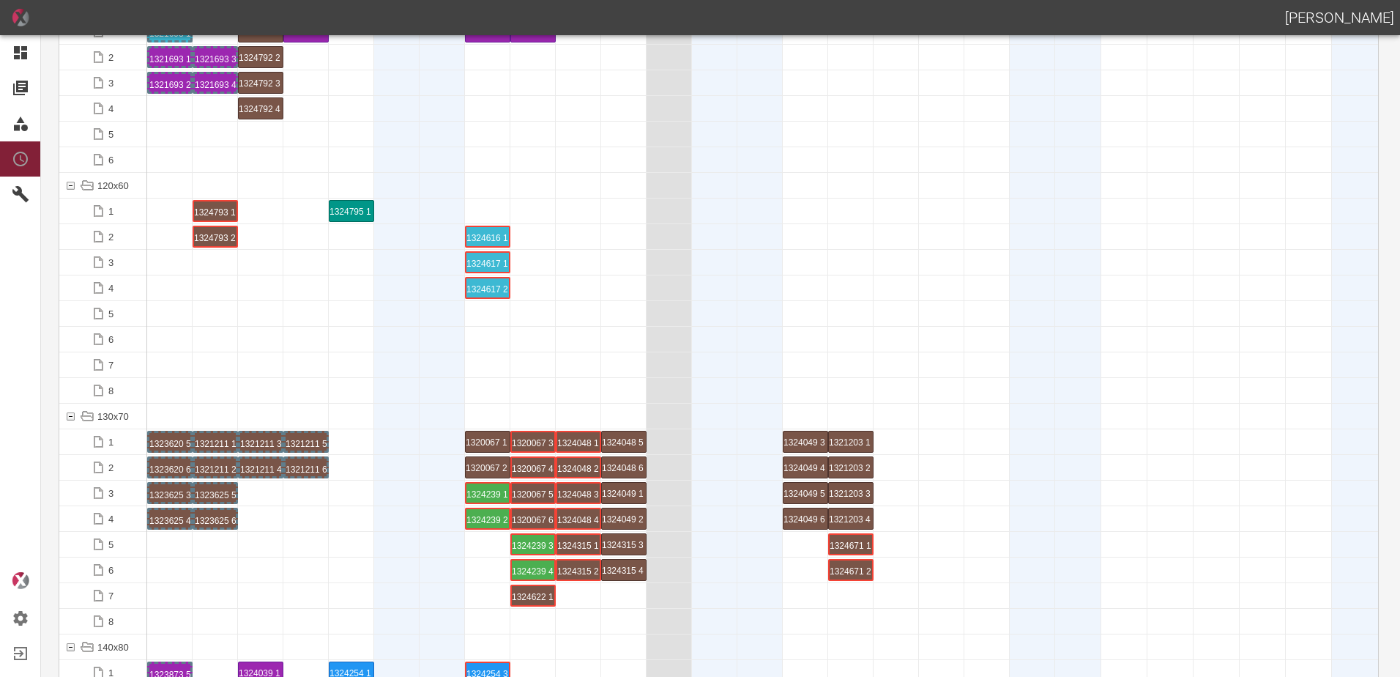
click at [231, 332] on div at bounding box center [215, 339] width 45 height 25
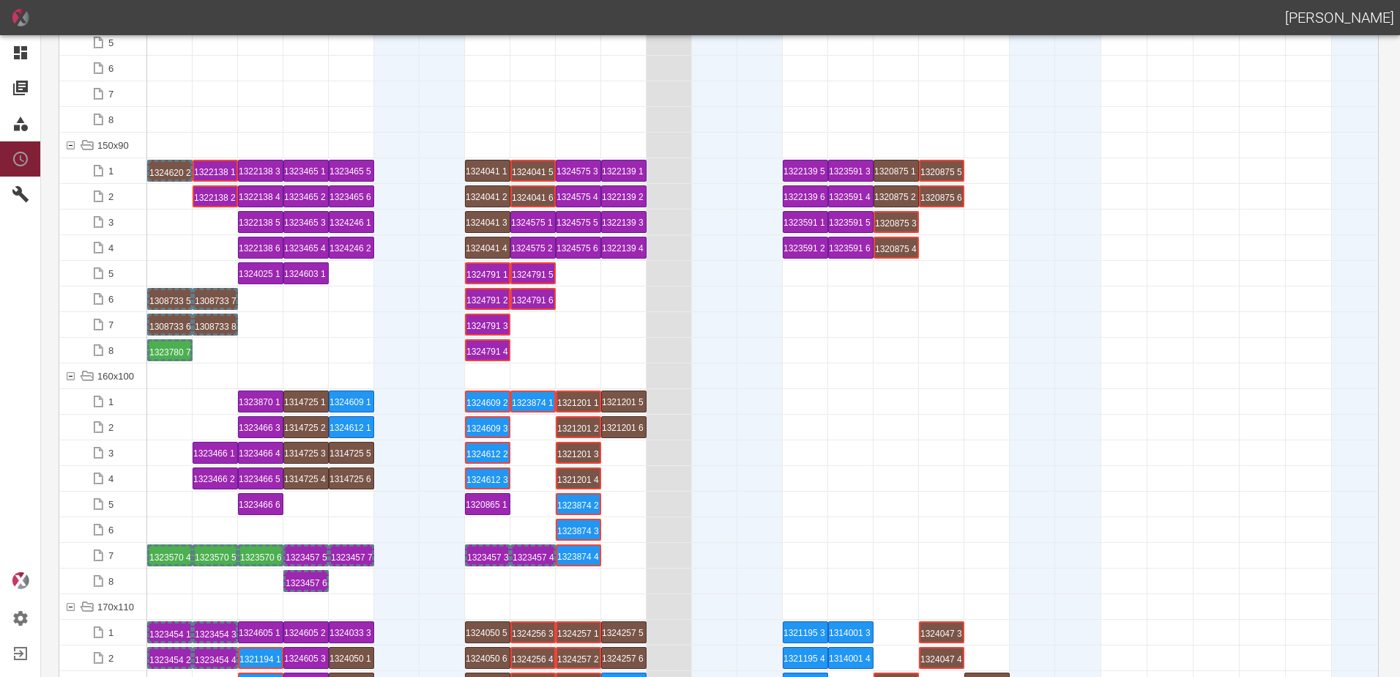
scroll to position [3368, 0]
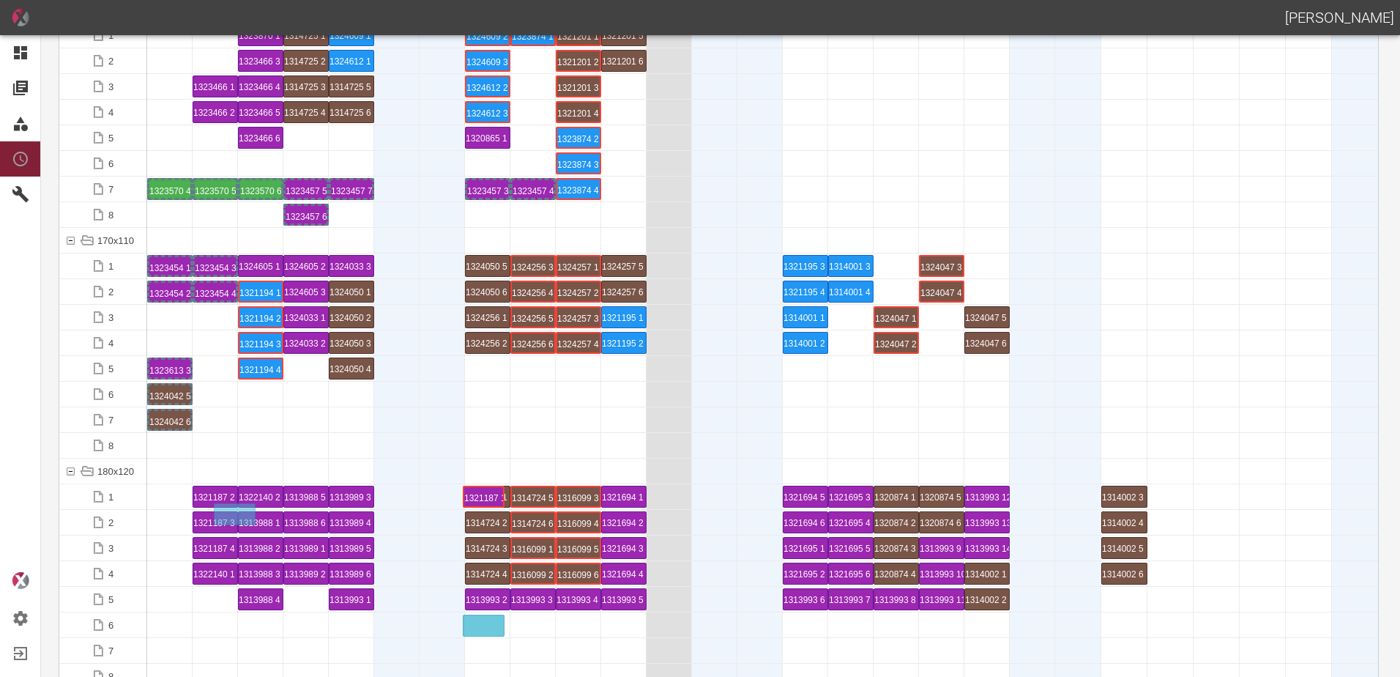
drag, startPoint x: 175, startPoint y: 495, endPoint x: 485, endPoint y: 614, distance: 332.6
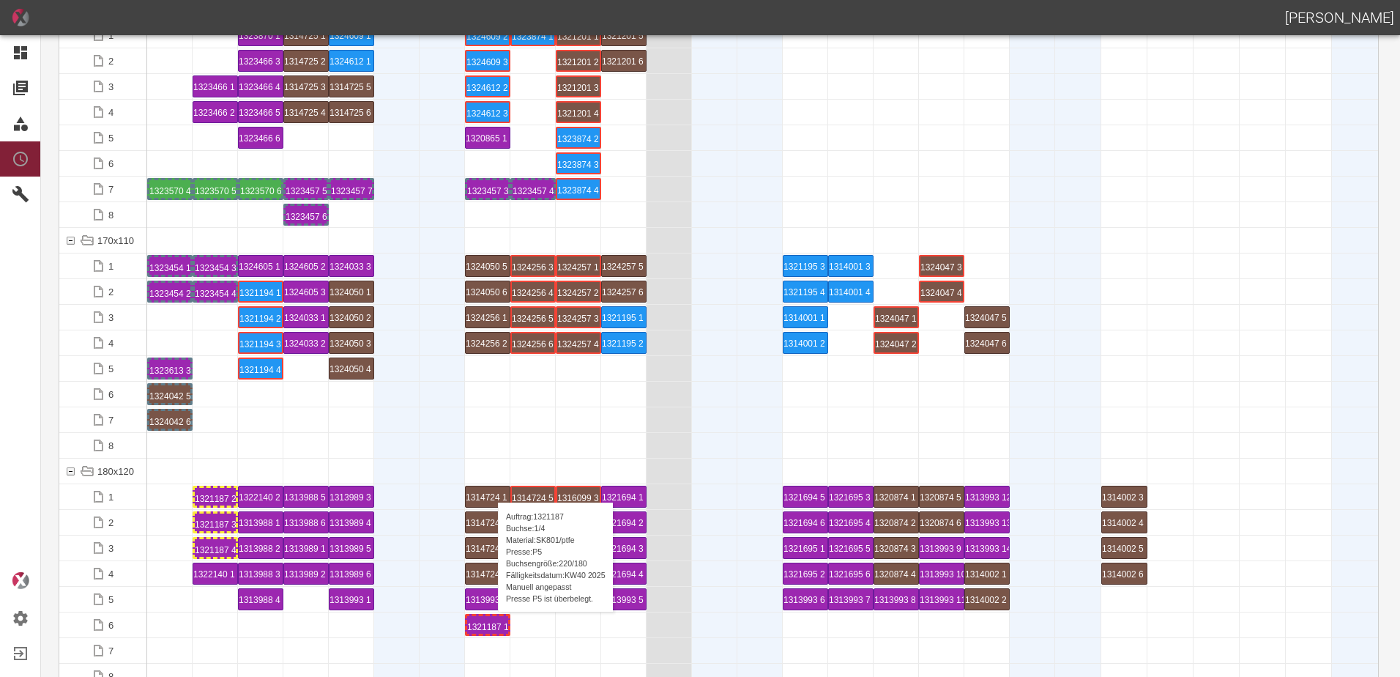
click at [486, 625] on div "1321187 1 P5" at bounding box center [487, 625] width 41 height 18
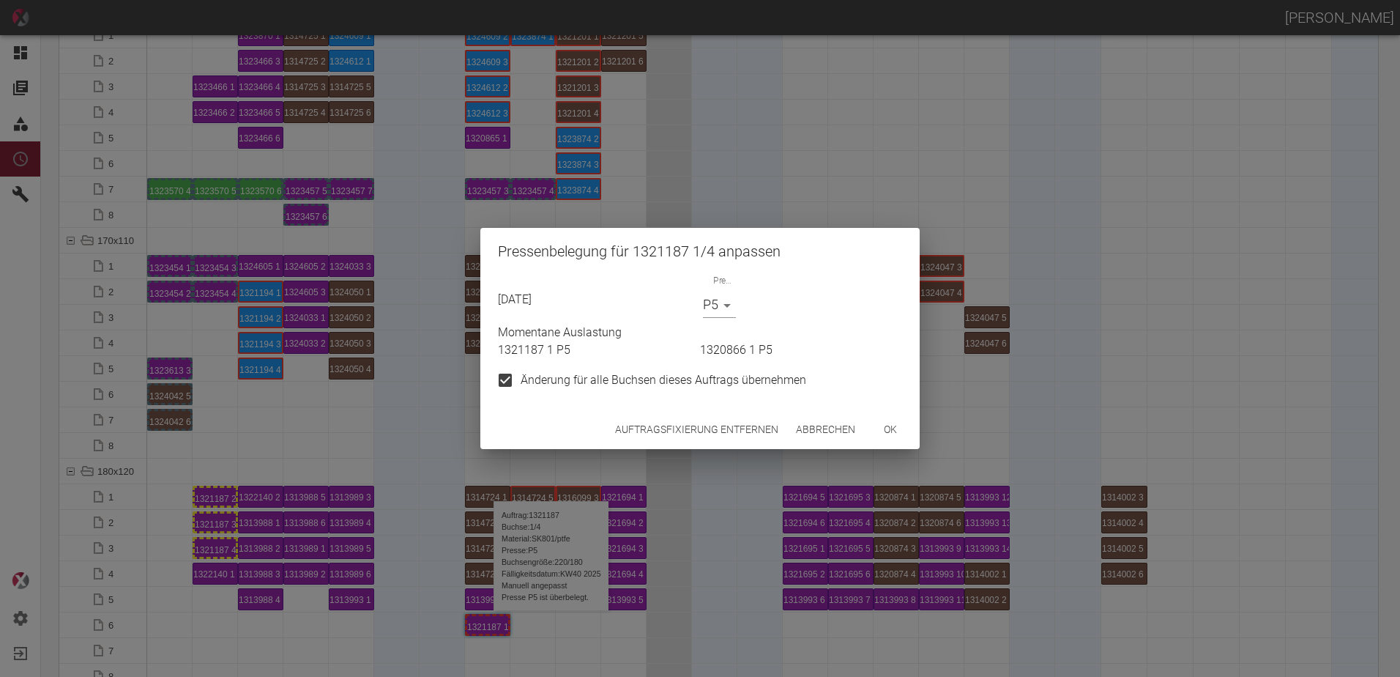
click at [701, 423] on button "Auftragsfixierung entfernen" at bounding box center [696, 429] width 175 height 27
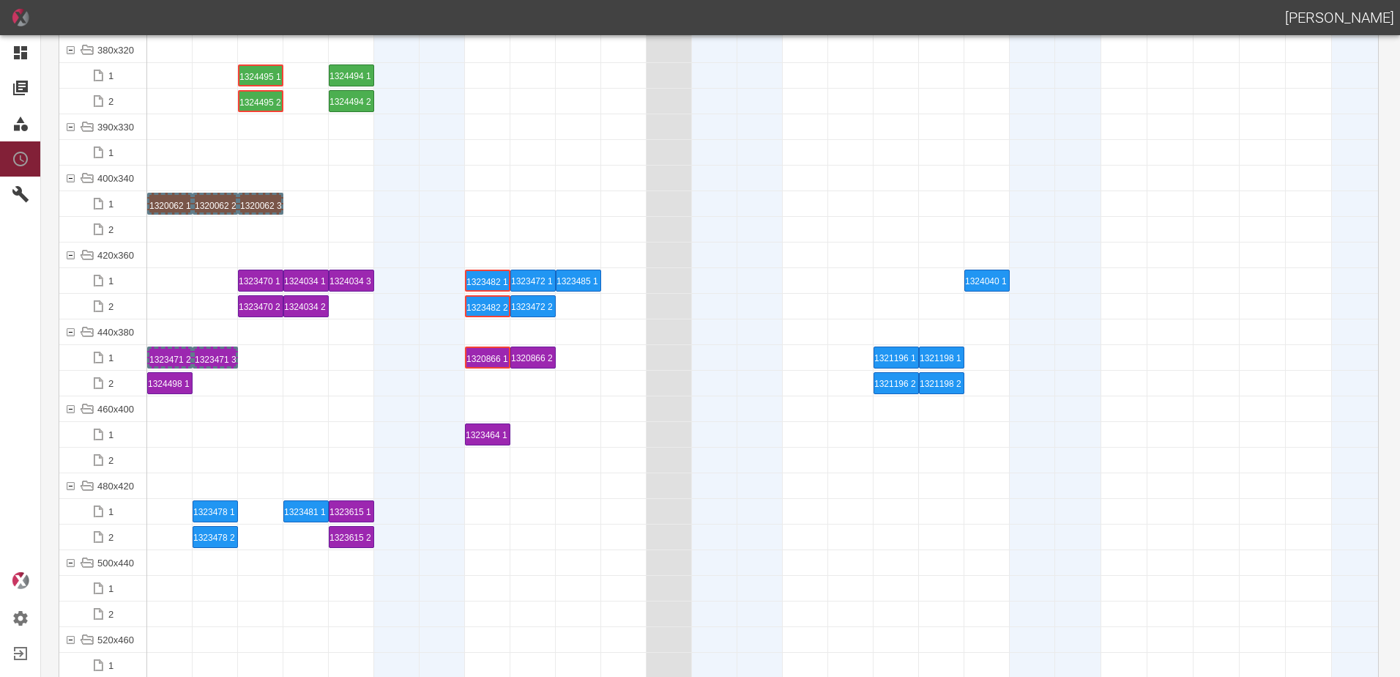
scroll to position [5271, 0]
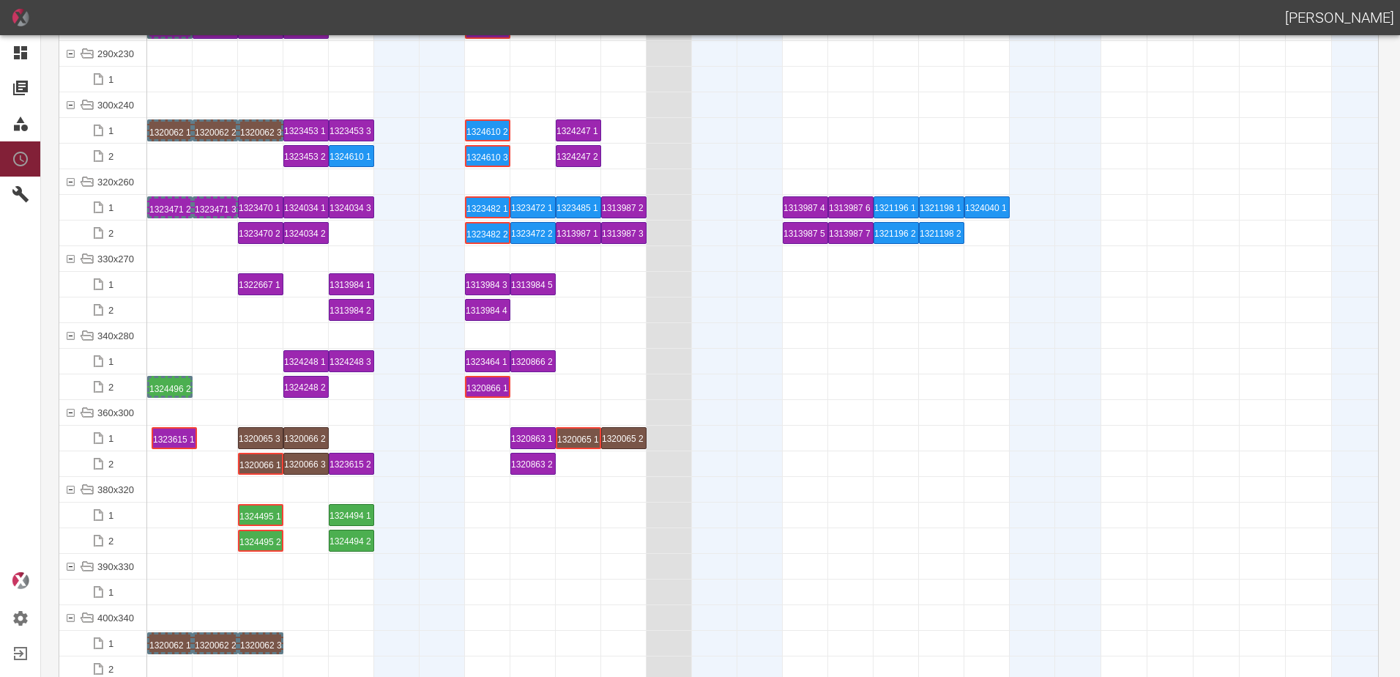
drag, startPoint x: 354, startPoint y: 443, endPoint x: 187, endPoint y: 428, distance: 167.6
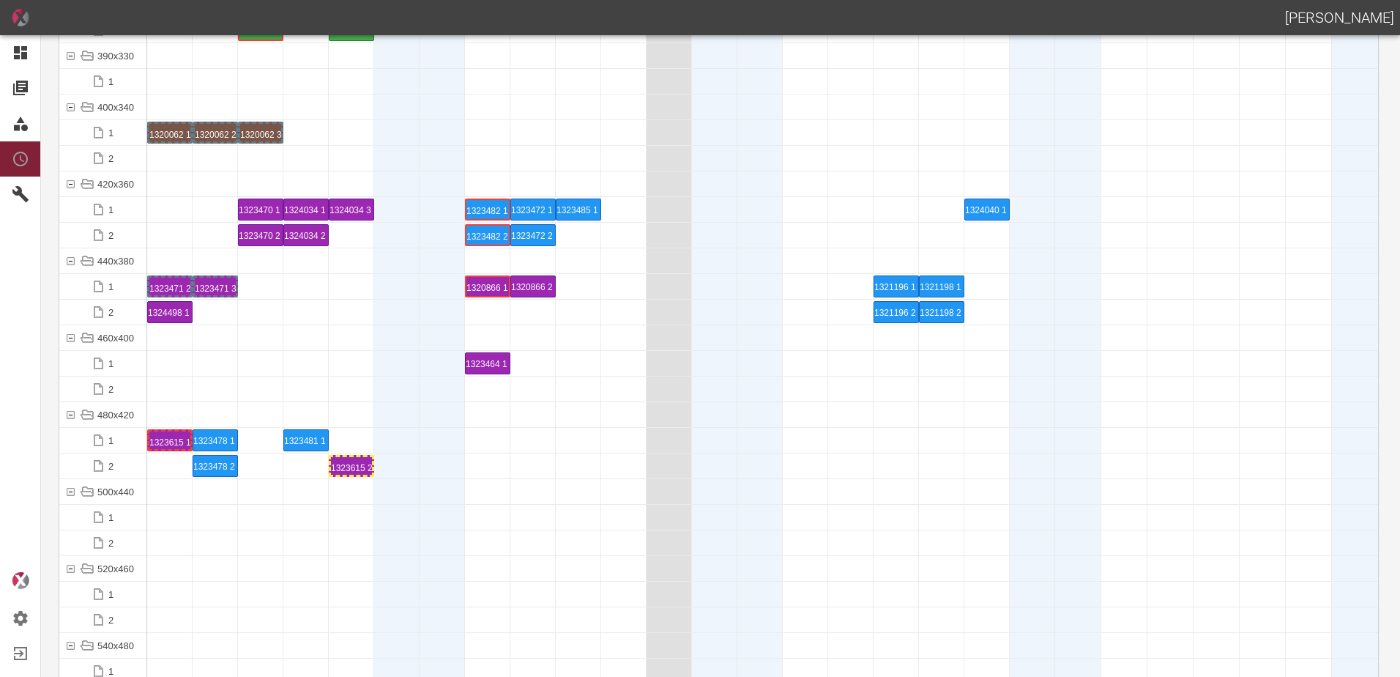
scroll to position [5857, 0]
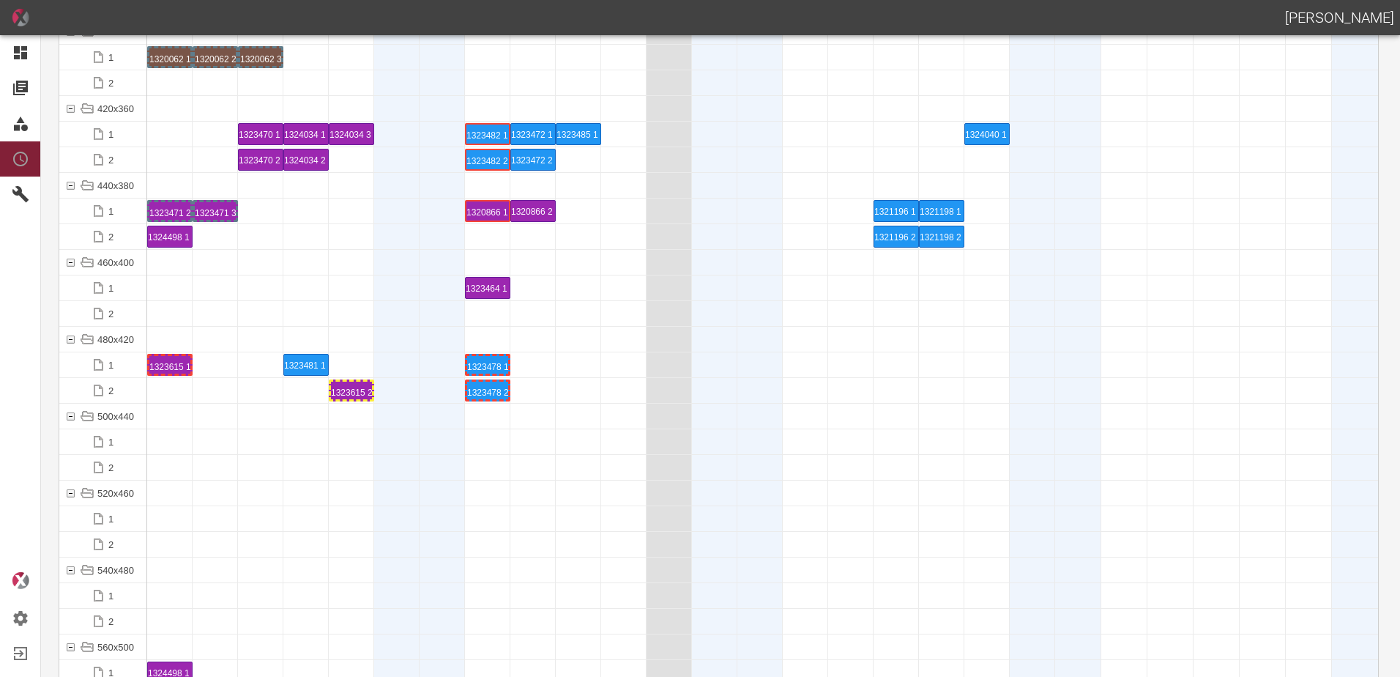
click at [495, 371] on div "1323478 1 P5" at bounding box center [487, 365] width 41 height 18
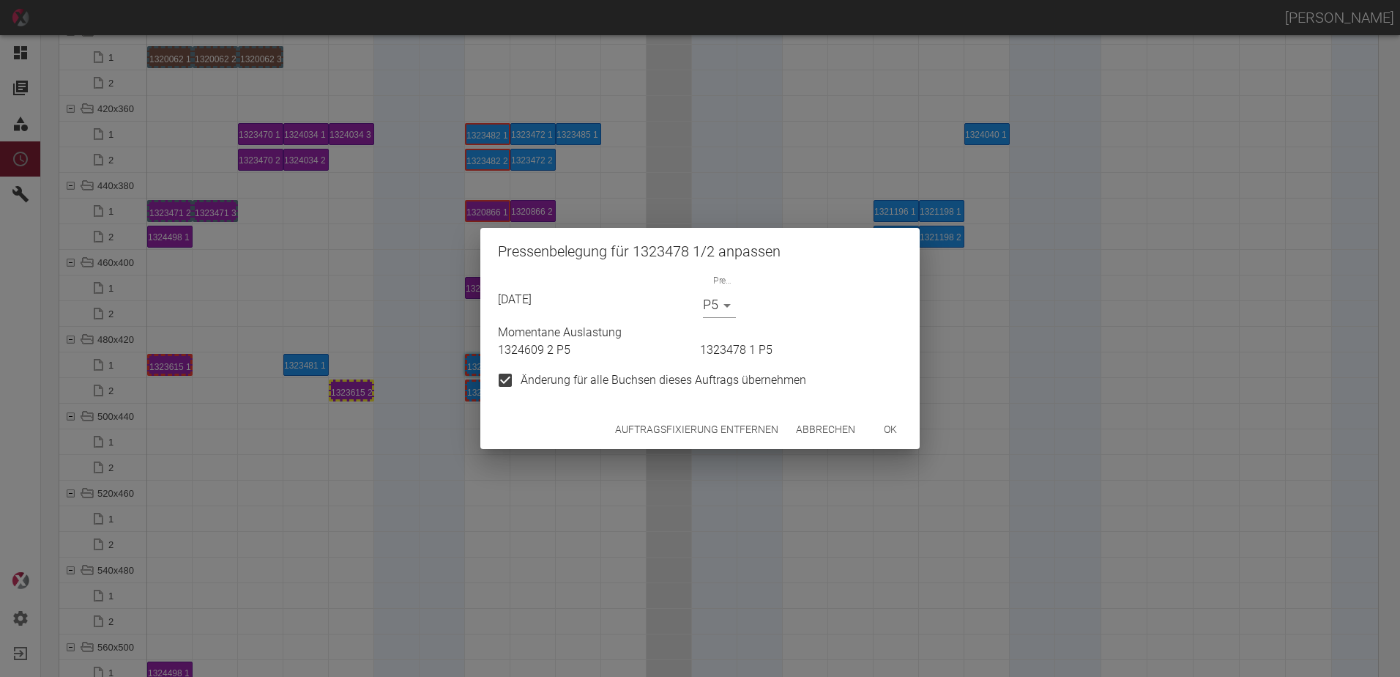
click at [721, 448] on div "Auftragsfixierung entfernen Abbrechen ok" at bounding box center [699, 429] width 439 height 39
click at [698, 431] on button "Auftragsfixierung entfernen" at bounding box center [696, 429] width 175 height 27
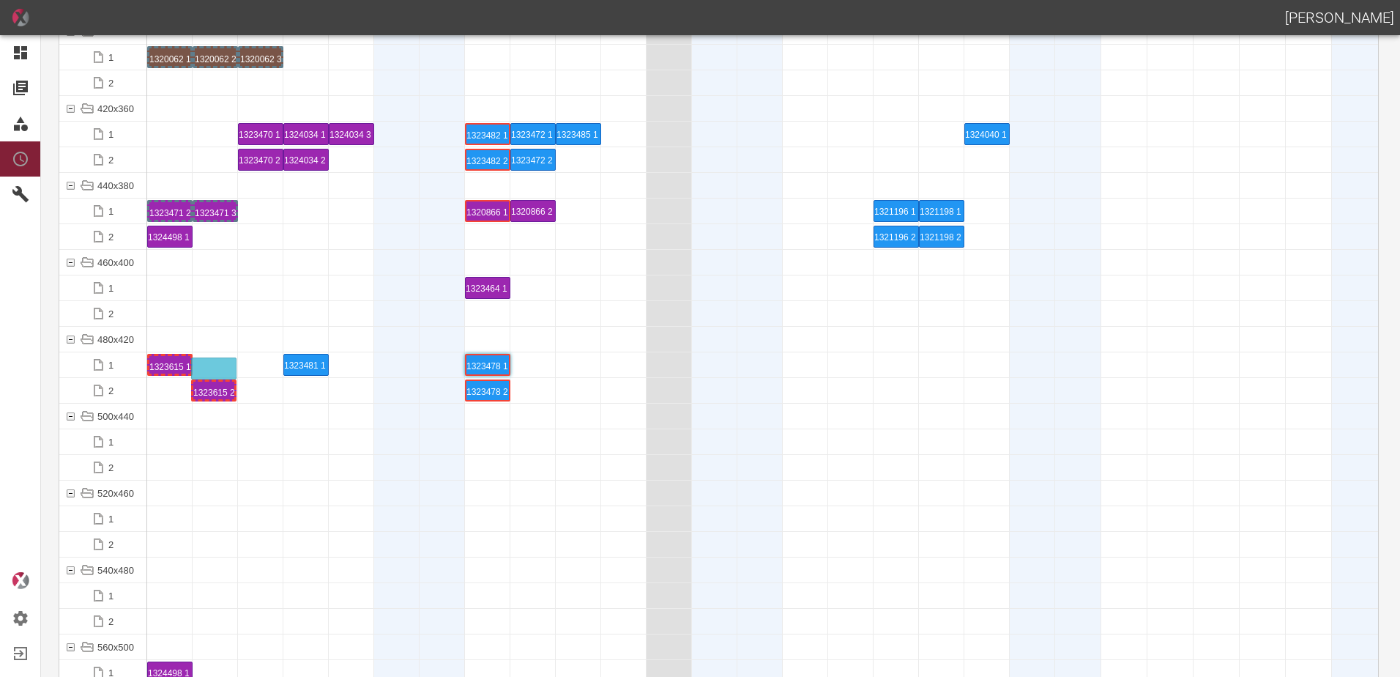
drag, startPoint x: 347, startPoint y: 393, endPoint x: 209, endPoint y: 354, distance: 143.0
click at [164, 368] on div "1323615 1 P15" at bounding box center [169, 365] width 41 height 18
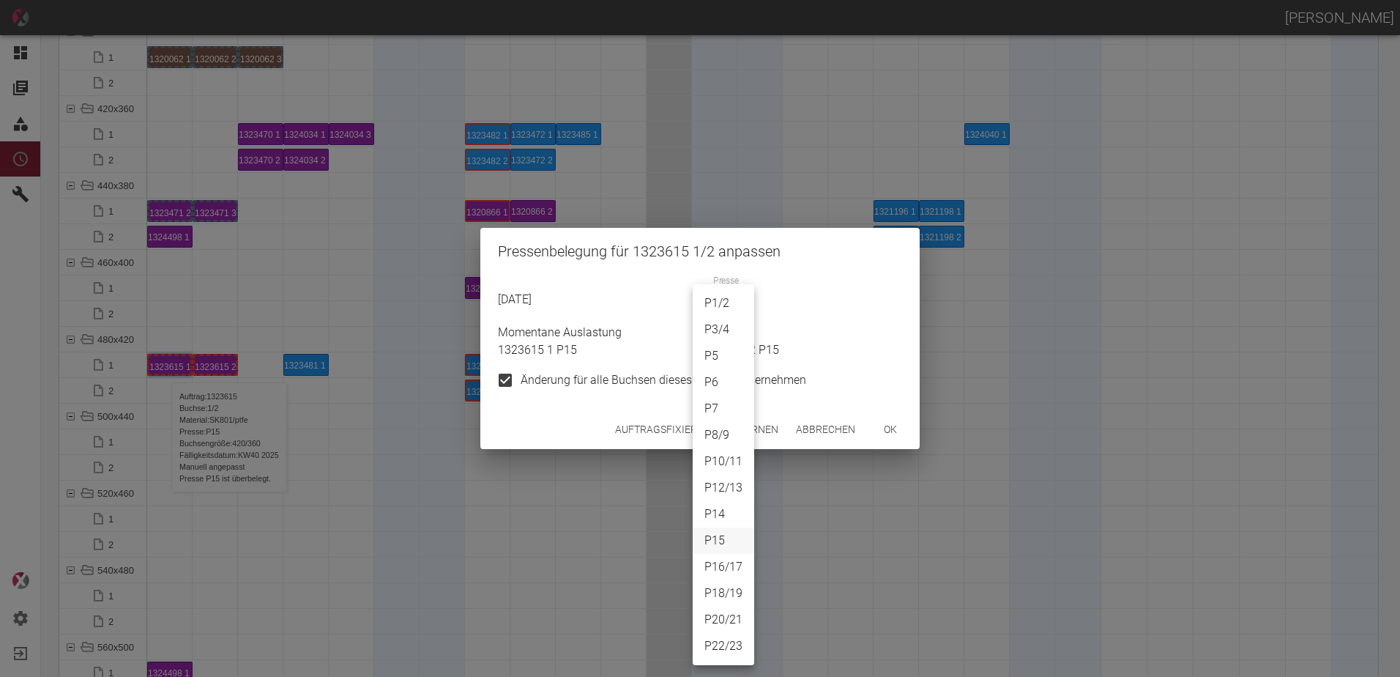
click at [714, 314] on body "ALEXANDER WERNECKE Dashboard Aufträge Materialien Planung Maschinen Einstellung…" at bounding box center [700, 338] width 1400 height 677
click at [718, 516] on li "P14" at bounding box center [724, 514] width 62 height 26
type input "P14"
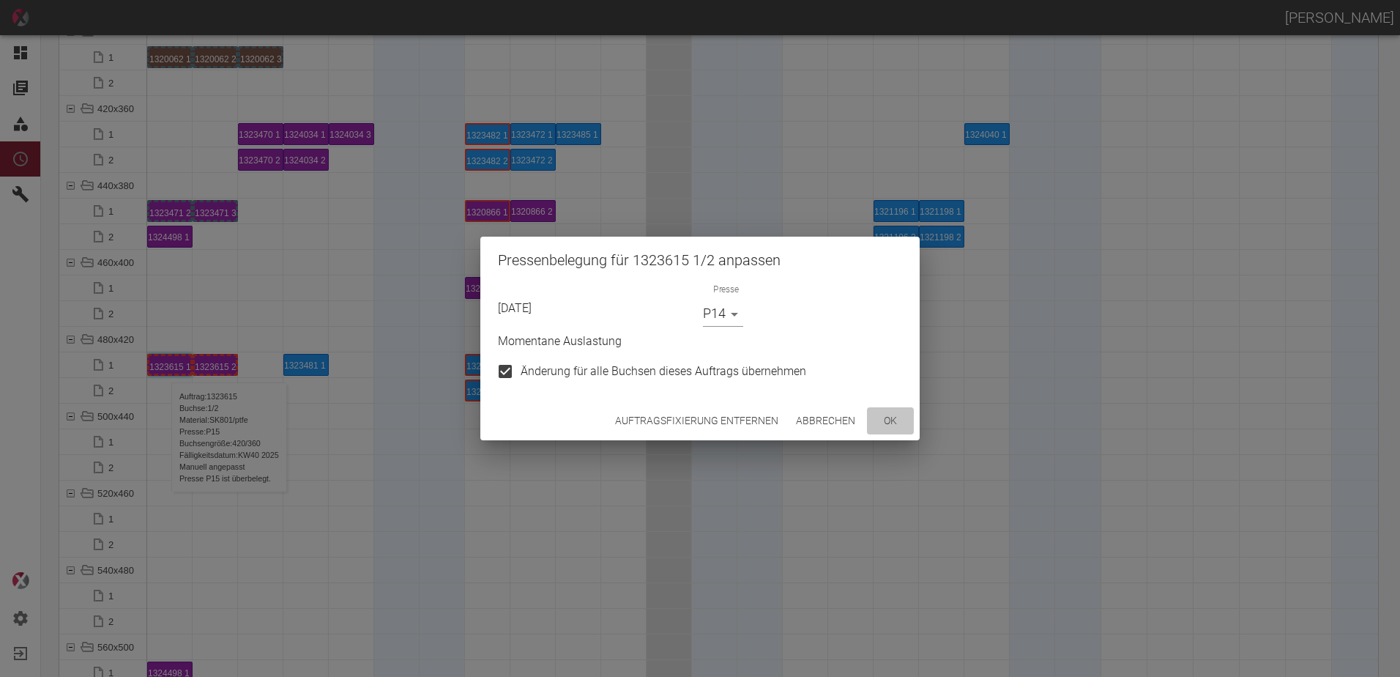
click at [884, 425] on button "ok" at bounding box center [890, 420] width 47 height 27
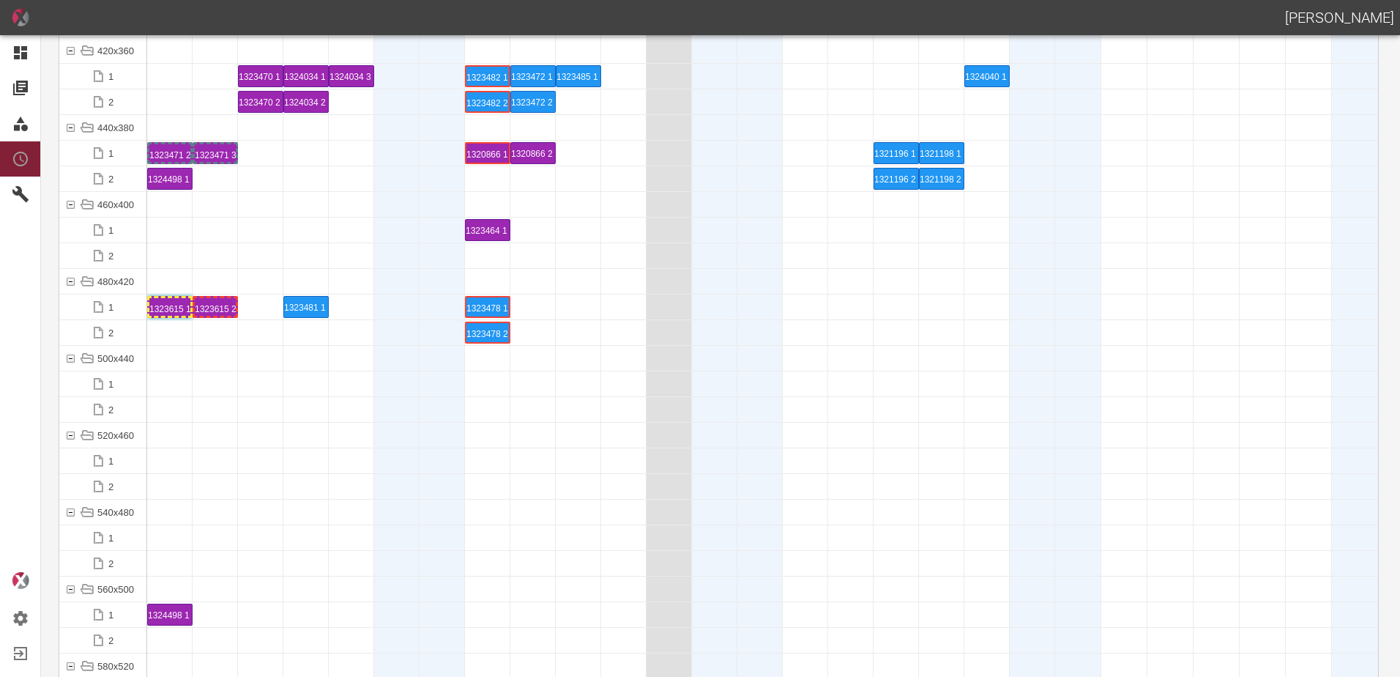
scroll to position [5930, 0]
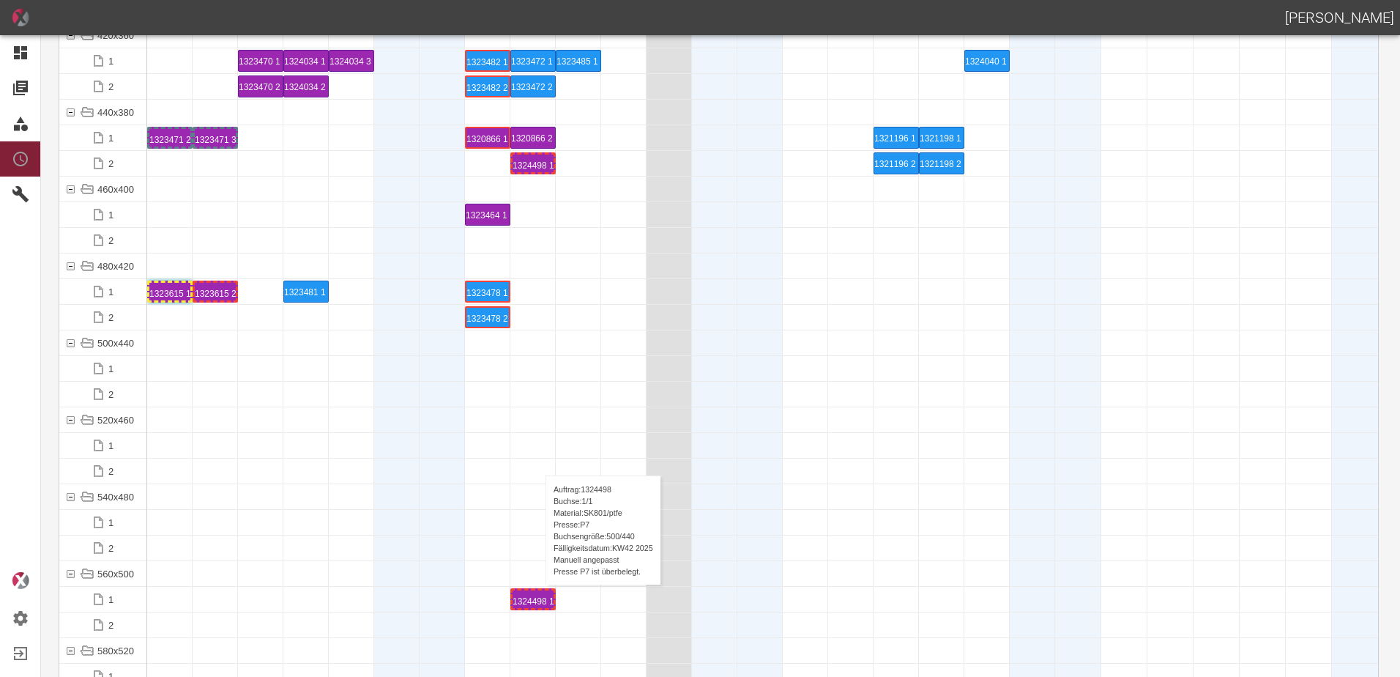
click at [538, 599] on div "1324498 1 P7" at bounding box center [533, 599] width 41 height 18
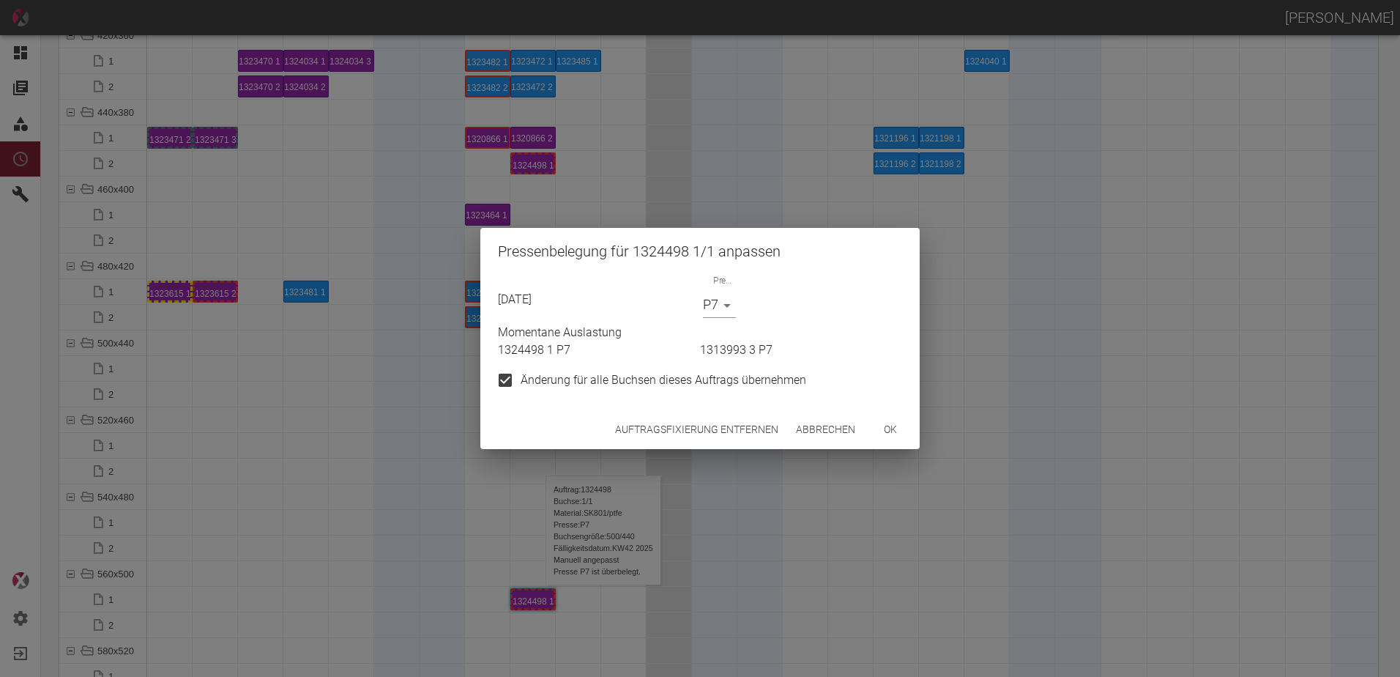
click at [682, 421] on button "Auftragsfixierung entfernen" at bounding box center [696, 429] width 175 height 27
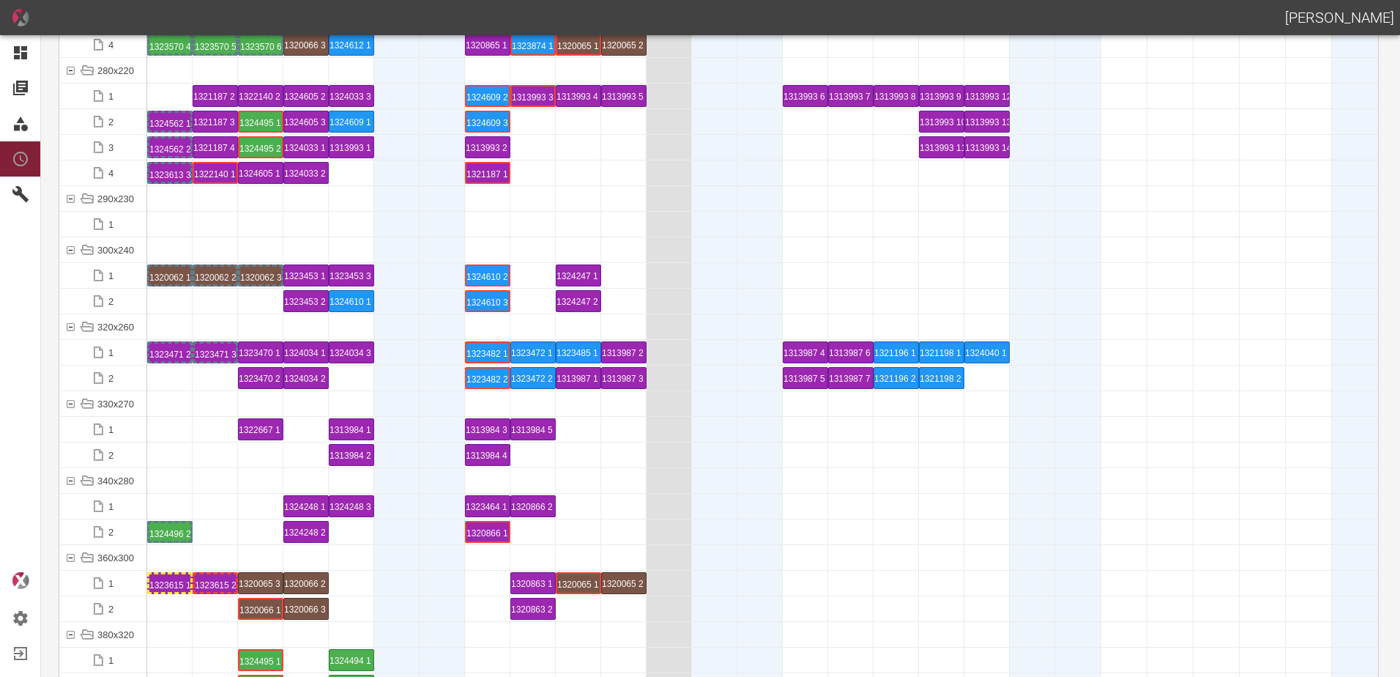
scroll to position [5125, 0]
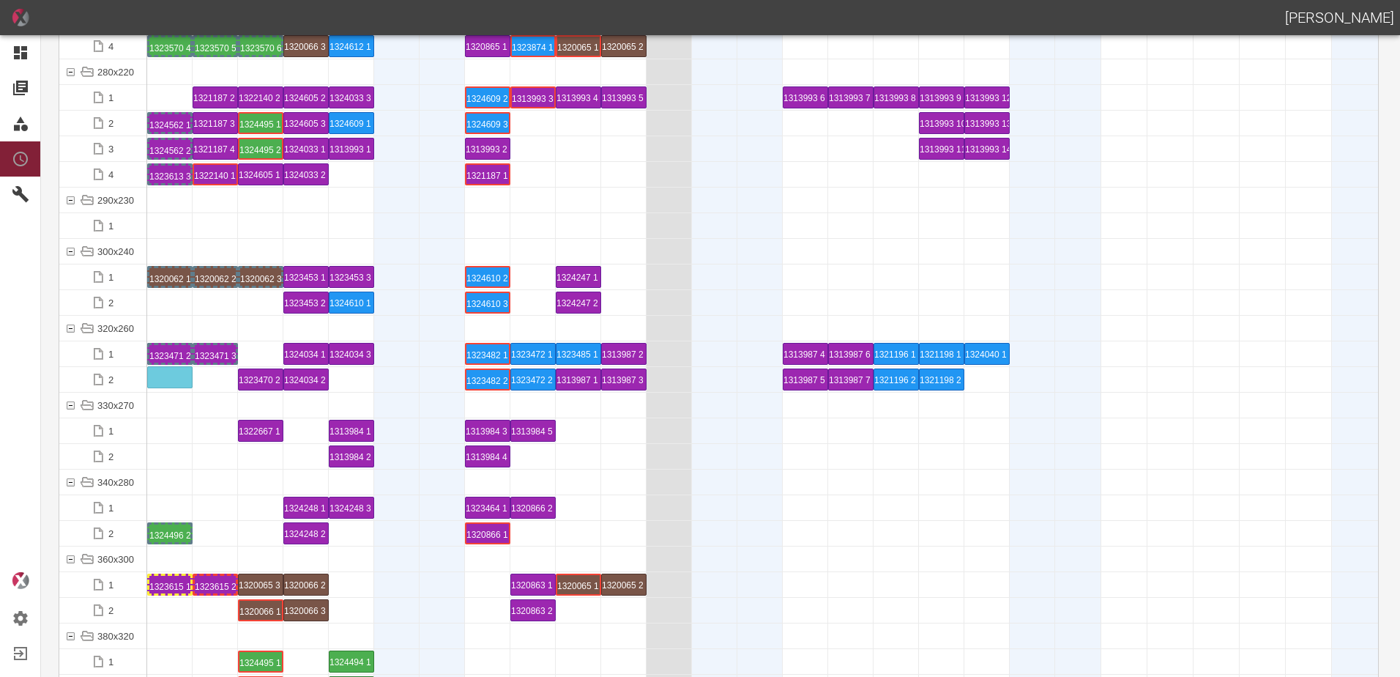
drag, startPoint x: 255, startPoint y: 357, endPoint x: 173, endPoint y: 370, distance: 83.1
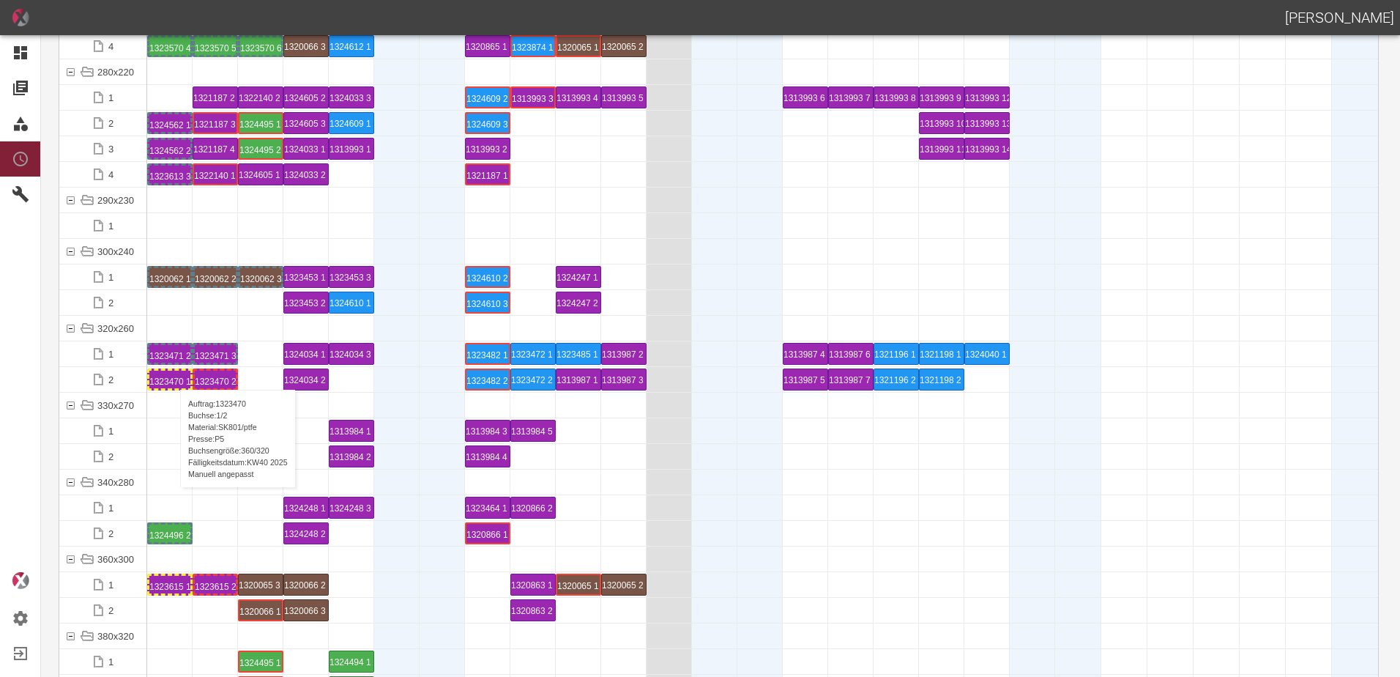
click at [173, 375] on div "1323470 1 P5" at bounding box center [169, 379] width 41 height 18
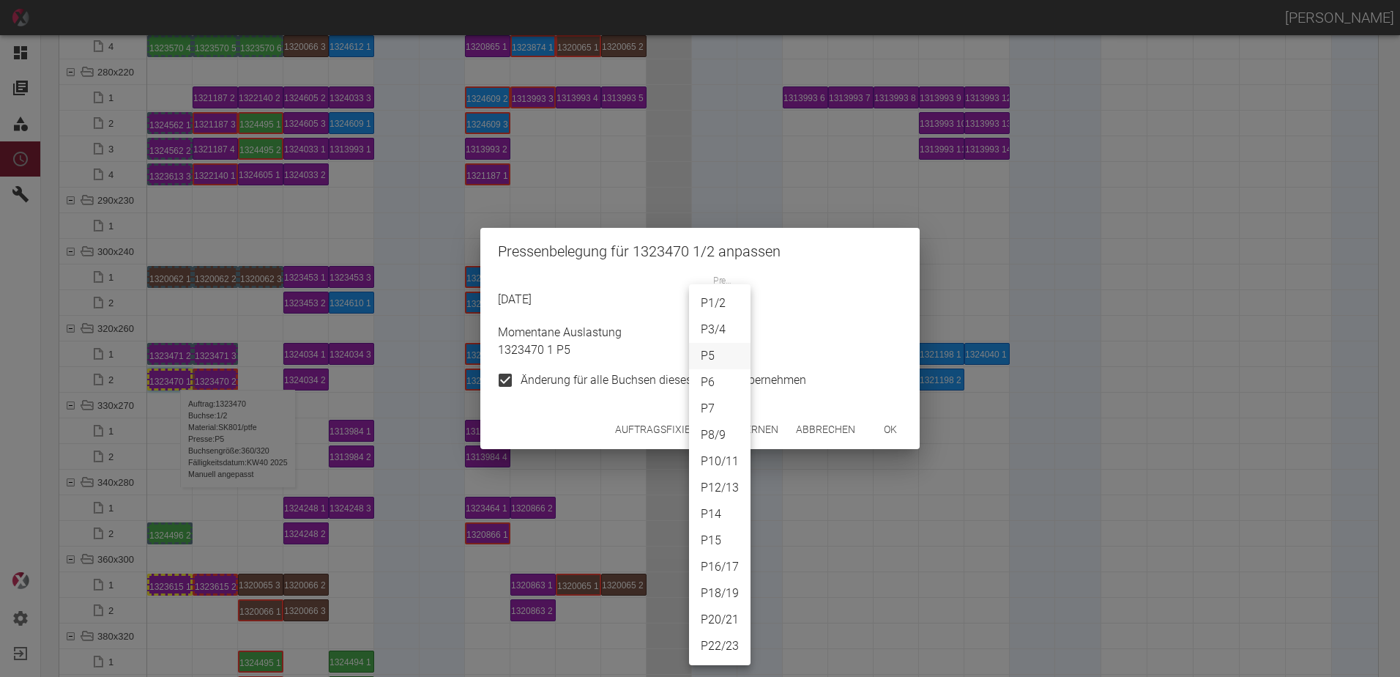
click at [717, 302] on body "ALEXANDER WERNECKE Dashboard Aufträge Materialien Planung Maschinen Einstellung…" at bounding box center [700, 338] width 1400 height 677
click at [713, 414] on li "P7" at bounding box center [720, 408] width 62 height 26
type input "P7"
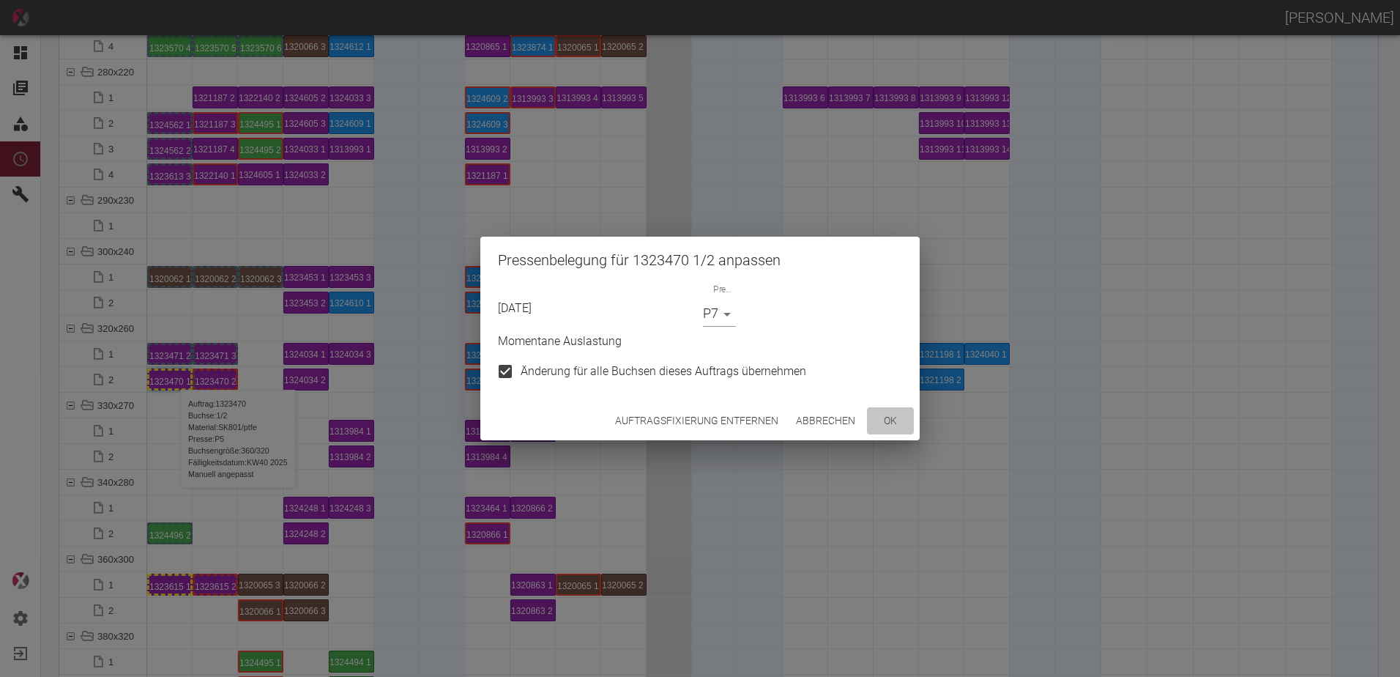
click at [891, 423] on button "ok" at bounding box center [890, 420] width 47 height 27
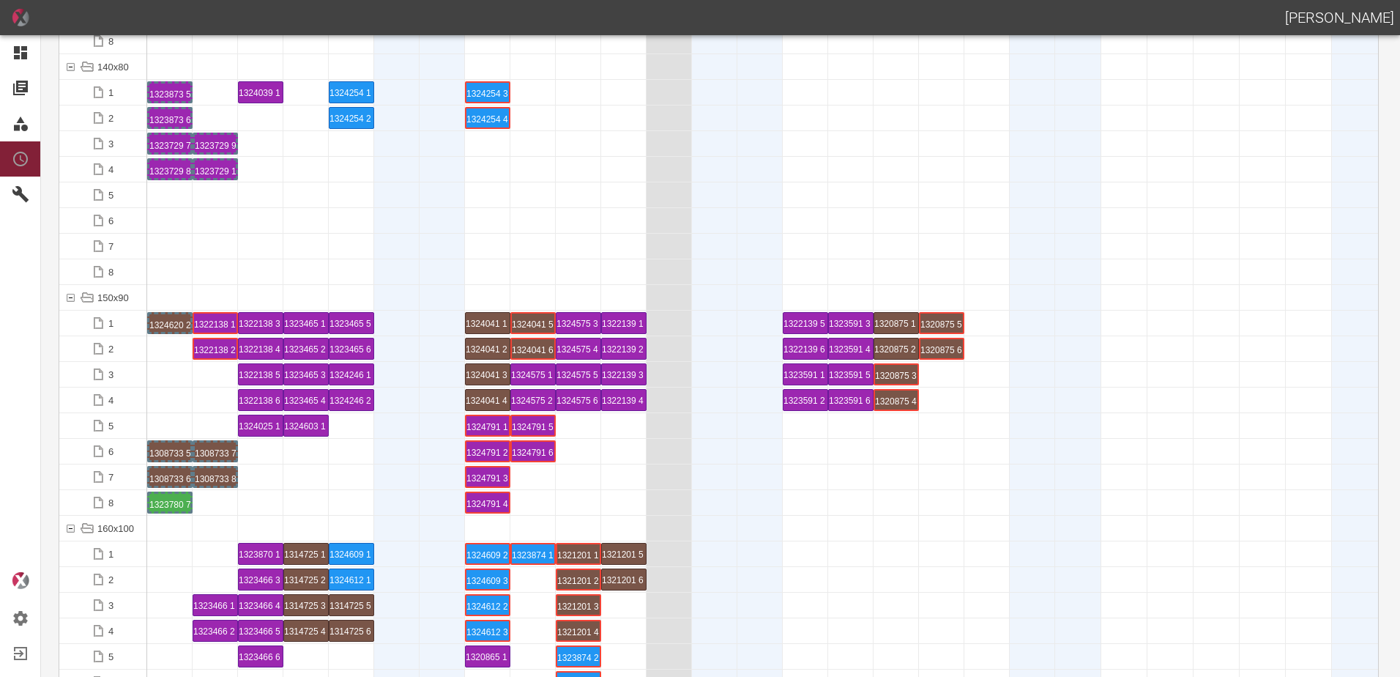
scroll to position [2929, 0]
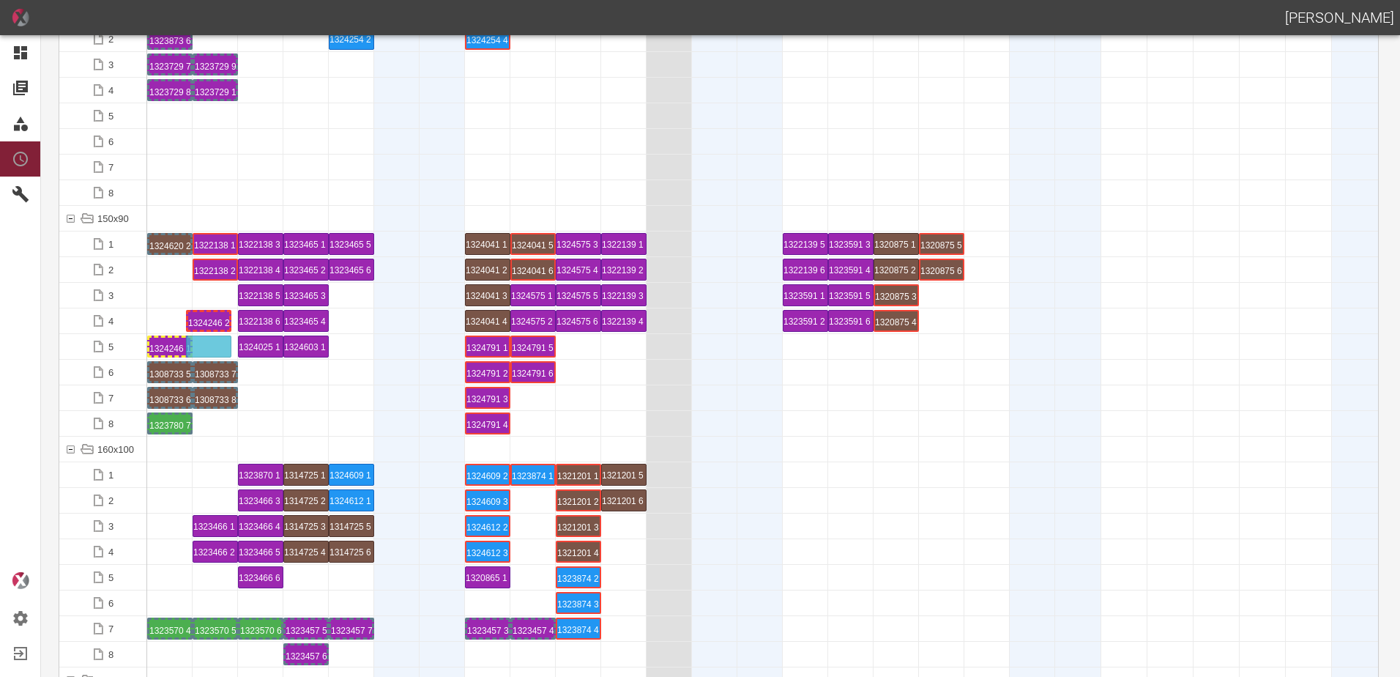
drag, startPoint x: 355, startPoint y: 324, endPoint x: 212, endPoint y: 336, distance: 143.2
click at [170, 345] on div "1324246 1 P[DATE]" at bounding box center [169, 347] width 41 height 18
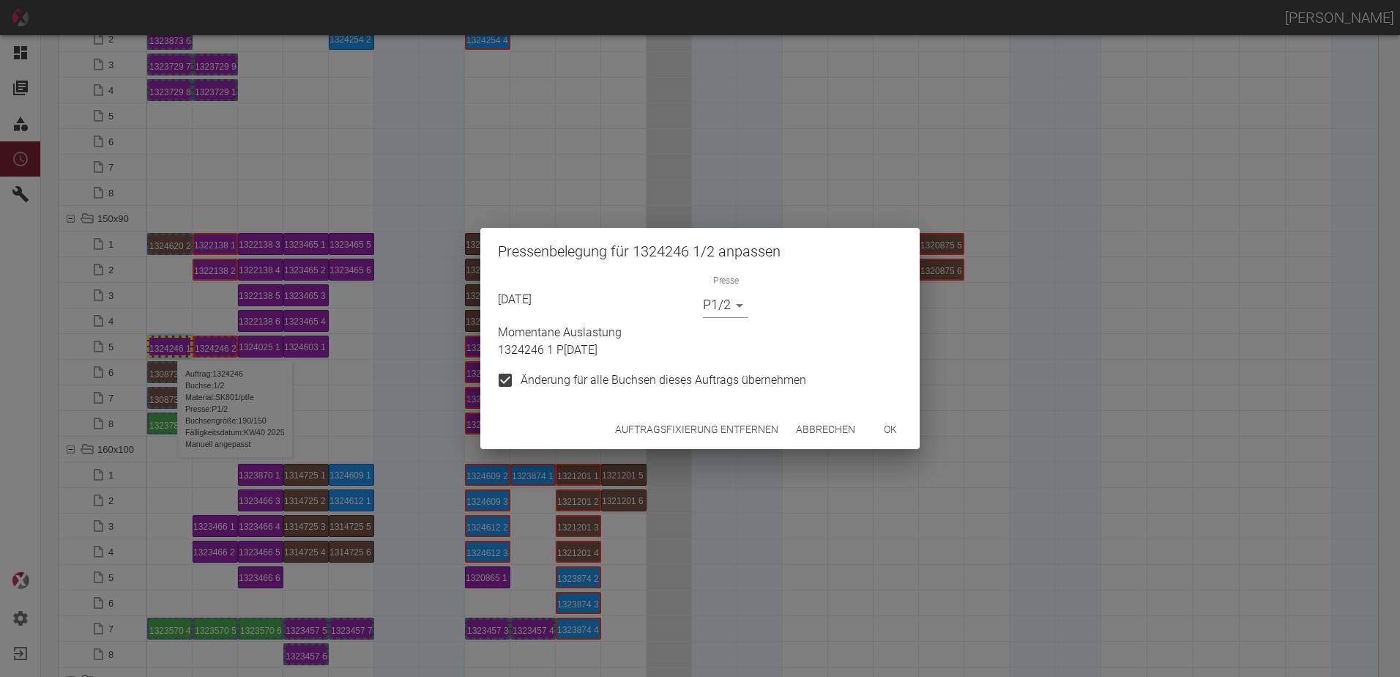
click at [719, 298] on body "ALEXANDER WERNECKE Dashboard Aufträge Materialien Planung Maschinen Einstellung…" at bounding box center [700, 338] width 1400 height 677
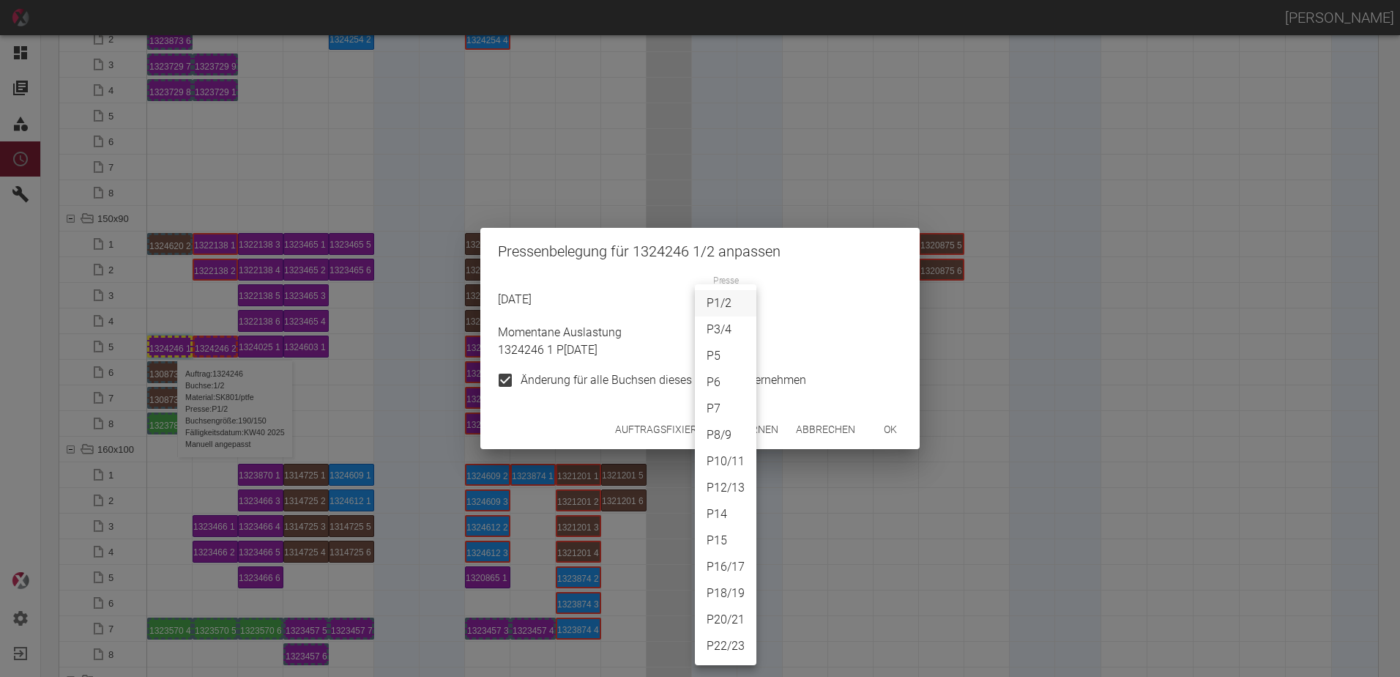
click at [727, 589] on li "P18/19" at bounding box center [726, 593] width 62 height 26
type input "P18/19"
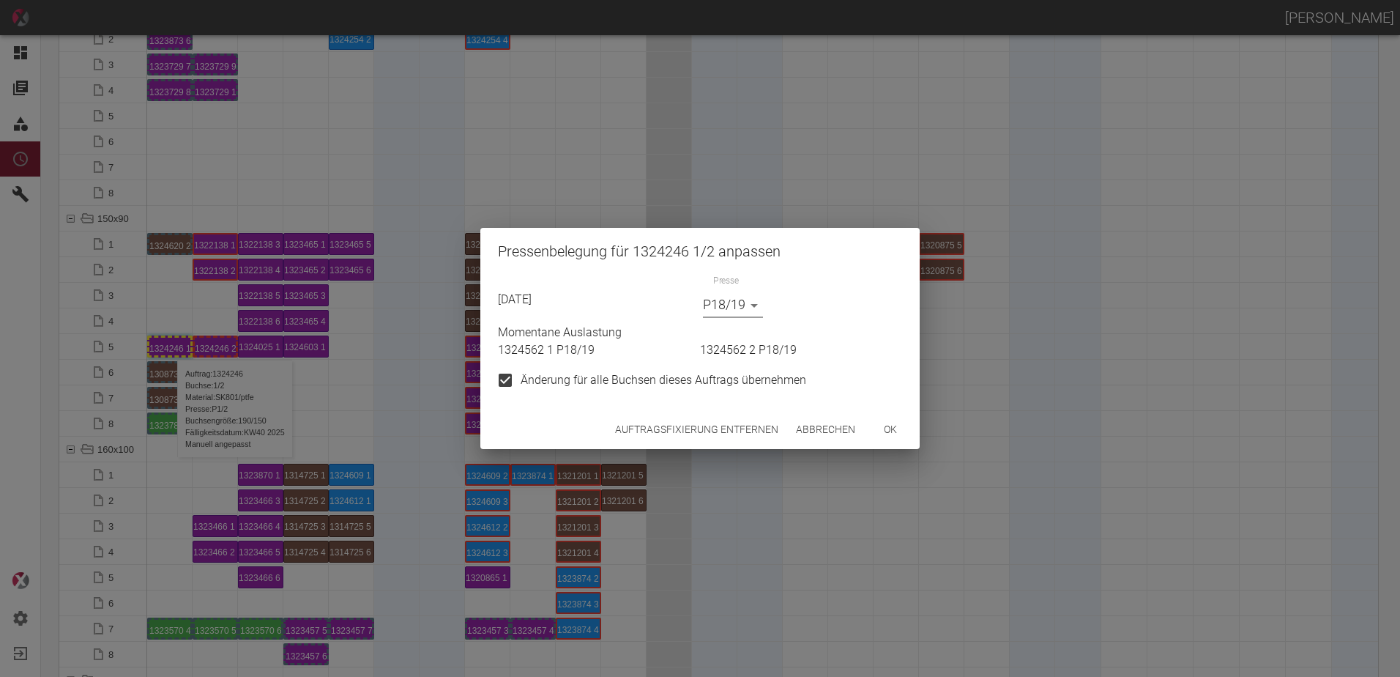
click at [890, 429] on button "ok" at bounding box center [890, 429] width 47 height 27
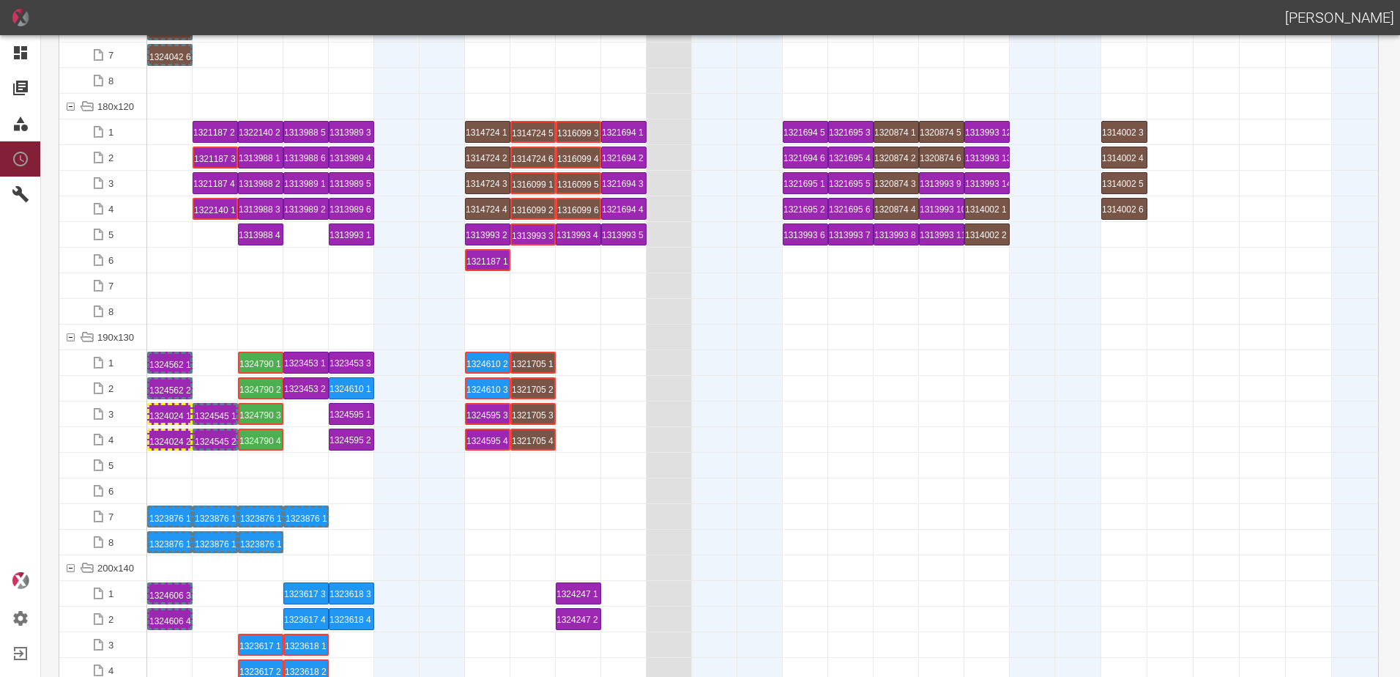
scroll to position [3734, 0]
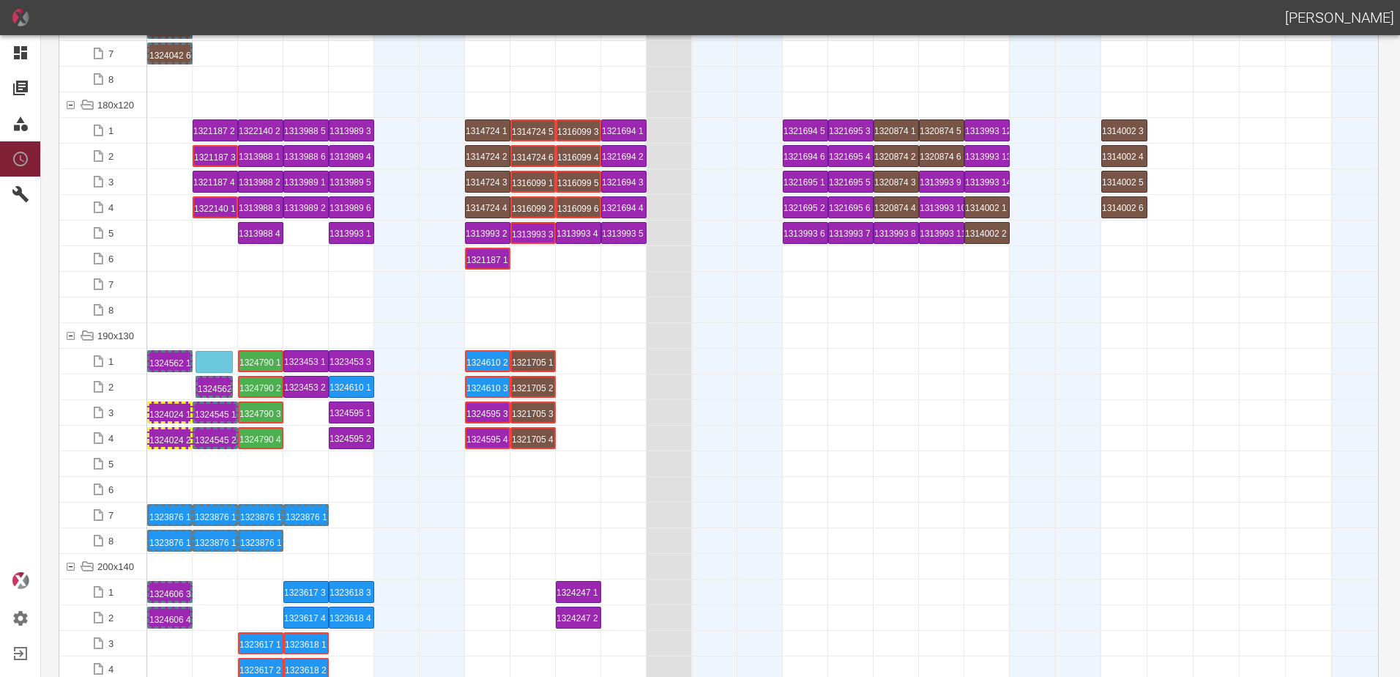
drag, startPoint x: 179, startPoint y: 388, endPoint x: 220, endPoint y: 354, distance: 52.5
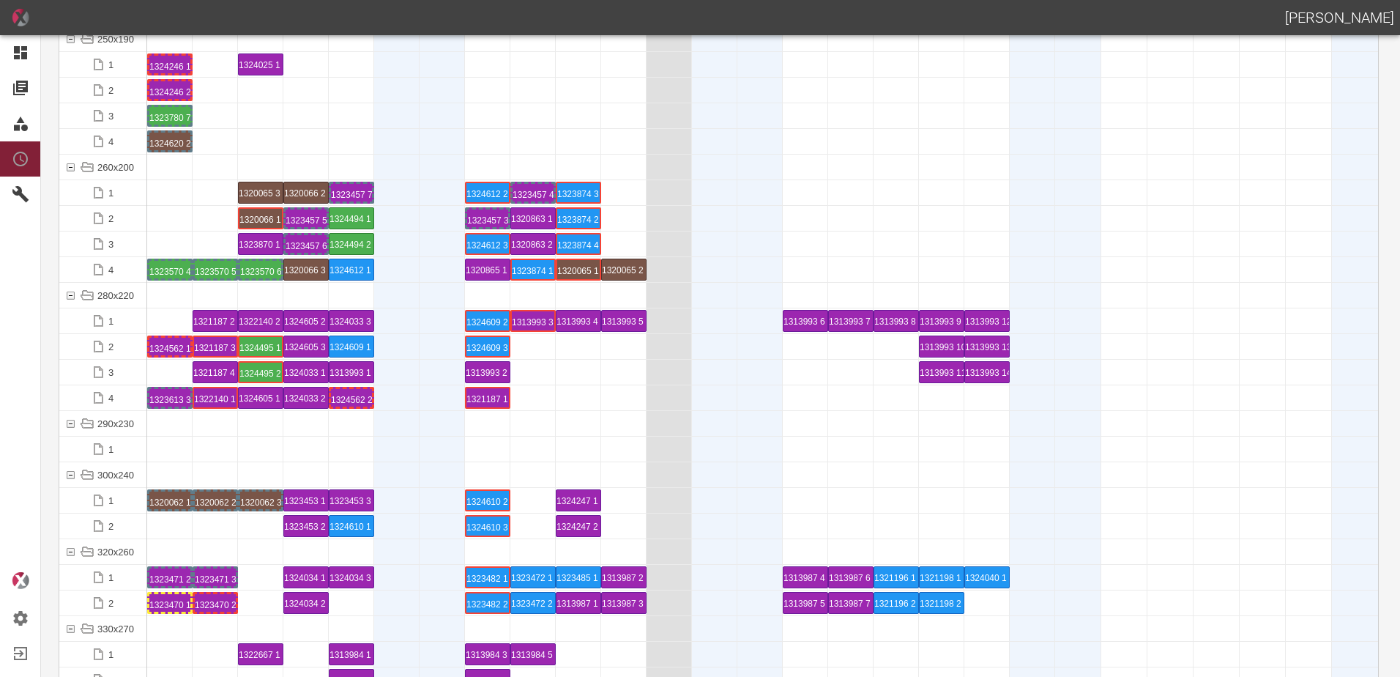
scroll to position [4905, 0]
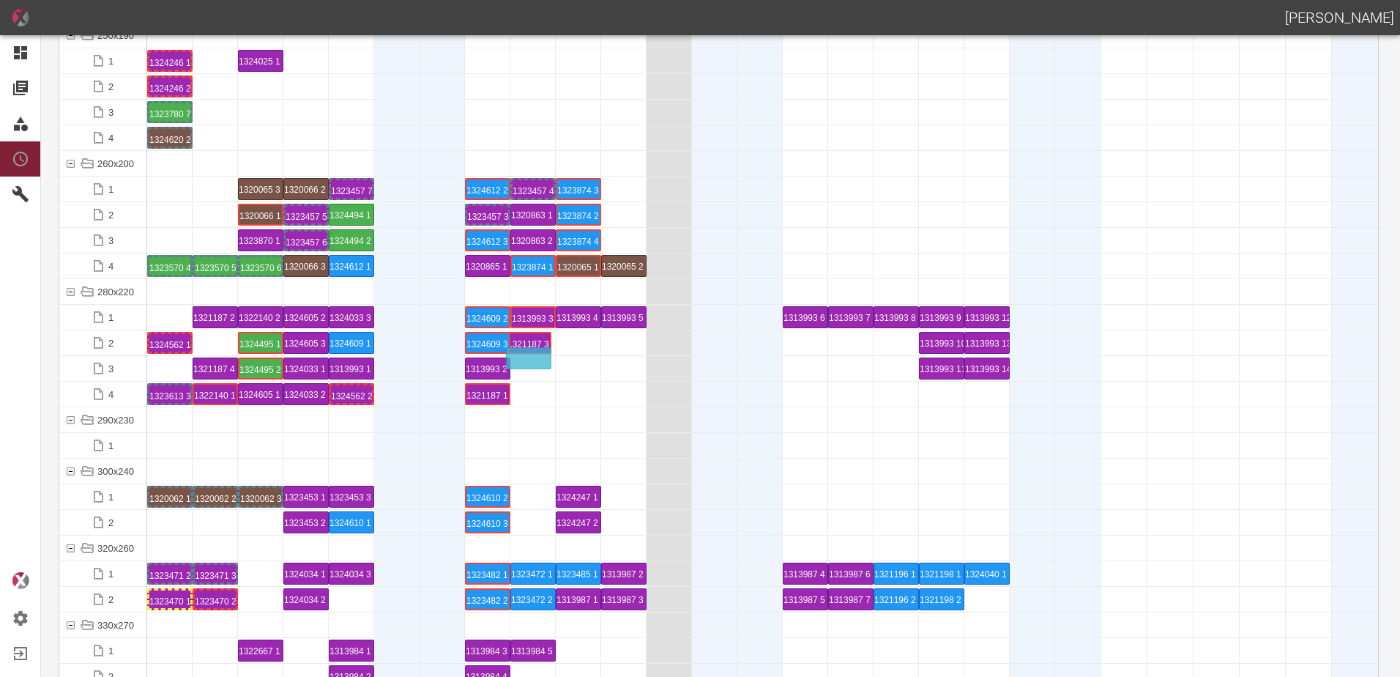
drag, startPoint x: 216, startPoint y: 340, endPoint x: 532, endPoint y: 354, distance: 316.6
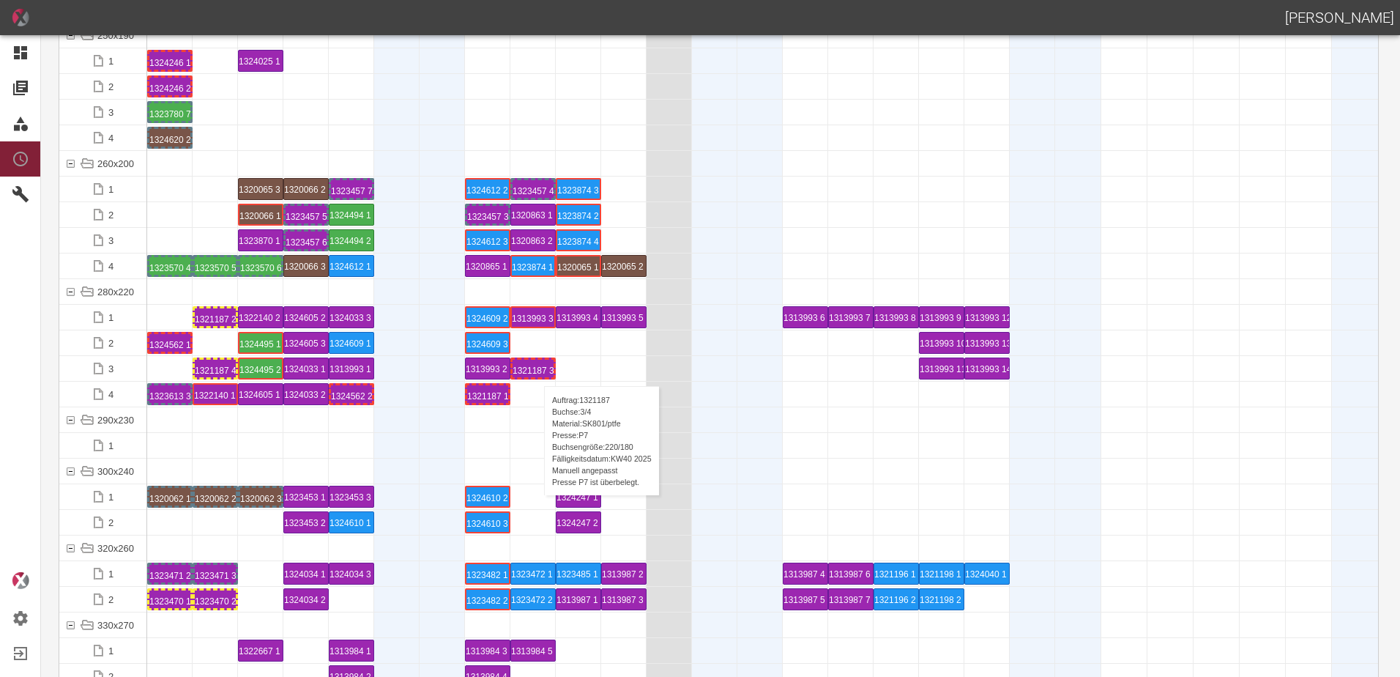
click at [537, 371] on div "1321187 3 P7" at bounding box center [533, 368] width 41 height 18
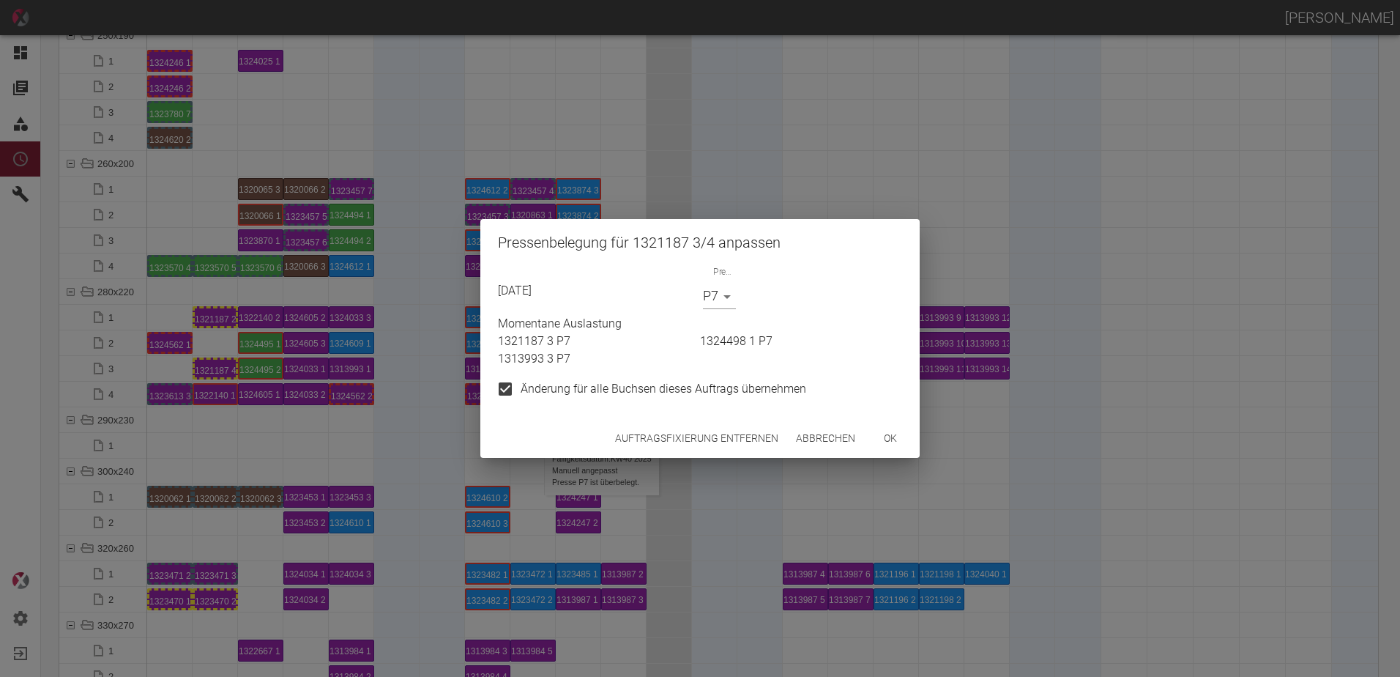
click at [657, 437] on button "Auftragsfixierung entfernen" at bounding box center [696, 438] width 175 height 27
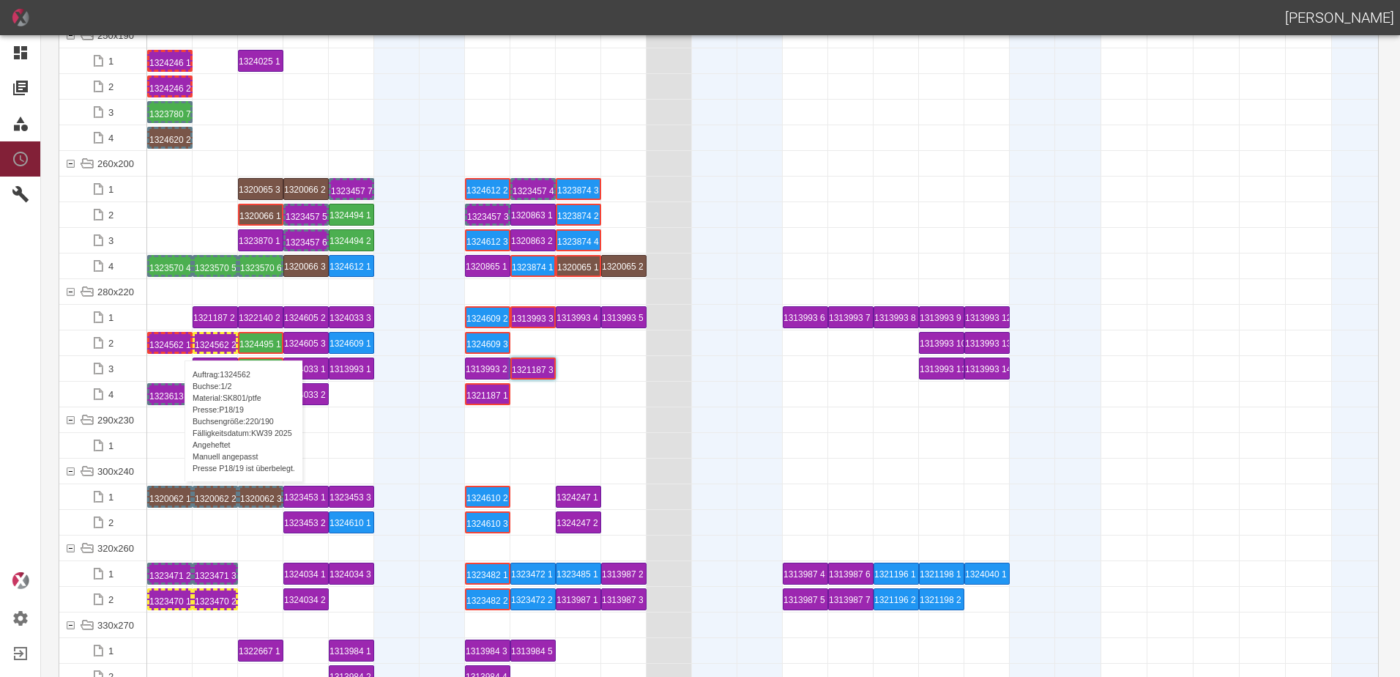
click at [177, 346] on div "1324562 1 P18/19" at bounding box center [169, 343] width 41 height 18
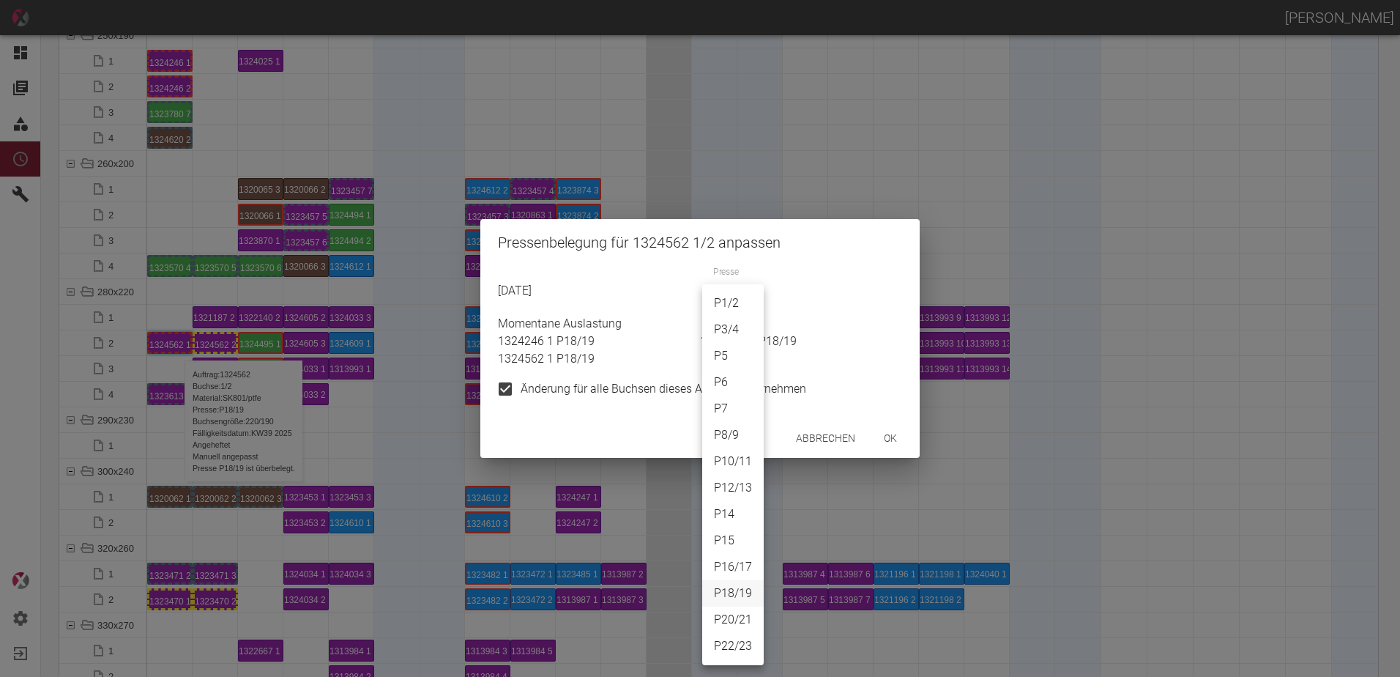
click at [715, 306] on body "ALEXANDER WERNECKE Dashboard Aufträge Materialien Planung Maschinen Einstellung…" at bounding box center [700, 338] width 1400 height 677
click at [724, 345] on li "P5" at bounding box center [733, 356] width 62 height 26
type input "P5"
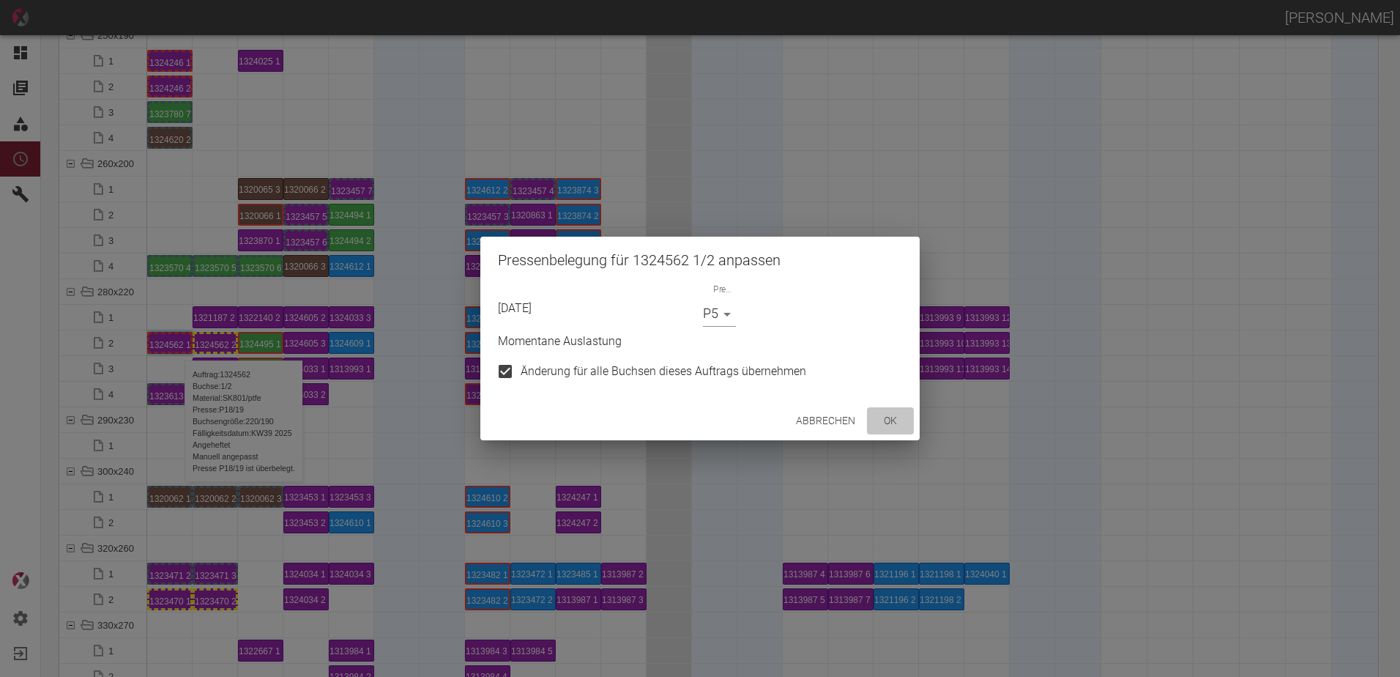
click at [887, 413] on button "ok" at bounding box center [890, 420] width 47 height 27
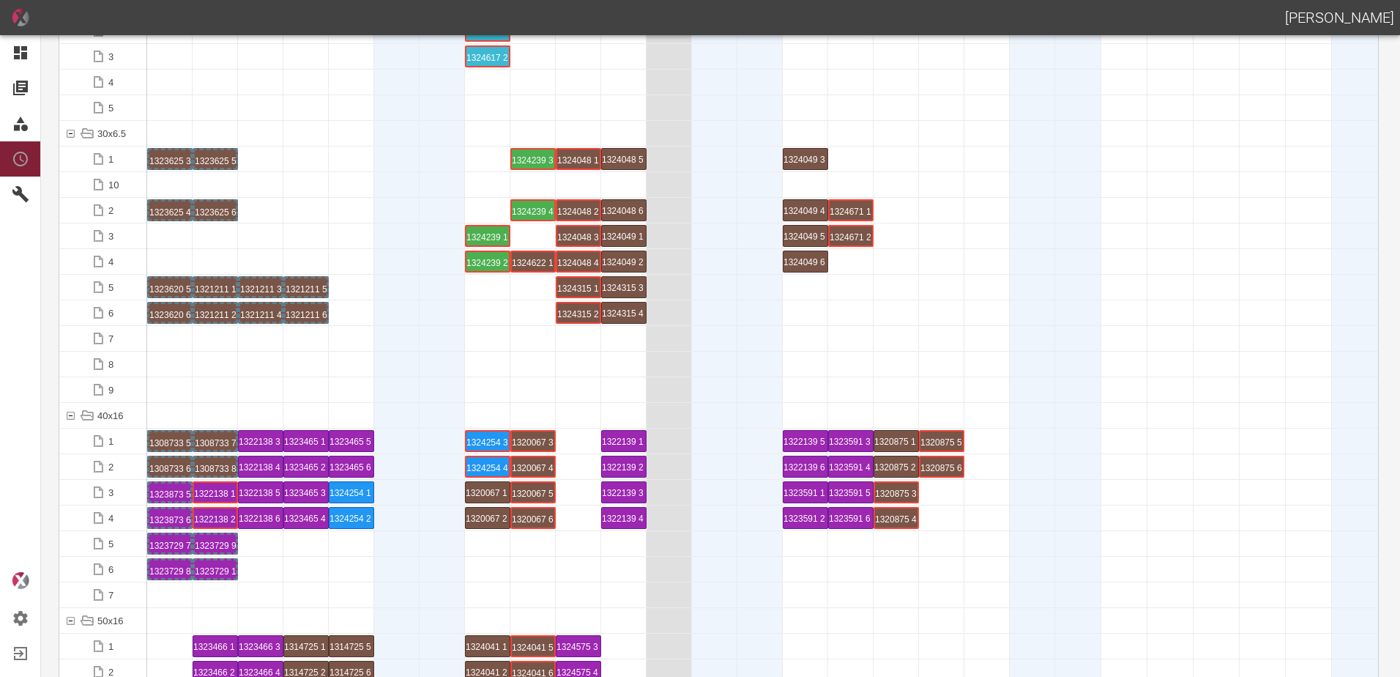
scroll to position [0, 0]
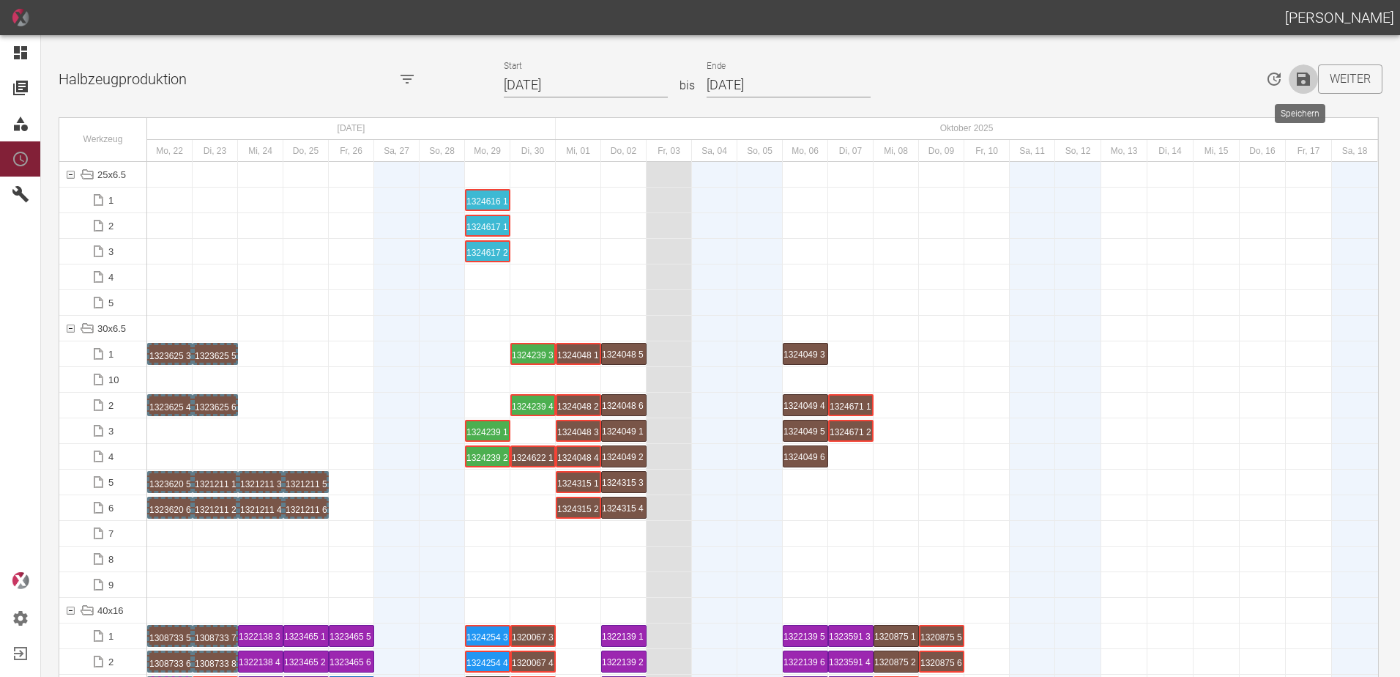
click at [1300, 76] on icon "Speichern" at bounding box center [1303, 79] width 18 height 18
click at [1356, 89] on button "Weiter" at bounding box center [1350, 78] width 64 height 29
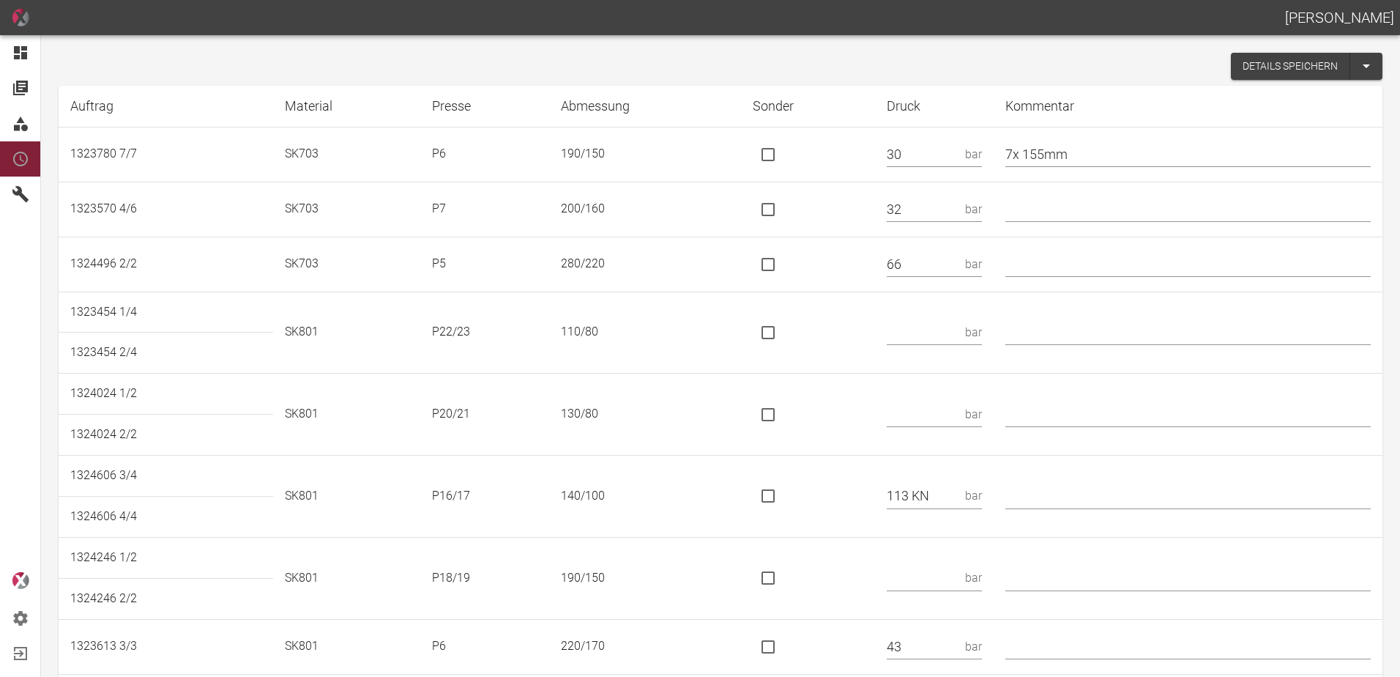
click at [930, 336] on input "text" at bounding box center [923, 332] width 72 height 26
type input "67 KN"
click at [783, 337] on input "is socket special" at bounding box center [768, 332] width 31 height 31
checkbox input "true"
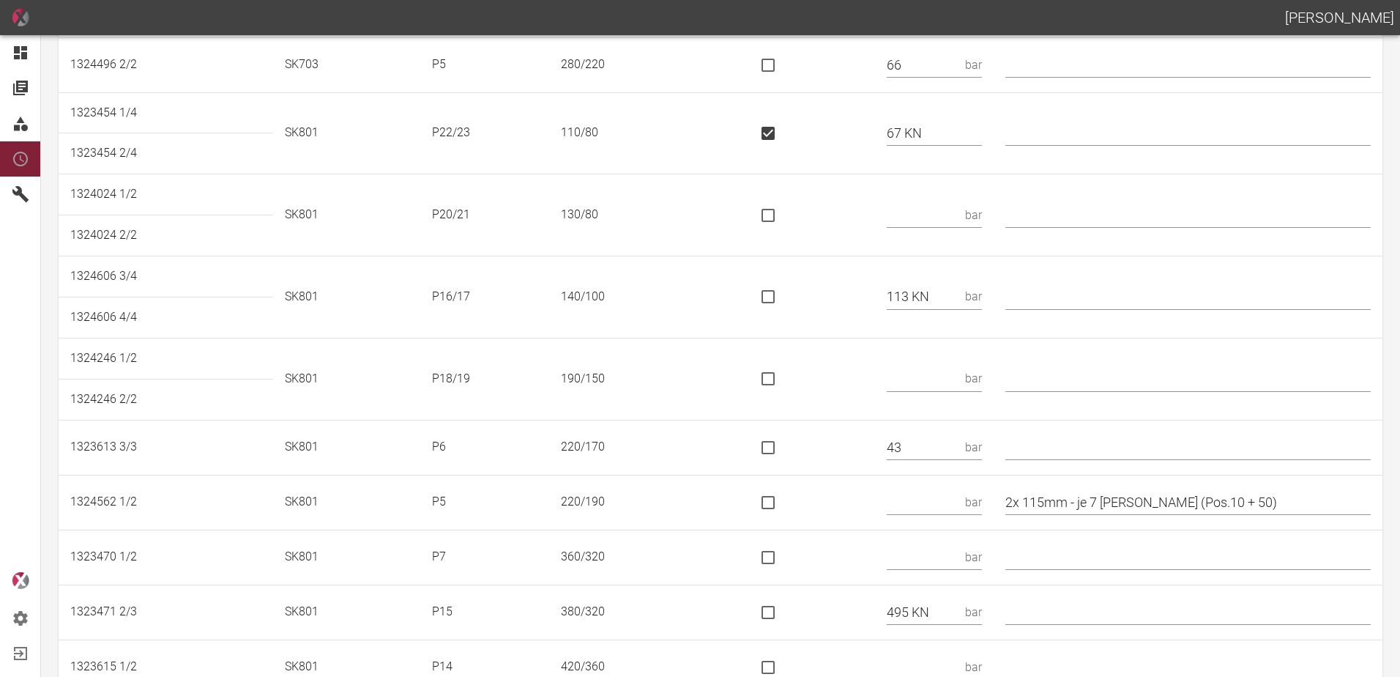
scroll to position [220, 0]
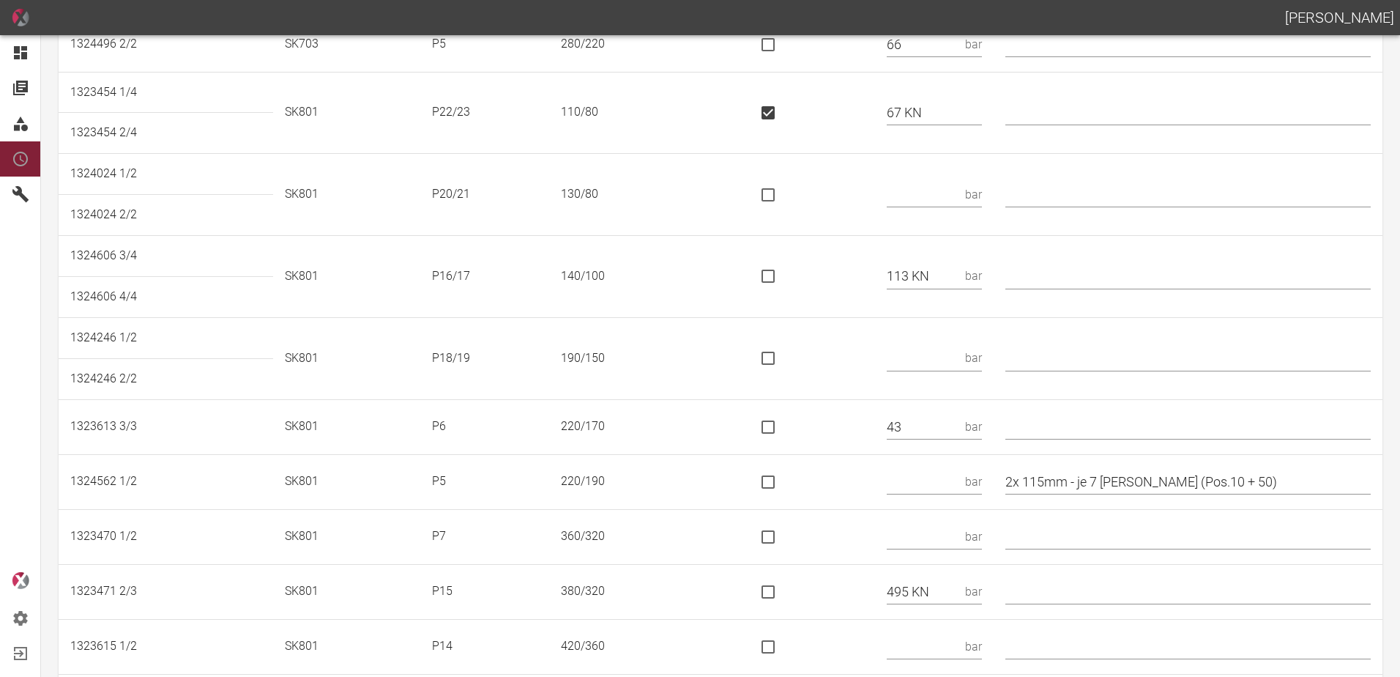
click at [932, 193] on input "text" at bounding box center [923, 195] width 72 height 26
type input "124 KN"
click at [783, 189] on input "is socket special" at bounding box center [768, 194] width 31 height 31
checkbox input "true"
click at [783, 277] on input "is socket special" at bounding box center [768, 276] width 31 height 31
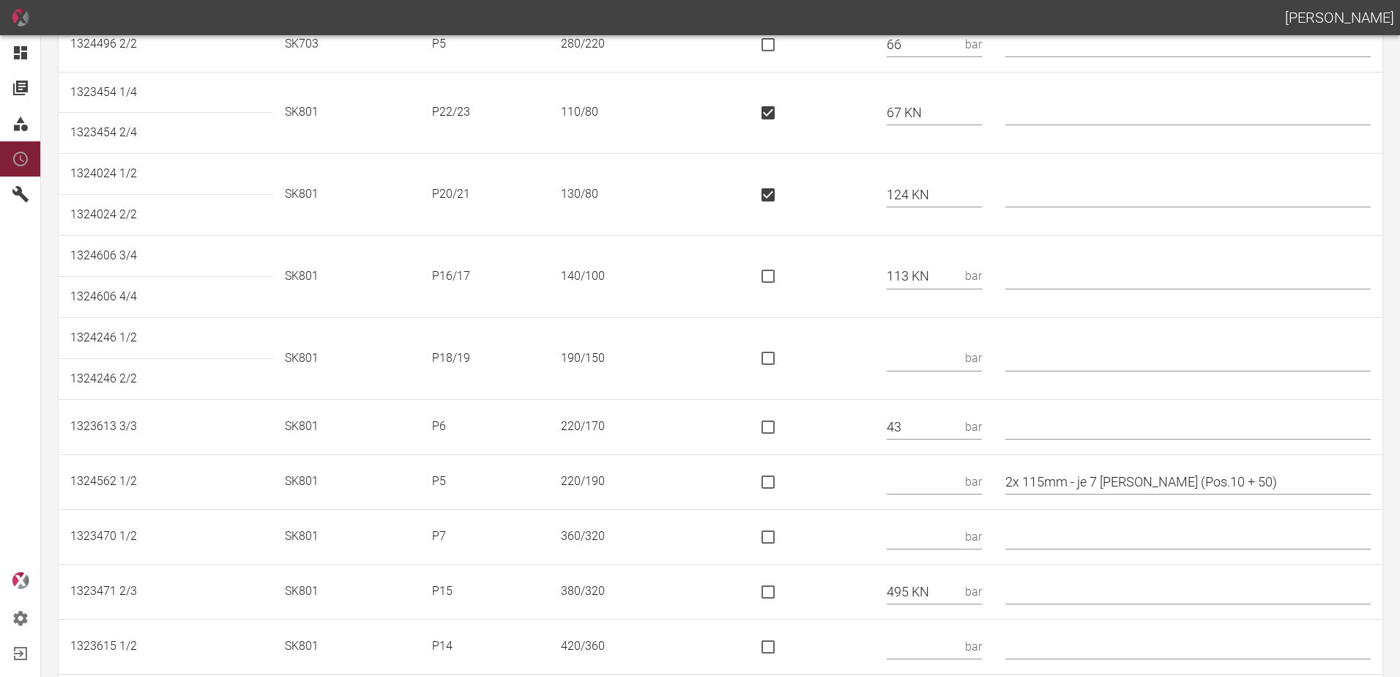
checkbox input "true"
click at [1084, 278] on input "text" at bounding box center [1187, 277] width 365 height 26
type input "* 130/100"
click at [948, 346] on input "text" at bounding box center [923, 359] width 72 height 26
type input "160 KN"
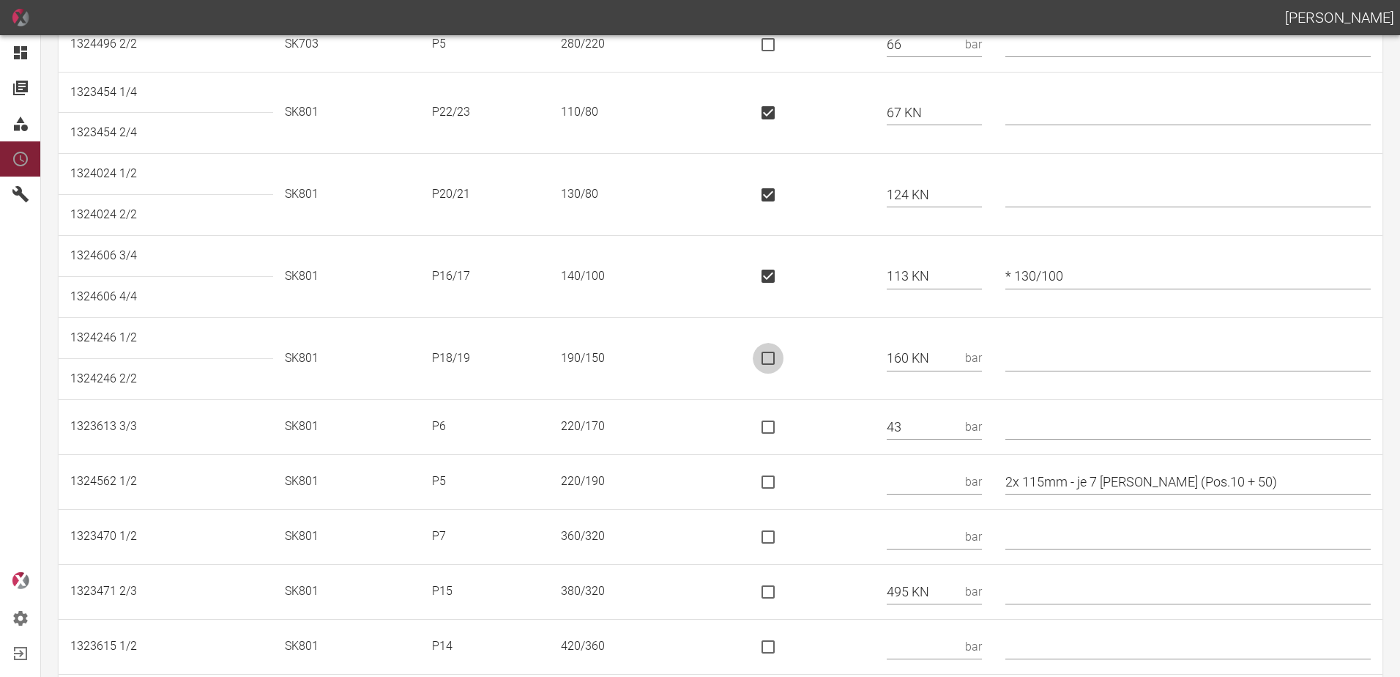
click at [778, 355] on input "is socket special" at bounding box center [768, 358] width 31 height 31
checkbox input "true"
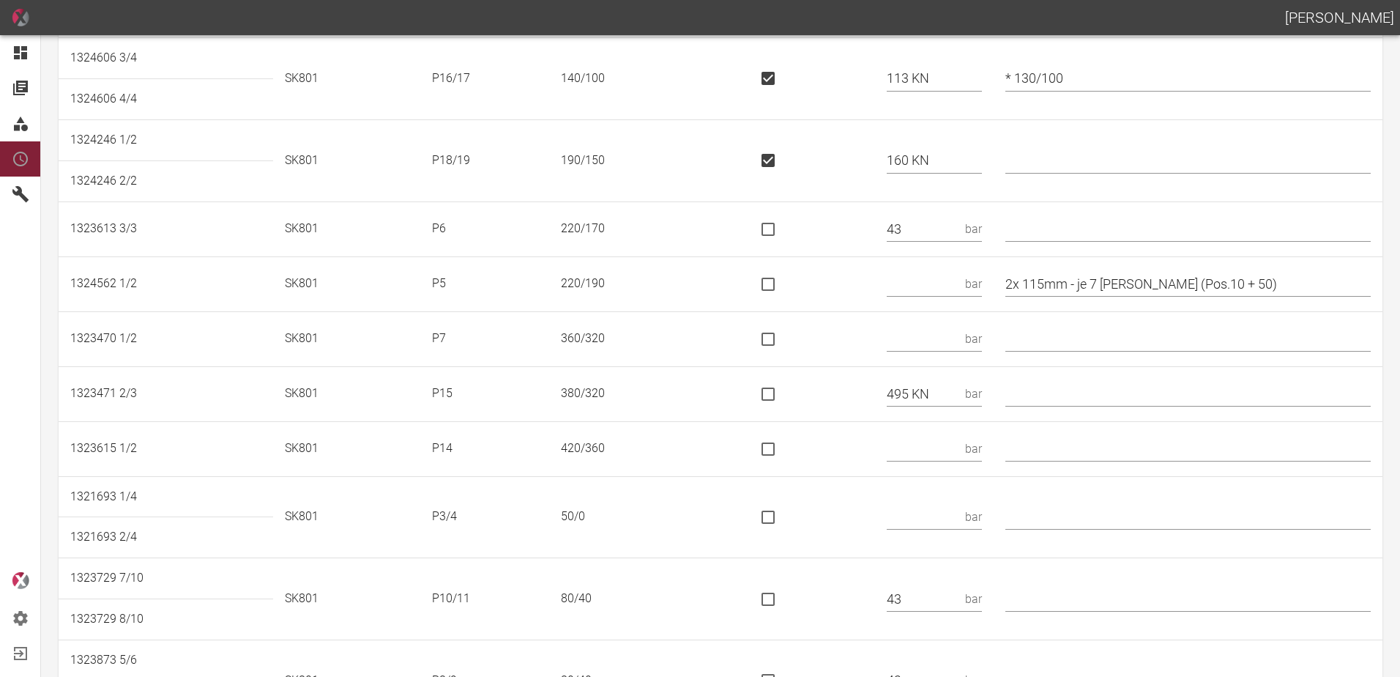
scroll to position [439, 0]
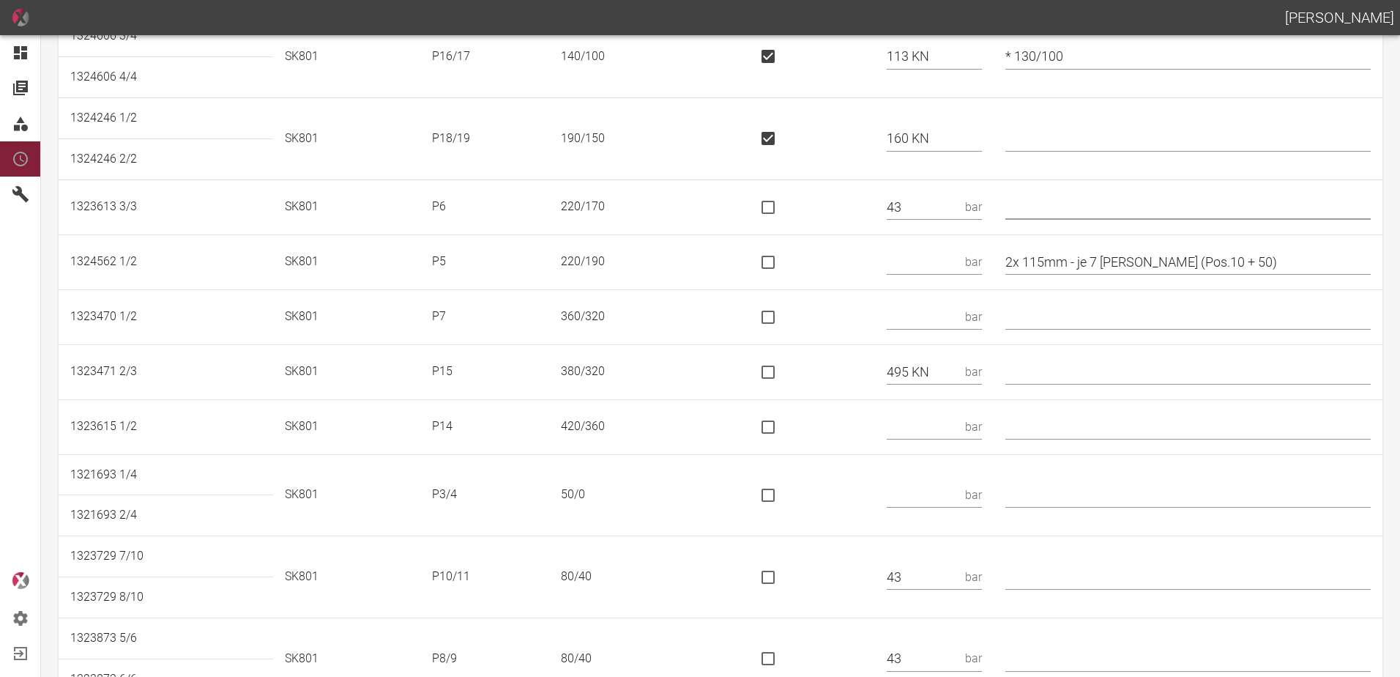
click at [1068, 205] on input "text" at bounding box center [1187, 207] width 365 height 26
type input "* 220/180"
click at [923, 253] on input "text" at bounding box center [923, 262] width 72 height 26
type input "27"
drag, startPoint x: 1237, startPoint y: 262, endPoint x: 1089, endPoint y: 277, distance: 148.6
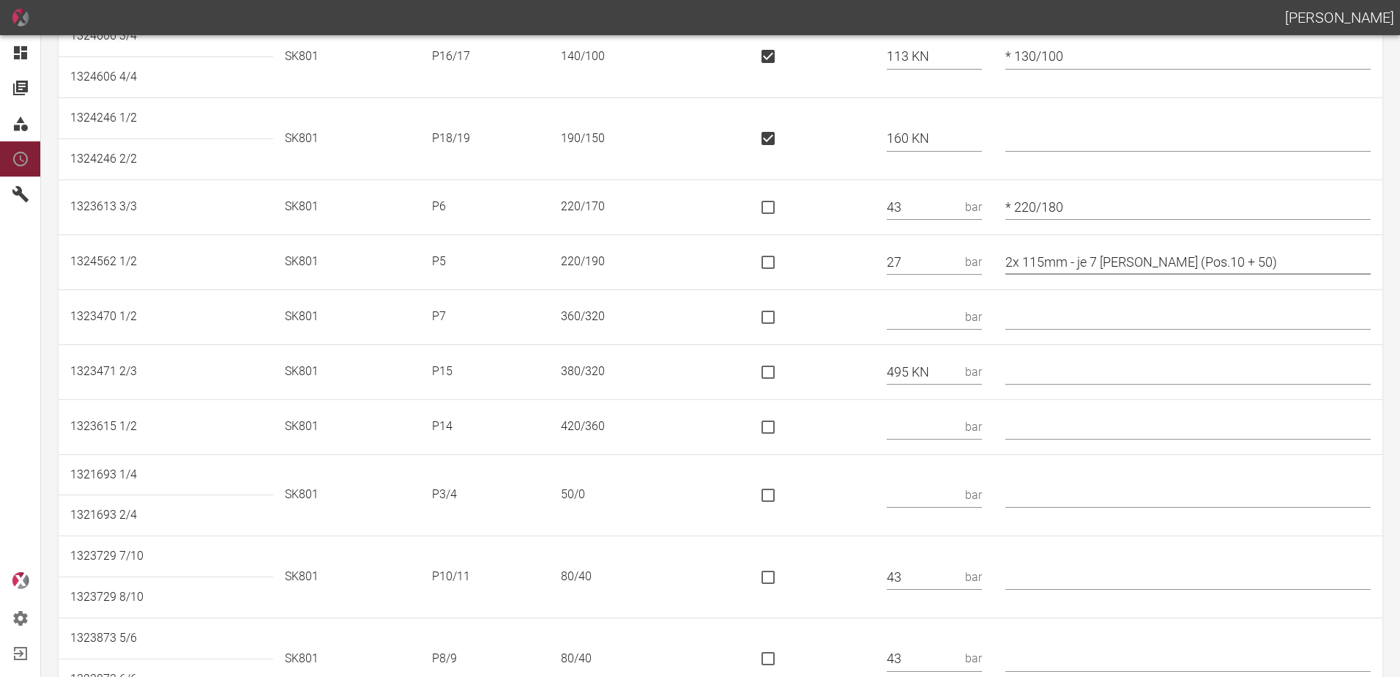
click at [1086, 276] on td "2x 115mm - je 7 Kori (Pos.10 + 50)" at bounding box center [1188, 261] width 389 height 55
type input "2x 115mm"
click at [947, 313] on input "text" at bounding box center [923, 317] width 72 height 26
type input "60"
click at [783, 375] on input "is socket special" at bounding box center [768, 372] width 31 height 31
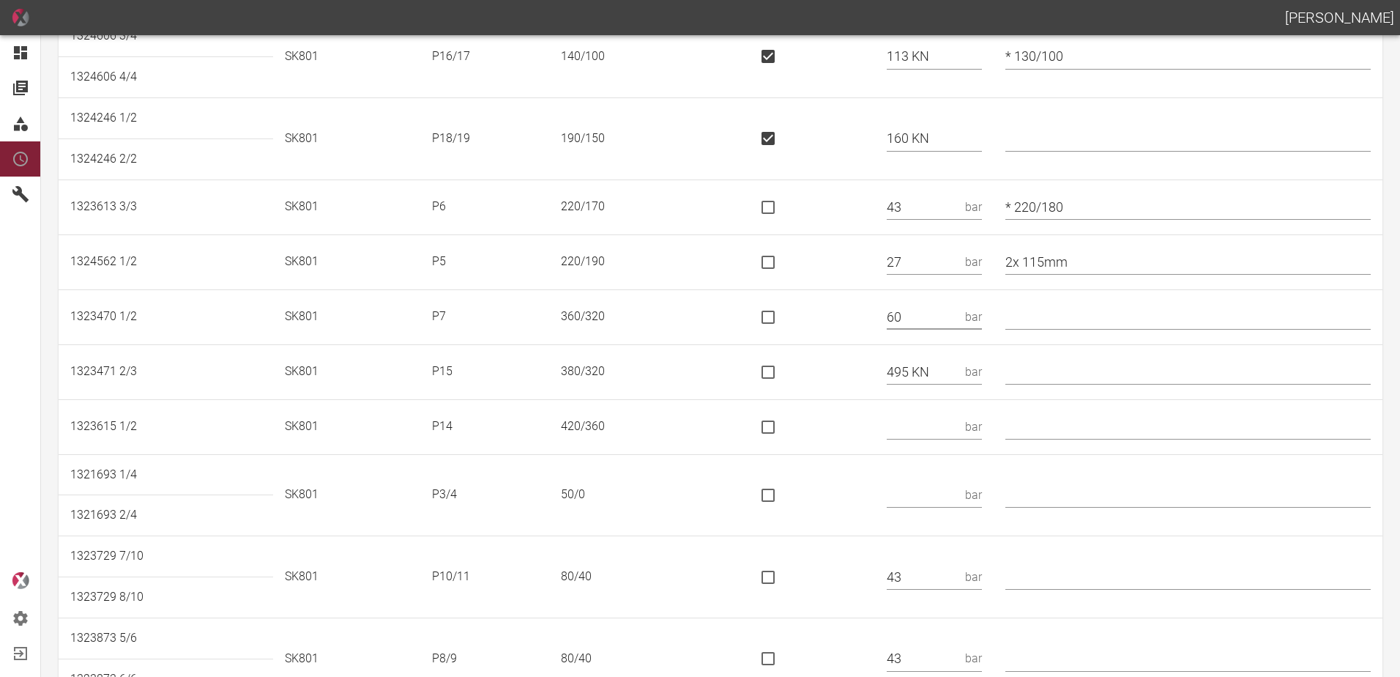
checkbox input "true"
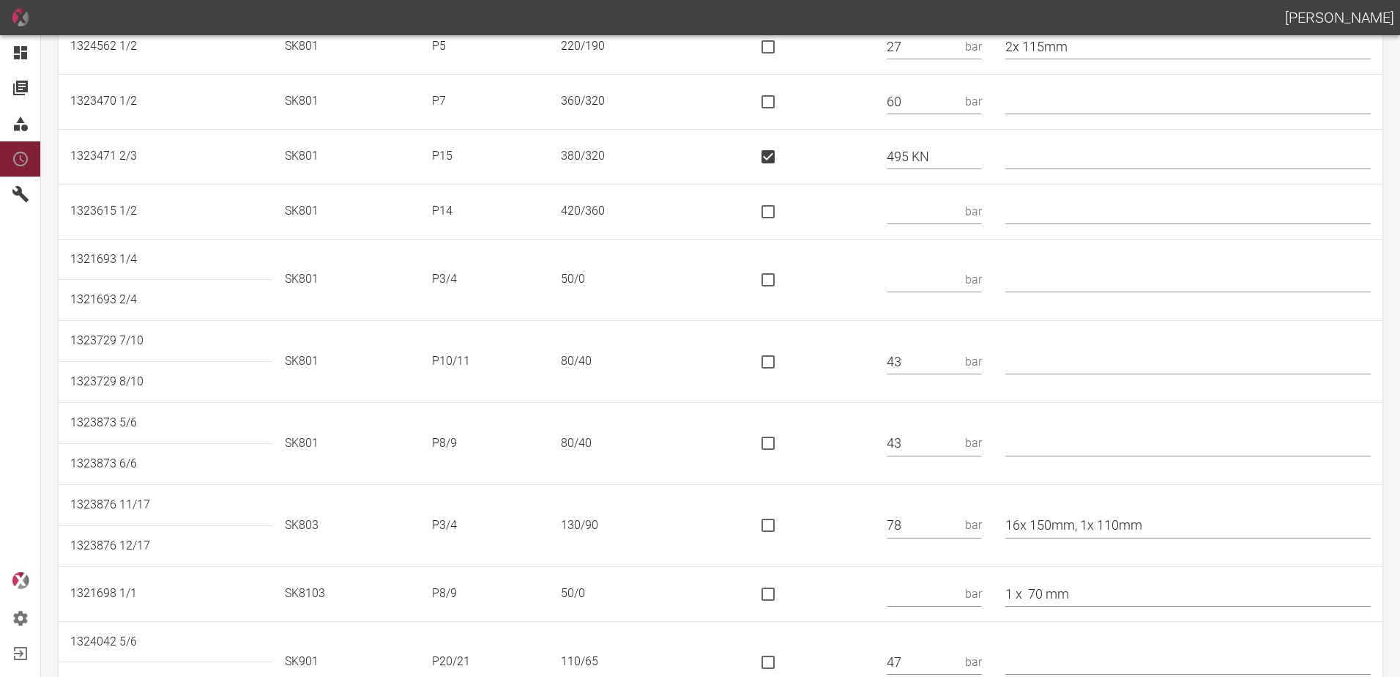
scroll to position [659, 0]
click at [931, 208] on input "text" at bounding box center [923, 207] width 72 height 26
type input "551 KN"
click at [783, 211] on input "is socket special" at bounding box center [768, 207] width 31 height 31
checkbox input "true"
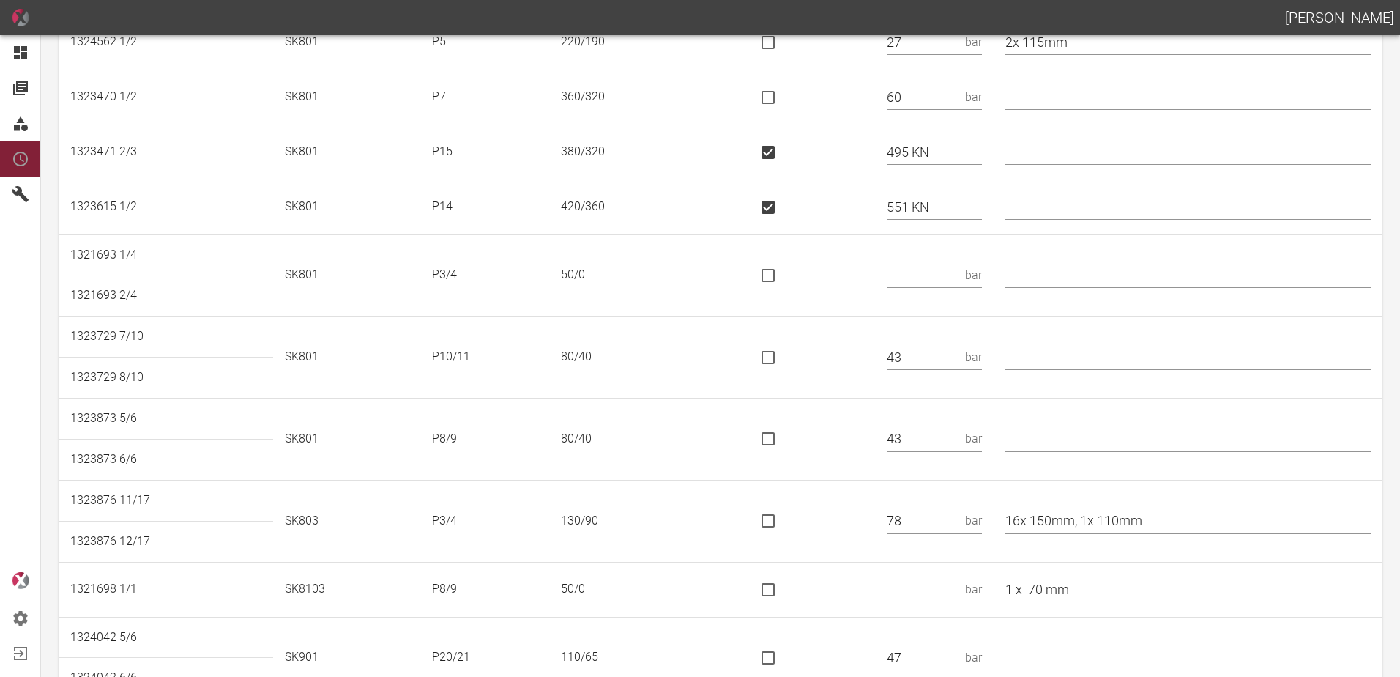
click at [947, 280] on input "text" at bounding box center [923, 275] width 72 height 26
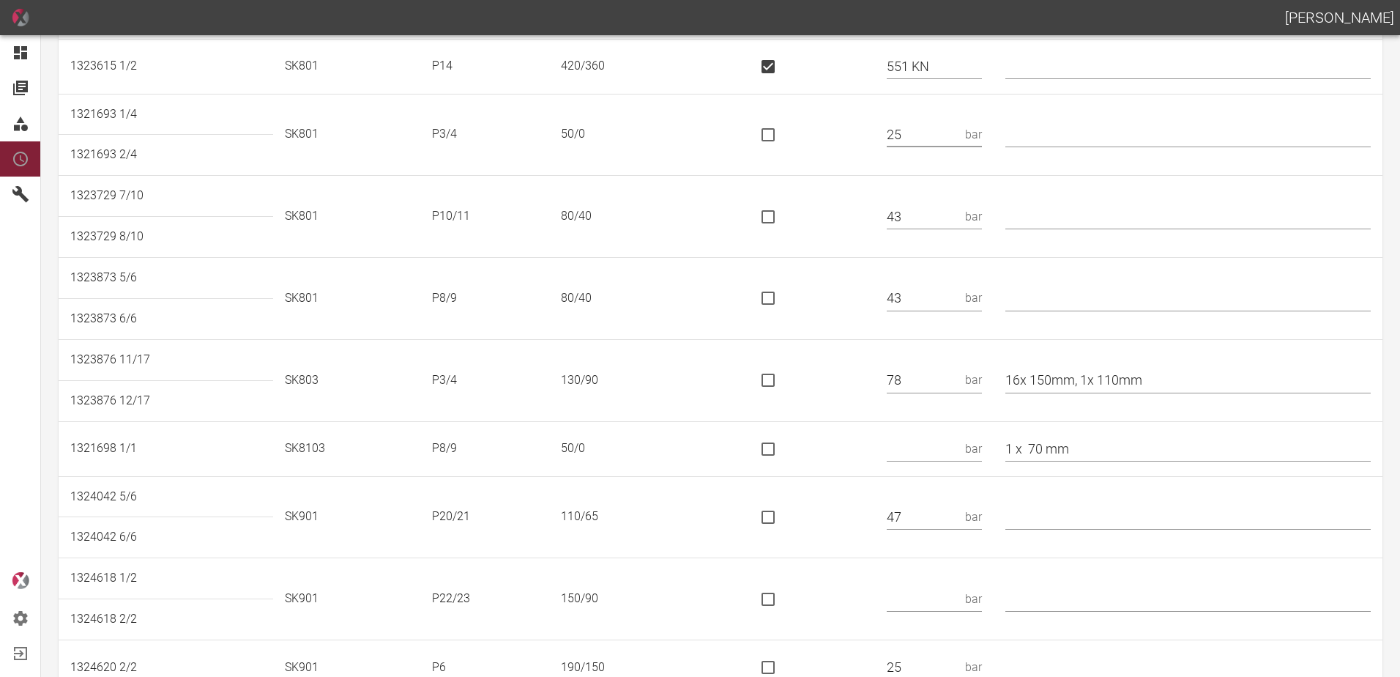
scroll to position [805, 0]
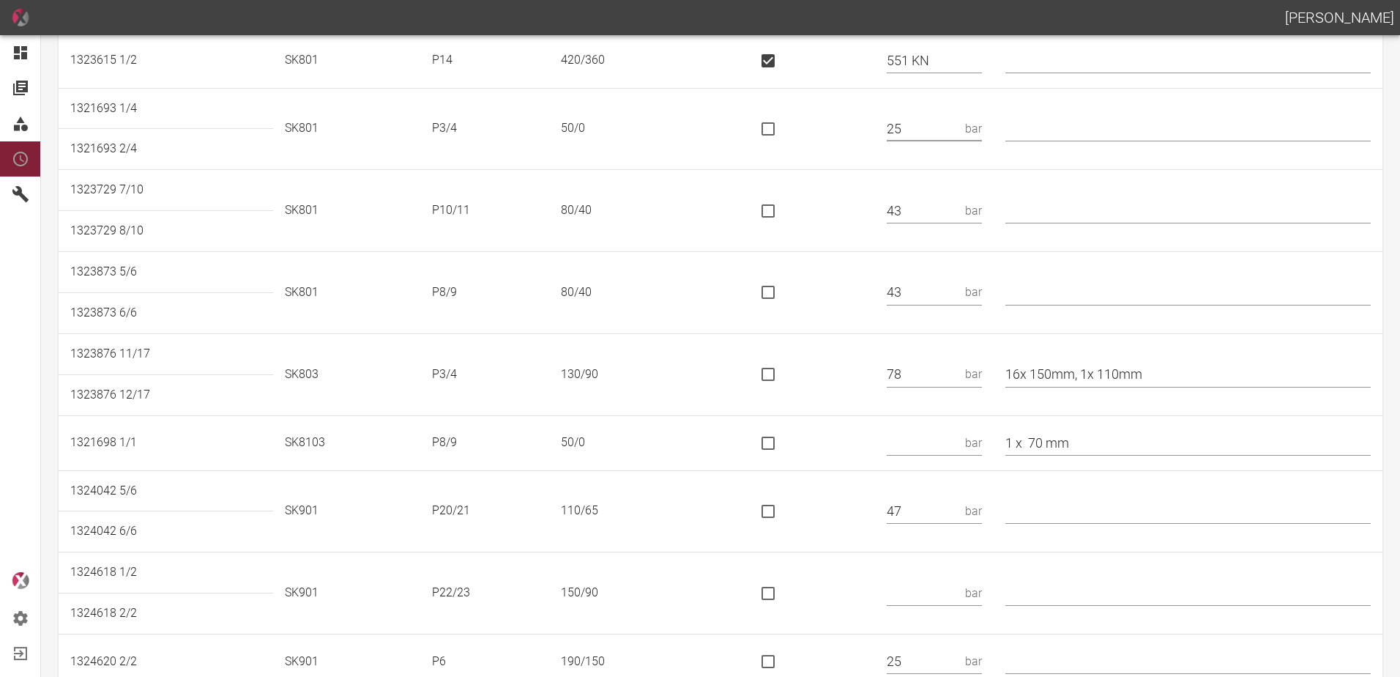
type input "25"
click at [1076, 288] on input "text" at bounding box center [1187, 293] width 365 height 26
type input "* 90/40"
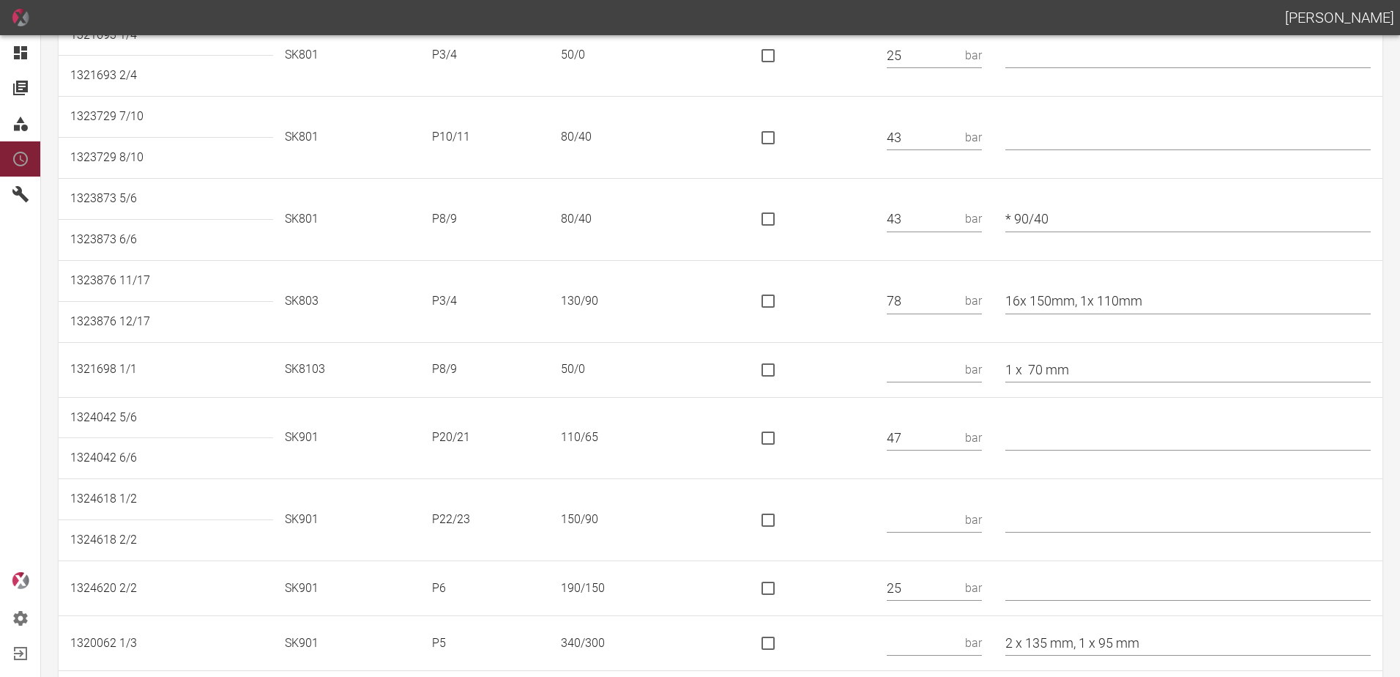
click at [977, 373] on div "bar" at bounding box center [934, 370] width 95 height 26
type input "20"
click at [1103, 366] on input "1 x 70 mm" at bounding box center [1187, 370] width 365 height 26
type input "1 x 70 mm - SA oben"
click at [939, 521] on input "text" at bounding box center [923, 520] width 72 height 26
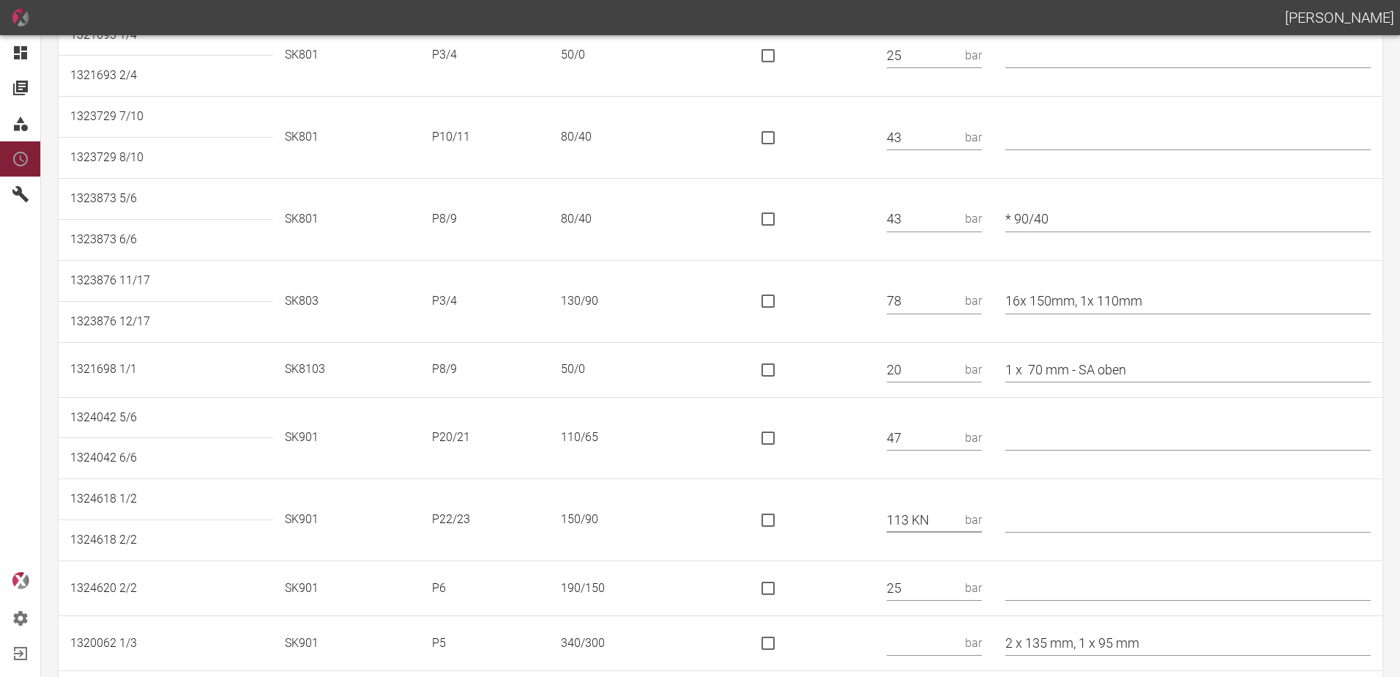
type input "113 KN"
click at [772, 524] on input "is socket special" at bounding box center [768, 519] width 31 height 31
checkbox input "true"
click at [1058, 517] on input "text" at bounding box center [1187, 520] width 365 height 26
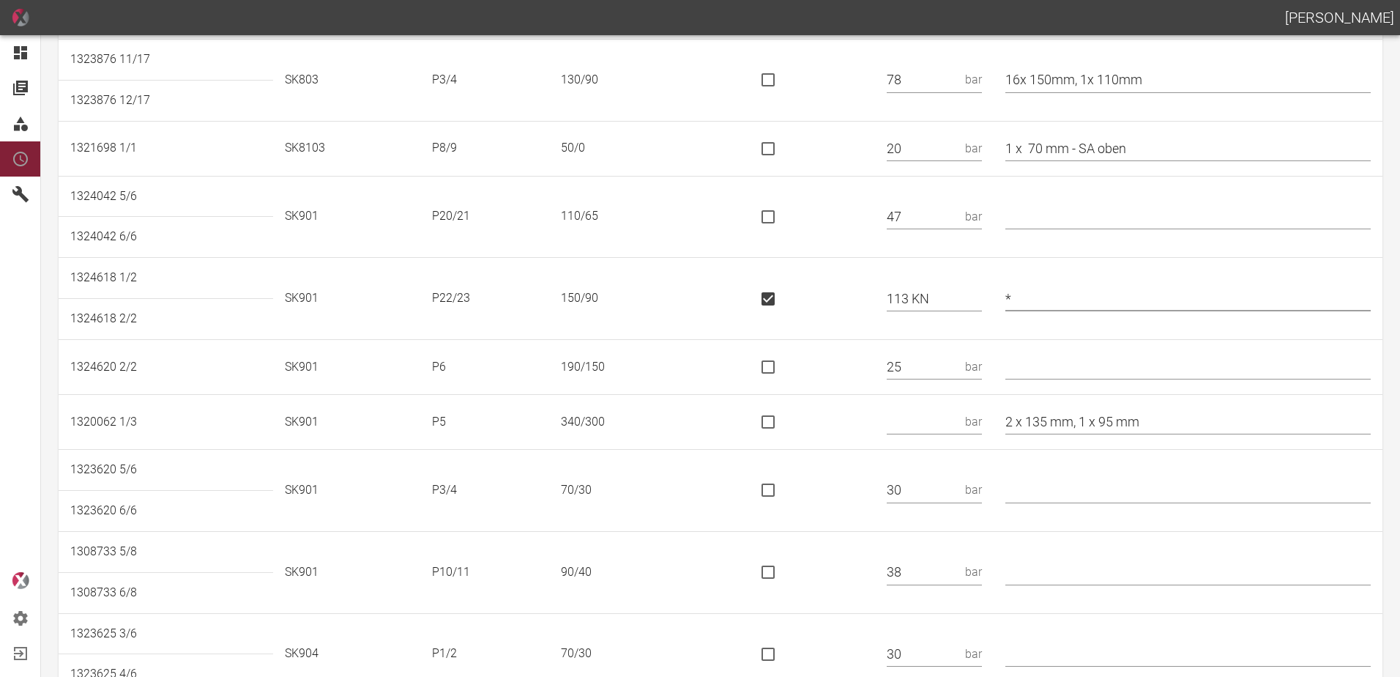
scroll to position [1136, 0]
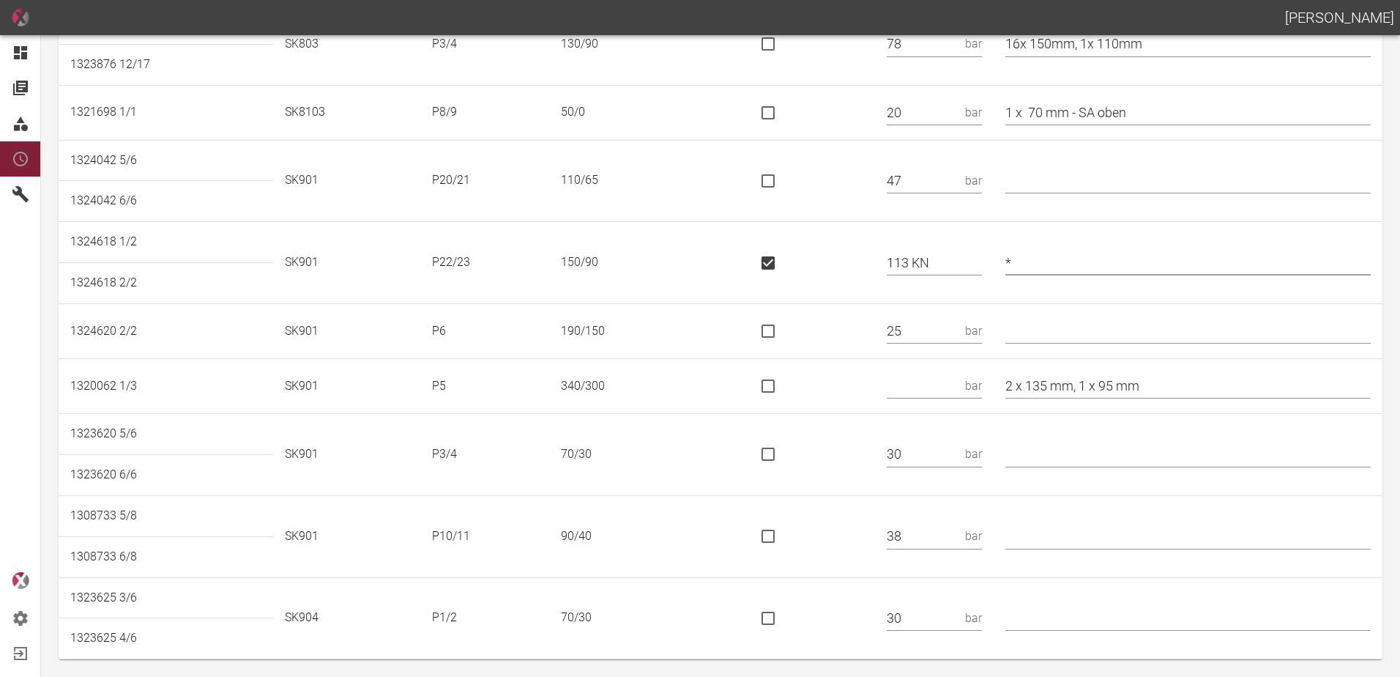
type input "*"
click at [943, 393] on input "text" at bounding box center [923, 386] width 72 height 26
type input "38"
click at [1066, 448] on input "text" at bounding box center [1187, 454] width 365 height 26
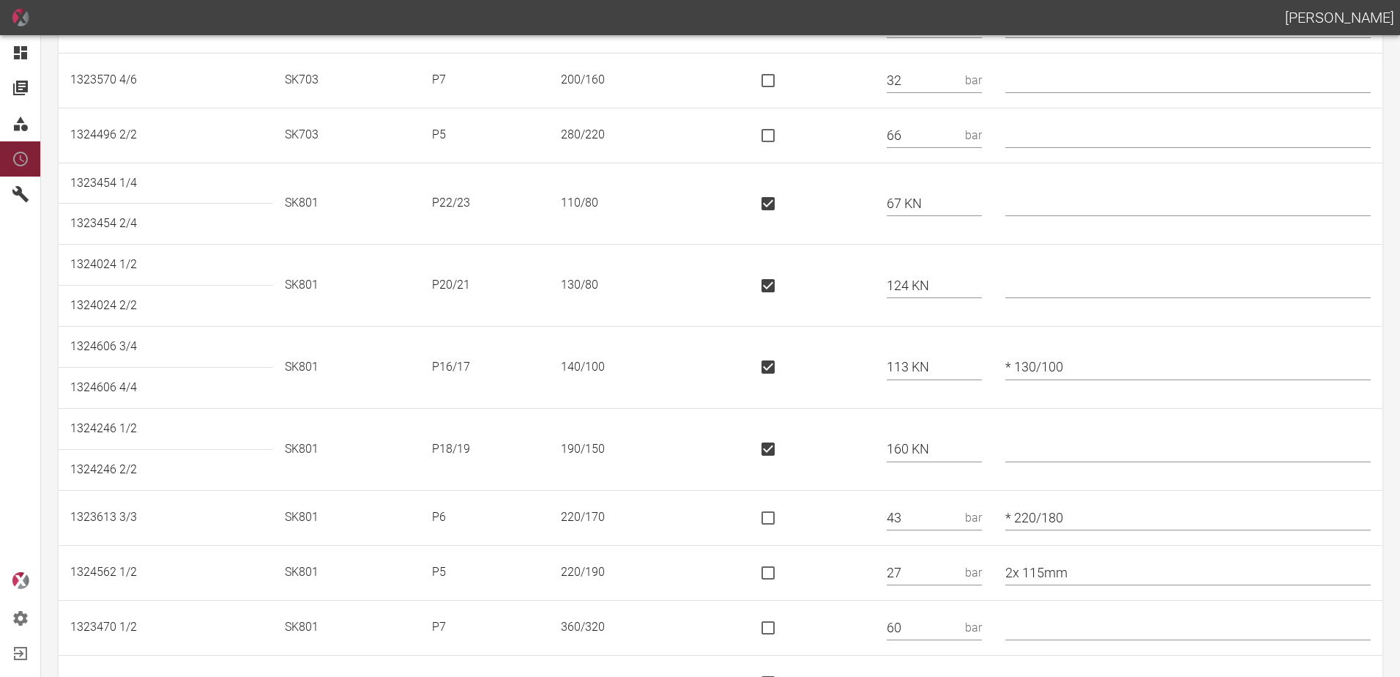
scroll to position [0, 0]
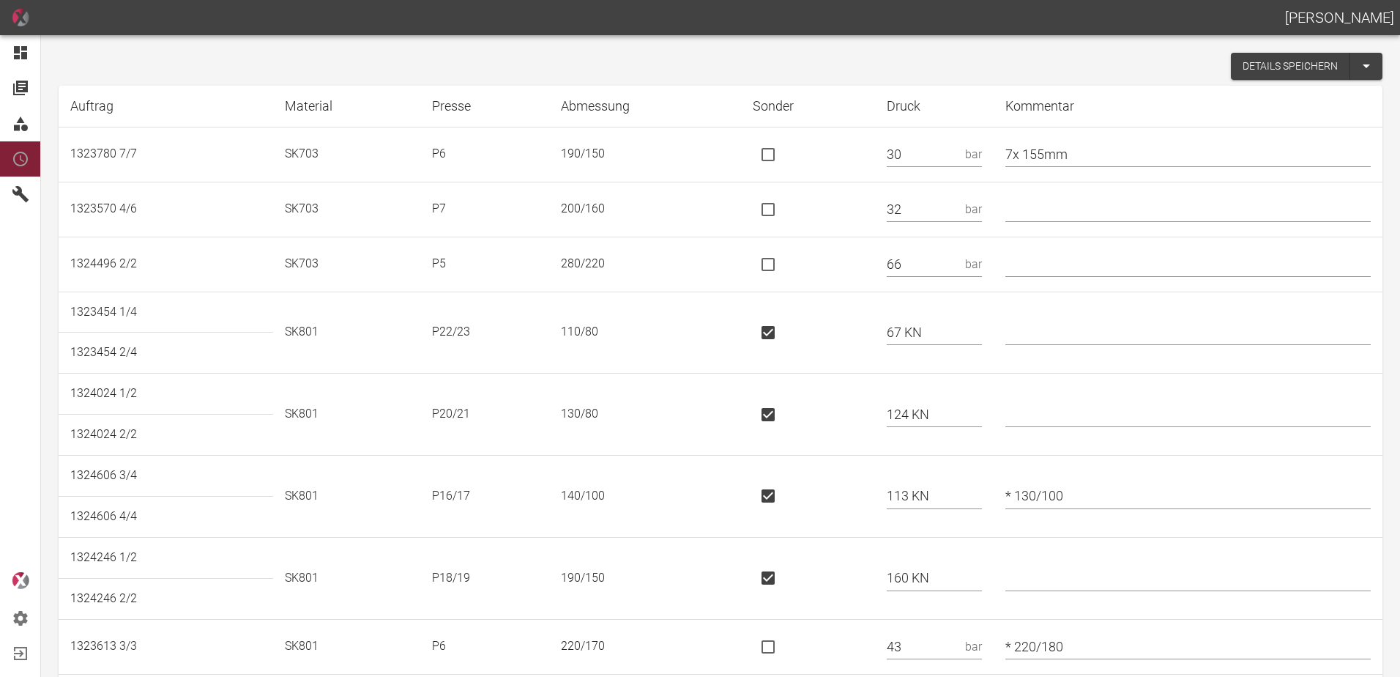
type input "*"
click at [1256, 71] on button "Details speichern" at bounding box center [1290, 66] width 119 height 27
